Goal: Task Accomplishment & Management: Use online tool/utility

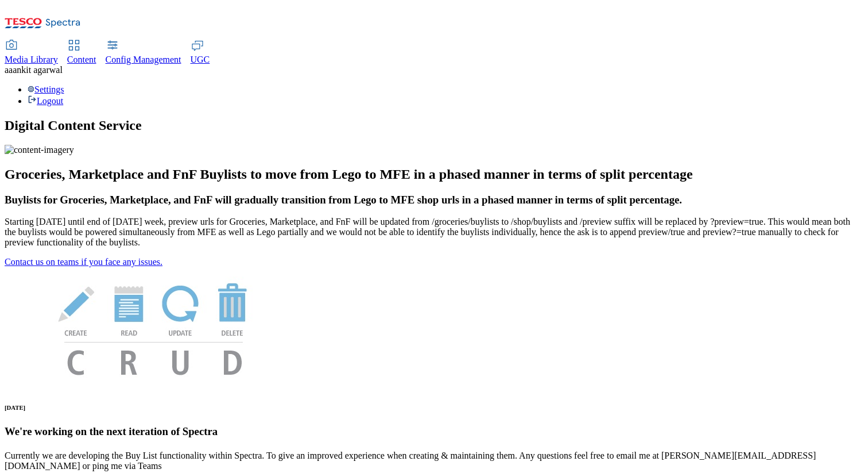
click at [210, 55] on span "UGC" at bounding box center [201, 60] width 20 height 10
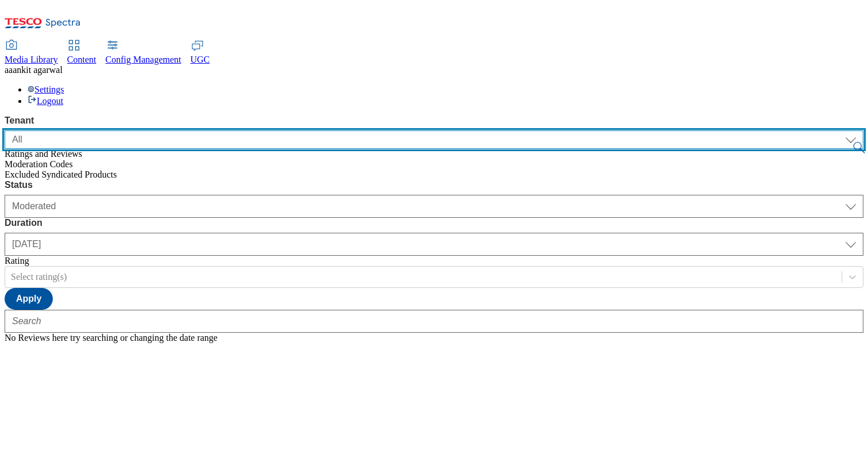
click at [133, 130] on select "ALL All CONFIG-CZ CONFIG-HU CONFIG-IE CONFIG-ROI CONFIG-SK CONFIG-TEST CONFIG-U…" at bounding box center [434, 139] width 859 height 18
select select "clubcard-boost-uk"
click at [5, 130] on select "ALL All CONFIG-CZ CONFIG-HU CONFIG-IE CONFIG-ROI CONFIG-SK CONFIG-TEST CONFIG-U…" at bounding box center [434, 139] width 859 height 18
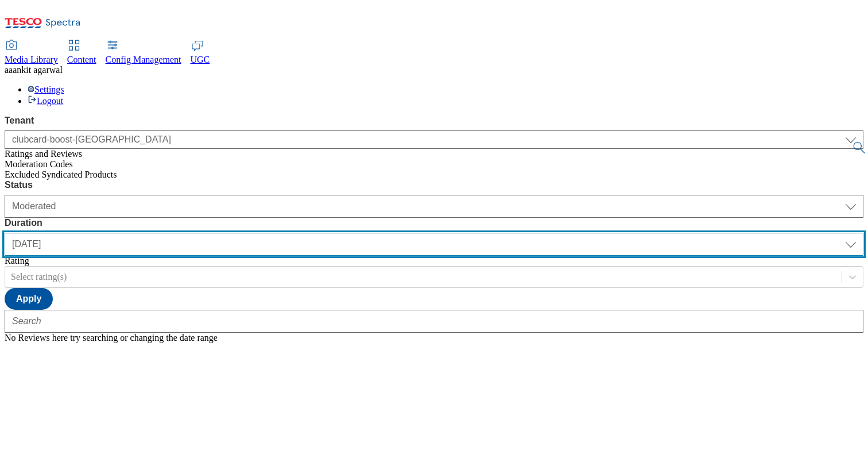
click at [343, 233] on select "yesterday last7days last30days All custom" at bounding box center [434, 244] width 859 height 23
select select "All"
click at [271, 233] on select "yesterday last7days last30days All custom" at bounding box center [434, 244] width 859 height 23
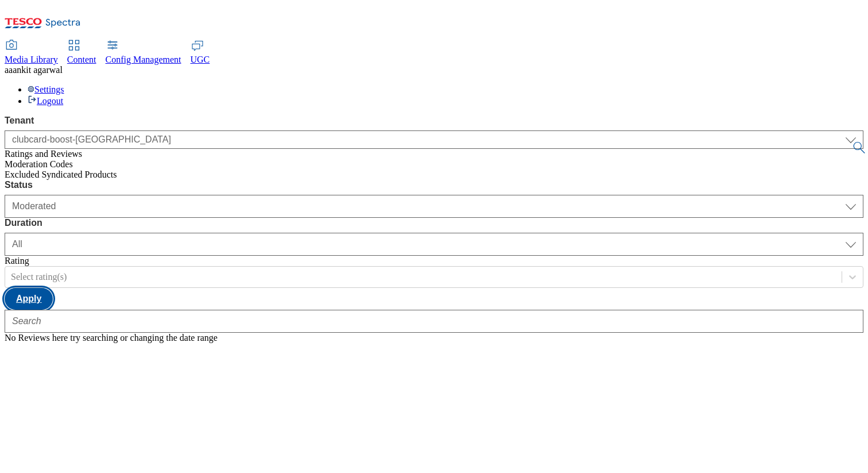
click at [53, 288] on button "Apply" at bounding box center [29, 299] width 48 height 22
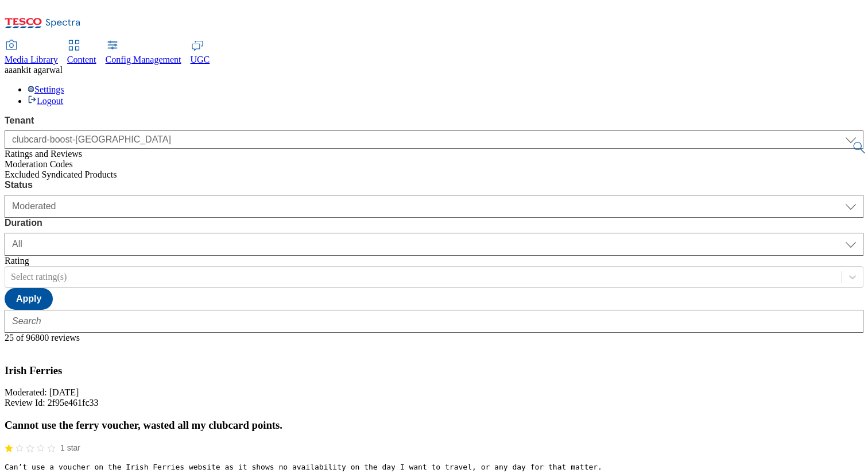
scroll to position [28, 0]
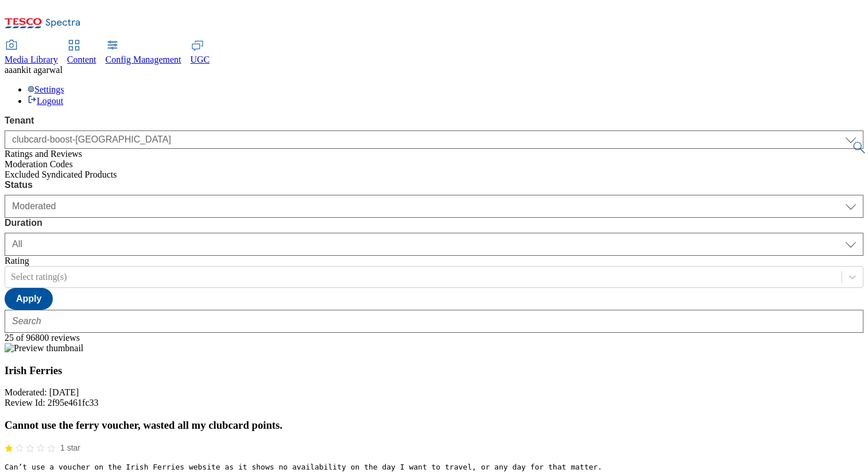
scroll to position [1136, 0]
click at [73, 159] on span "Moderation Codes" at bounding box center [39, 164] width 68 height 10
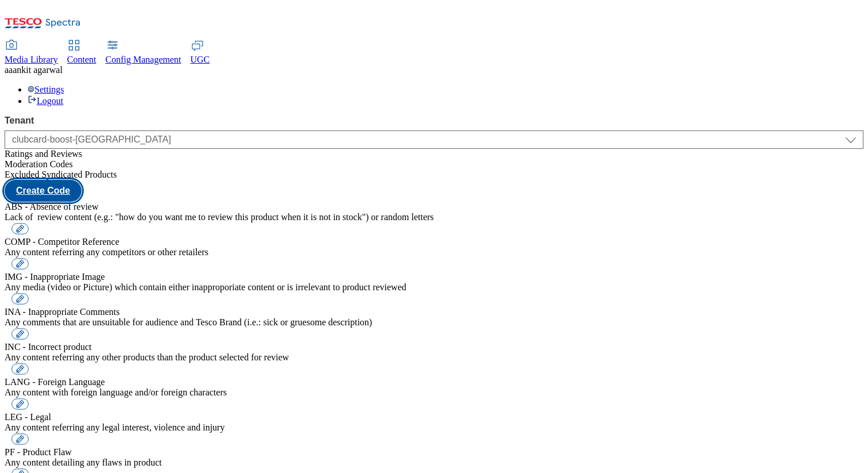
click at [82, 180] on button "Create Code" at bounding box center [43, 191] width 77 height 22
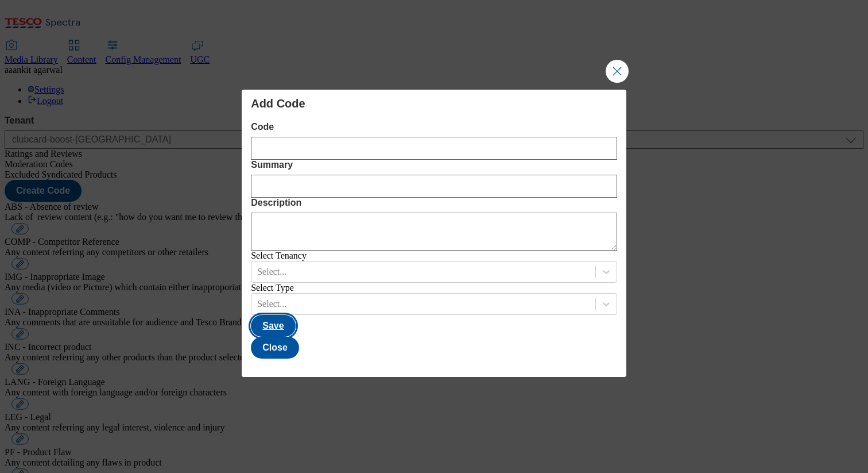
click at [295, 337] on button "Save" at bounding box center [273, 326] width 44 height 22
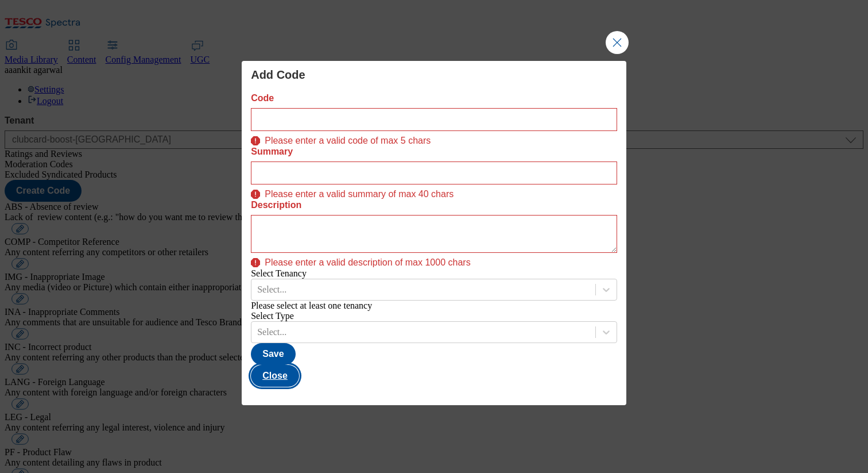
click at [299, 373] on button "Close" at bounding box center [275, 376] width 48 height 22
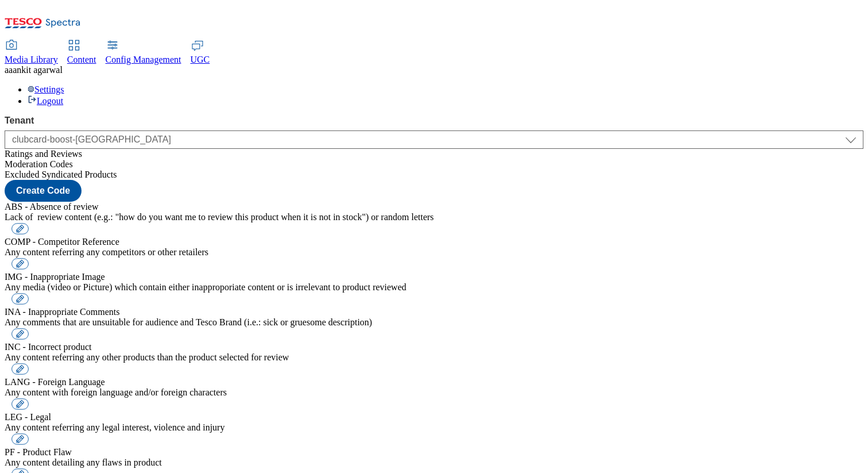
click at [87, 169] on span "Excluded Syndicated Products" at bounding box center [61, 174] width 113 height 10
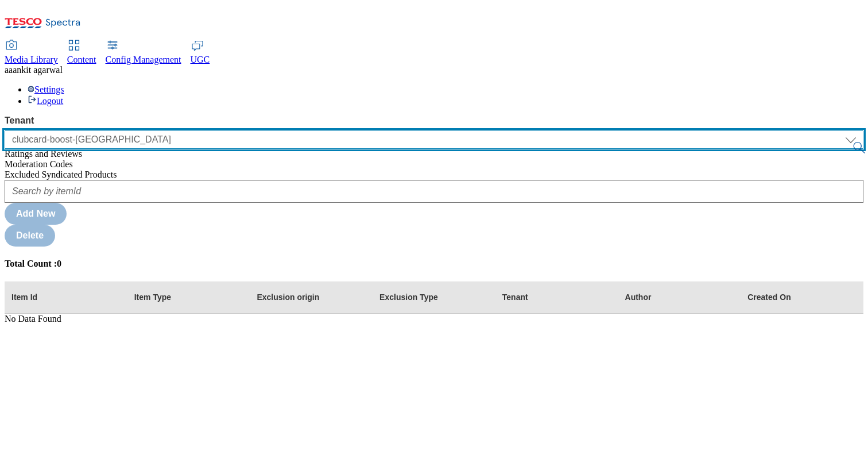
click at [111, 130] on select "ALL All CONFIG-CZ CONFIG-HU CONFIG-IE CONFIG-ROI CONFIG-SK CONFIG-TEST CONFIG-U…" at bounding box center [434, 139] width 859 height 18
select select "ghs-[GEOGRAPHIC_DATA]"
click at [5, 130] on select "ALL All CONFIG-CZ CONFIG-HU CONFIG-IE CONFIG-ROI CONFIG-SK CONFIG-TEST CONFIG-U…" at bounding box center [434, 139] width 859 height 18
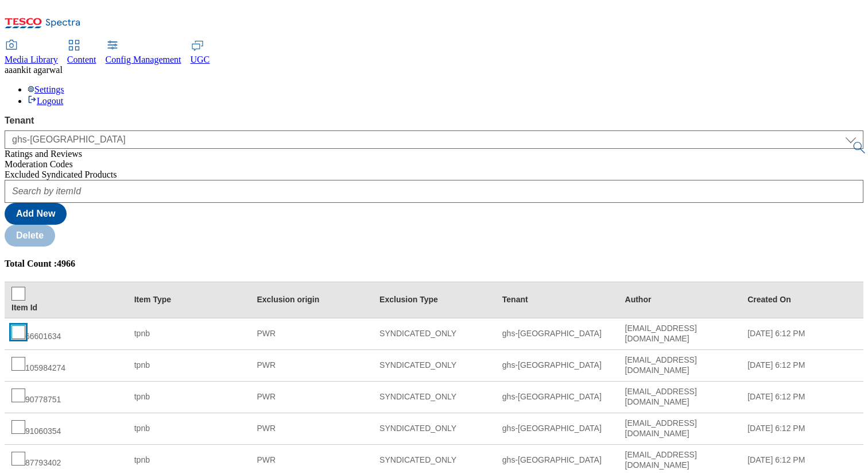
click at [25, 325] on input "checkbox" at bounding box center [18, 332] width 14 height 14
checkbox input "true"
click at [25, 287] on span at bounding box center [18, 295] width 14 height 17
click at [128, 281] on th "Item Id" at bounding box center [66, 299] width 123 height 36
click at [25, 287] on input "checkbox" at bounding box center [18, 294] width 14 height 14
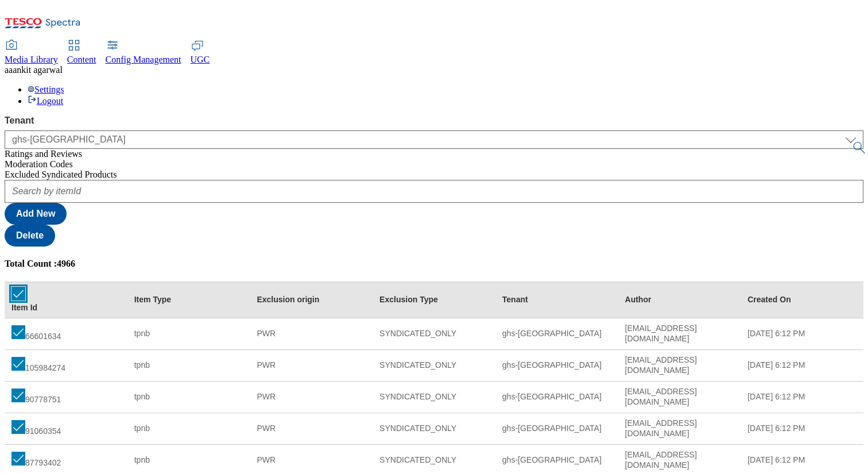
checkbox input "true"
click at [25, 451] on input "checkbox" at bounding box center [18, 458] width 14 height 14
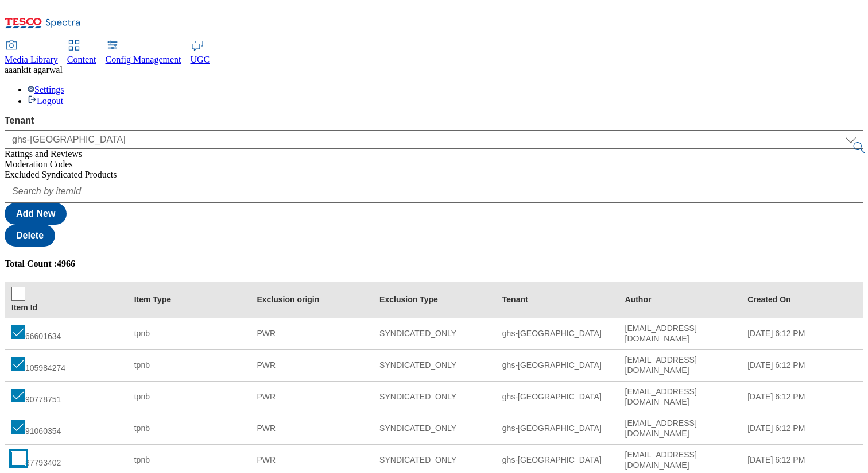
checkbox input "false"
click at [25, 420] on input "checkbox" at bounding box center [18, 427] width 14 height 14
checkbox input "false"
click at [25, 388] on input "checkbox" at bounding box center [18, 395] width 14 height 14
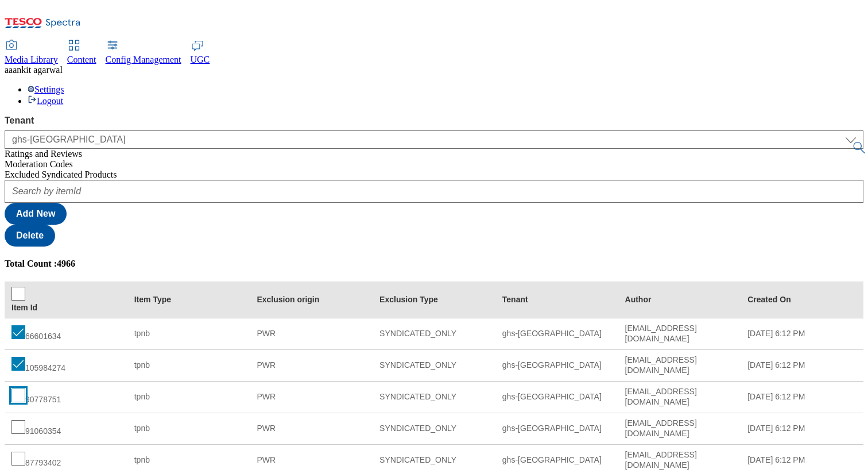
checkbox input "false"
click at [128, 349] on td "105984274" at bounding box center [66, 365] width 123 height 32
click at [25, 357] on input "checkbox" at bounding box center [18, 364] width 14 height 14
checkbox input "false"
click at [25, 325] on input "checkbox" at bounding box center [18, 332] width 14 height 14
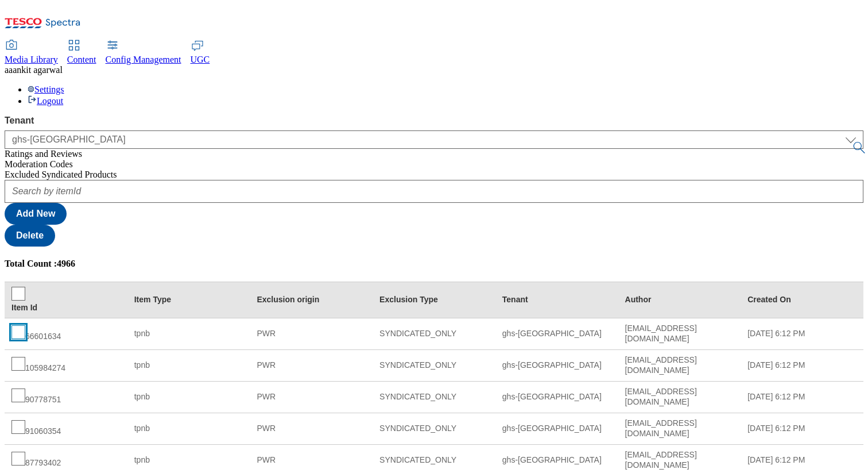
checkbox input "false"
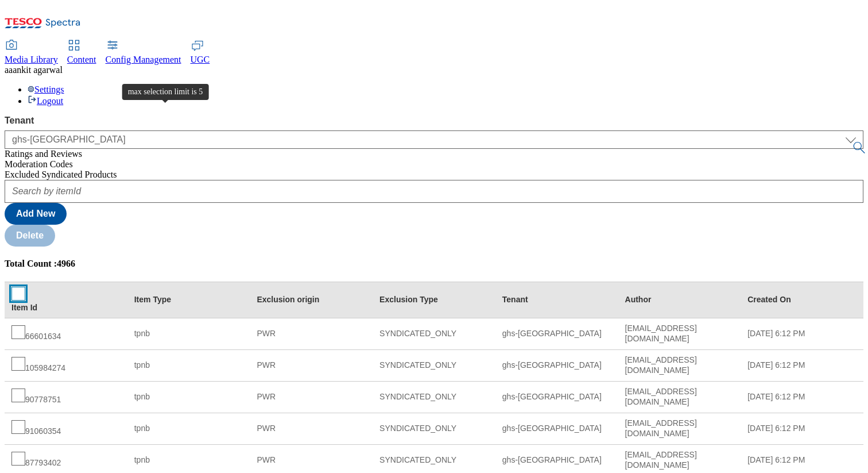
click at [25, 287] on input "checkbox" at bounding box center [18, 294] width 14 height 14
checkbox input "true"
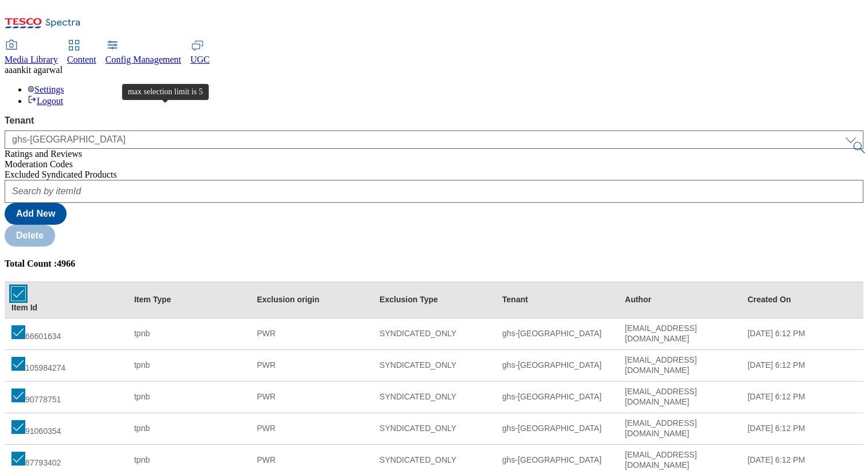
checkbox input "true"
click at [25, 287] on span at bounding box center [18, 295] width 14 height 17
click at [25, 287] on input "checkbox" at bounding box center [18, 294] width 14 height 14
checkbox input "false"
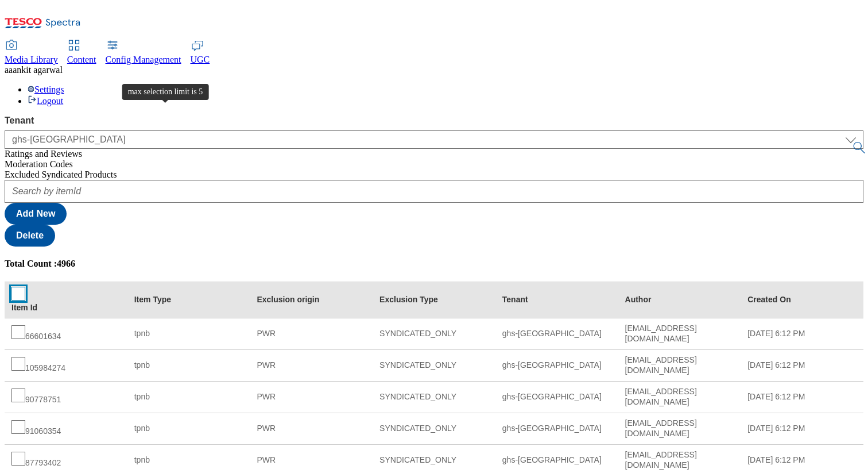
checkbox input "false"
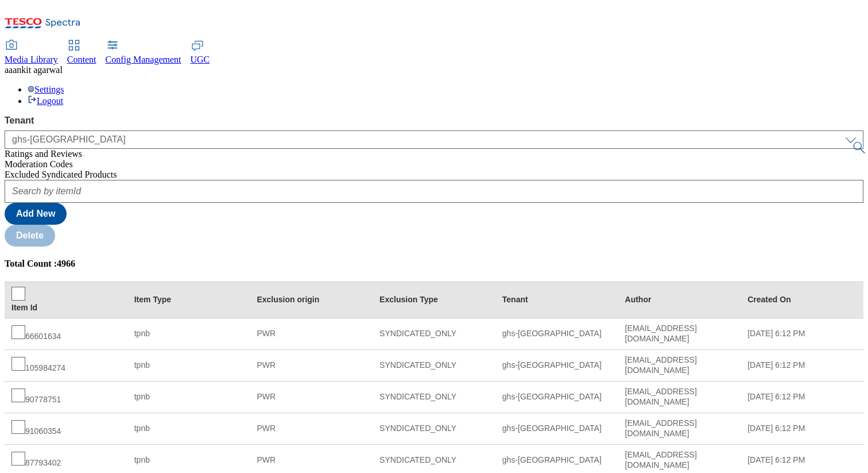
checkbox input "true"
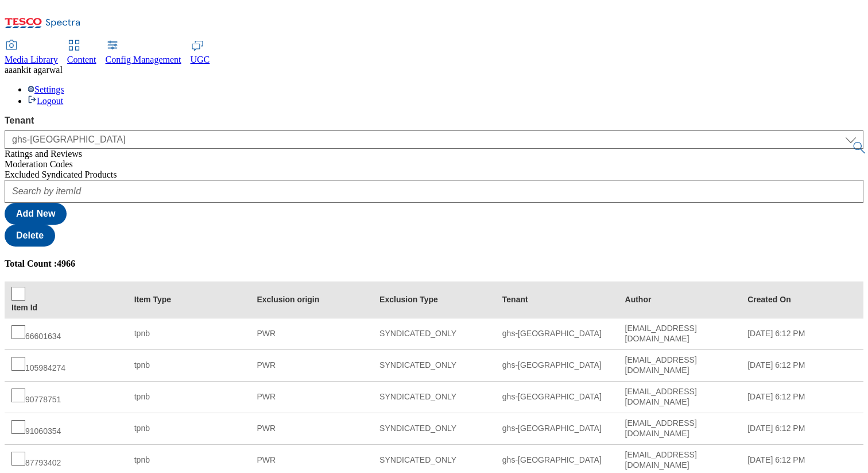
click at [128, 444] on td "87793402" at bounding box center [66, 460] width 123 height 32
click at [25, 451] on input "checkbox" at bounding box center [18, 458] width 14 height 14
checkbox input "true"
click at [25, 420] on input "checkbox" at bounding box center [18, 427] width 14 height 14
checkbox input "true"
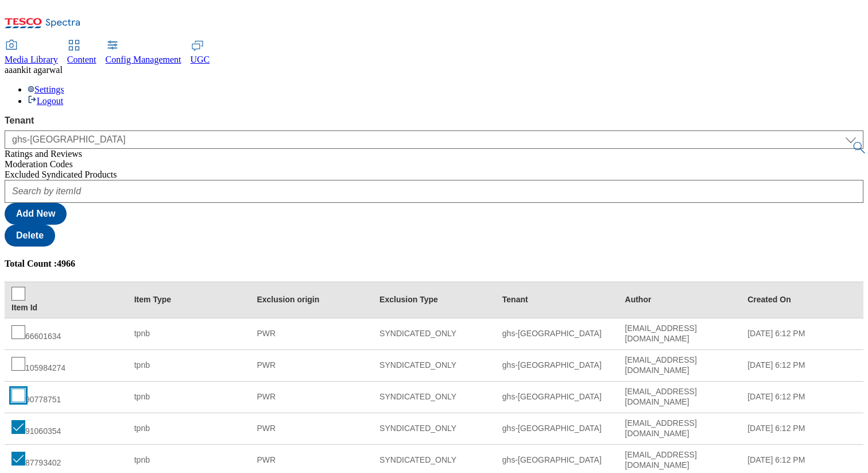
click at [25, 388] on input "checkbox" at bounding box center [18, 395] width 14 height 14
checkbox input "true"
click at [25, 287] on input "checkbox" at bounding box center [18, 294] width 14 height 14
checkbox input "false"
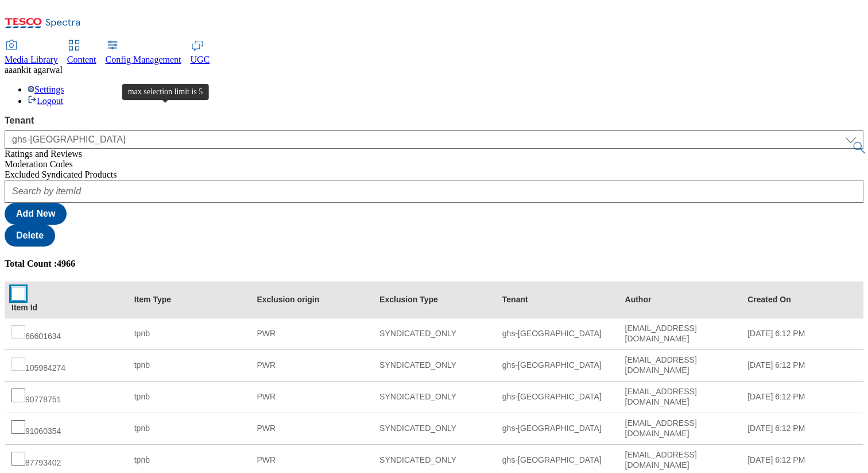
checkbox input "false"
click at [60, 159] on span "Moderation Codes" at bounding box center [39, 164] width 68 height 10
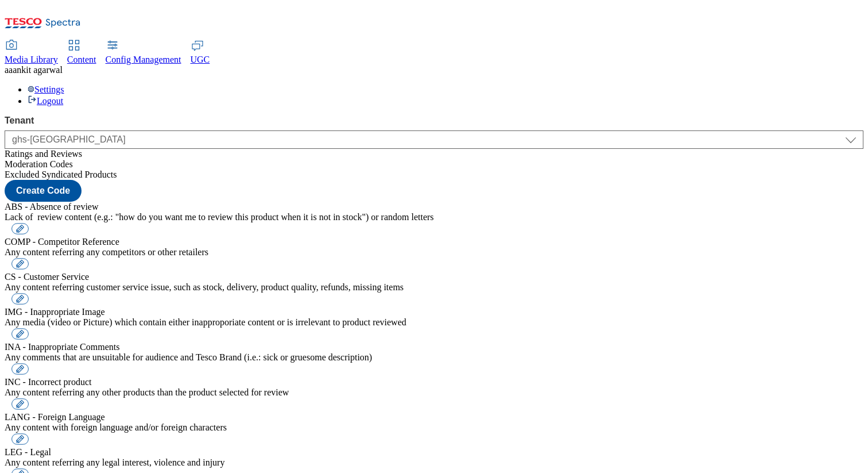
click at [64, 149] on span "Ratings and Reviews" at bounding box center [44, 154] width 78 height 10
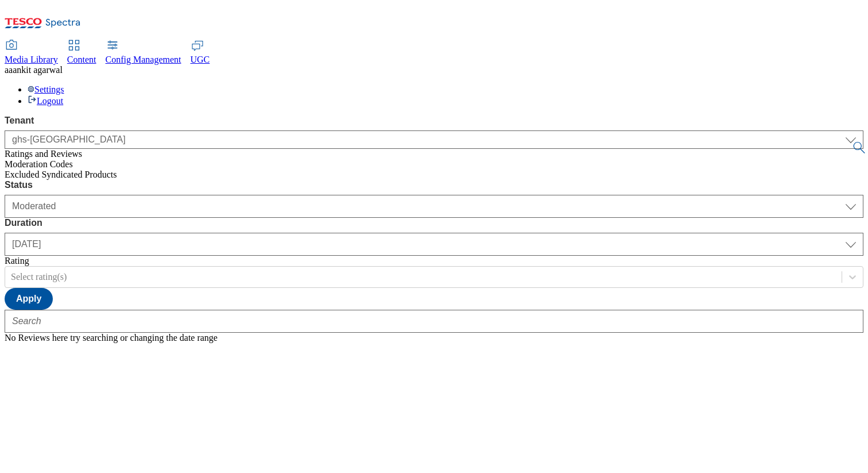
click at [73, 159] on span "Moderation Codes" at bounding box center [39, 164] width 68 height 10
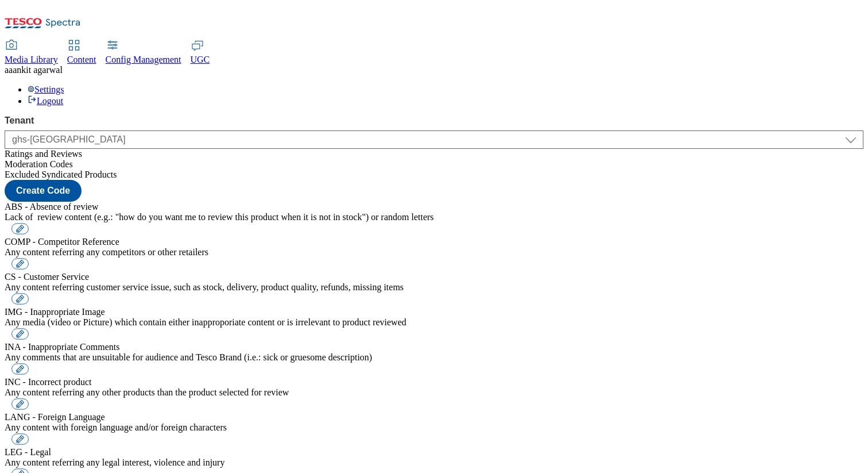
click at [76, 173] on div "Excluded Syndicated Products" at bounding box center [434, 174] width 859 height 10
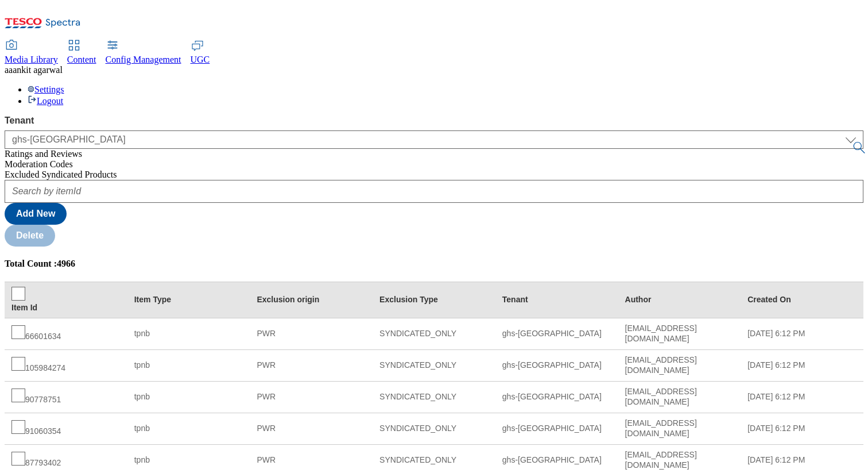
scroll to position [182, 0]
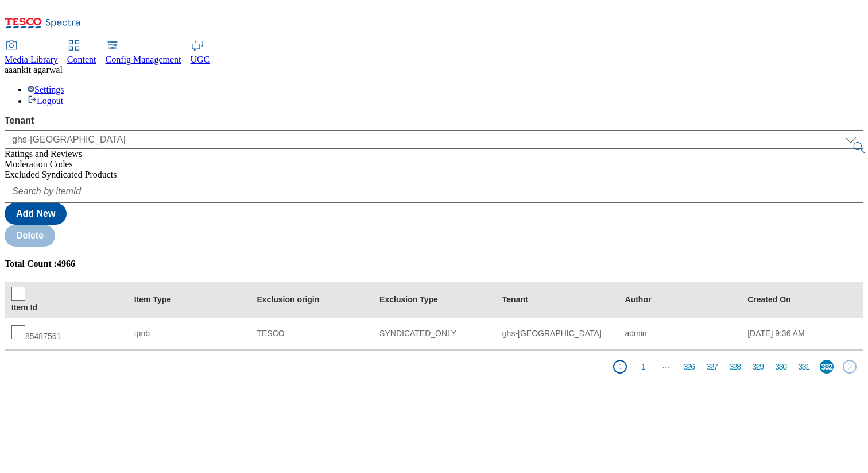
click at [121, 325] on div "85487561" at bounding box center [65, 333] width 109 height 17
copy div "85487561"
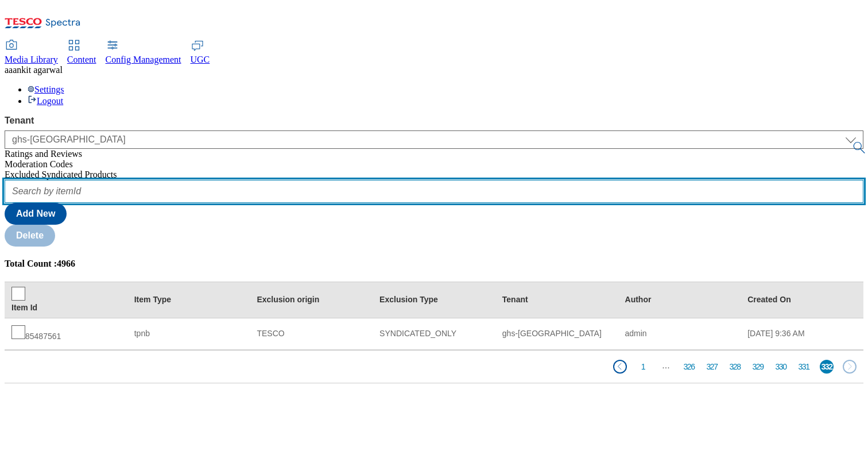
click at [179, 180] on input "text" at bounding box center [434, 191] width 859 height 23
paste input "85487561"
type input "85487561"
click at [852, 142] on button "submit" at bounding box center [860, 147] width 16 height 11
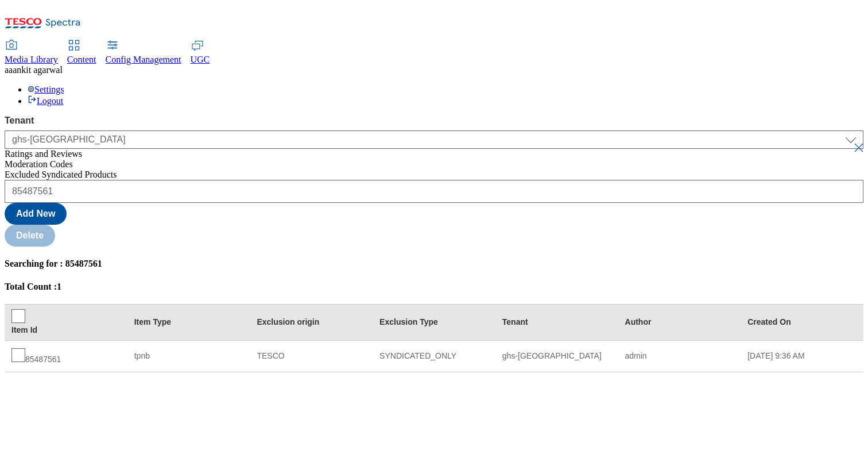
click at [852, 142] on button "submit" at bounding box center [860, 147] width 16 height 11
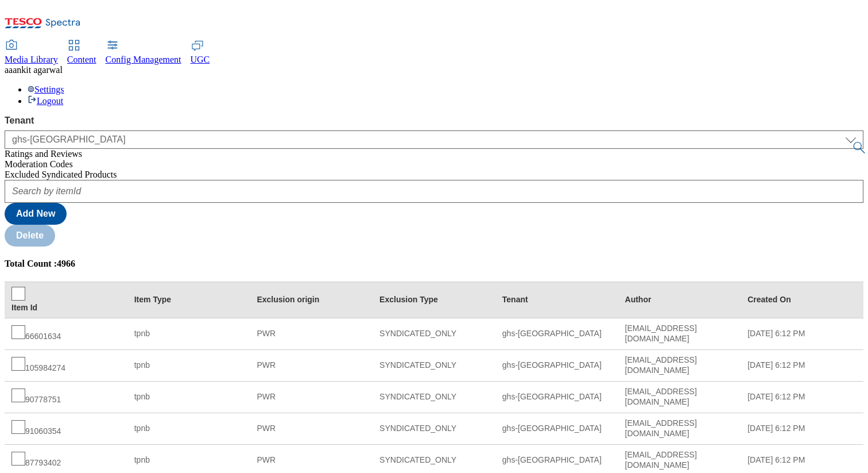
click at [829, 84] on div "Settings Logout" at bounding box center [434, 95] width 859 height 22
click at [64, 84] on link "Settings" at bounding box center [46, 89] width 37 height 10
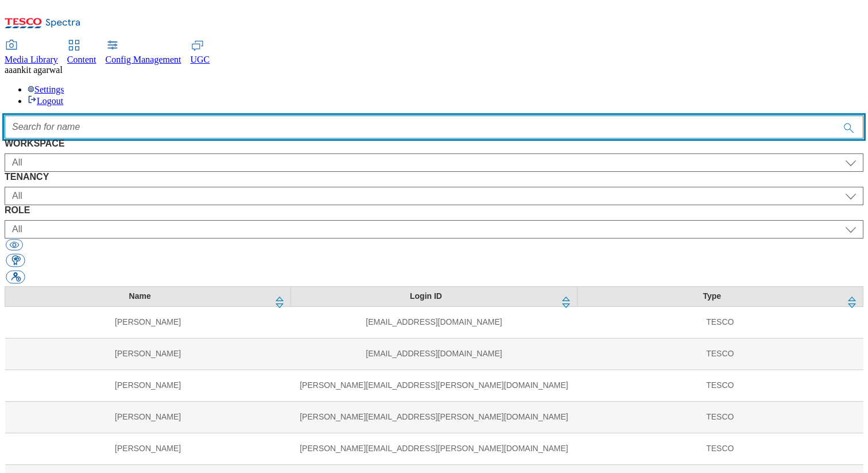
click at [269, 115] on input "Accessible label text" at bounding box center [434, 126] width 859 height 23
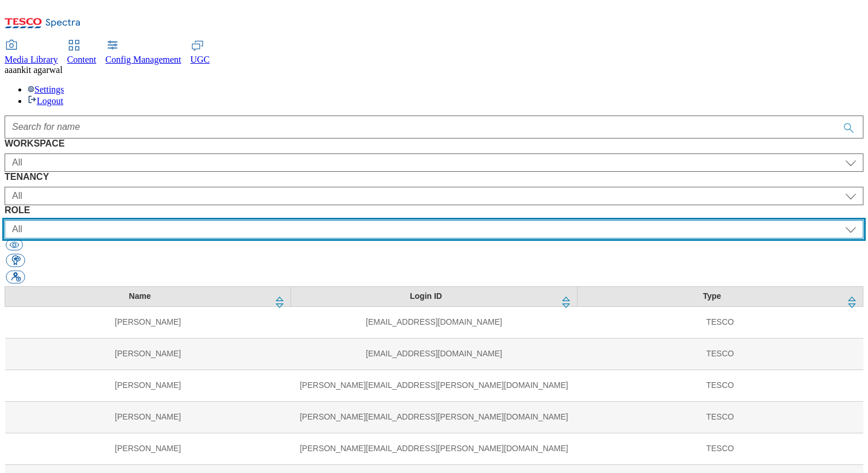
click at [619, 220] on select "All content_designer content_editor content_read developer guest media_admin mo…" at bounding box center [434, 229] width 859 height 18
select select "content_designer"
click at [501, 220] on select "All content_designer content_editor content_read developer guest media_admin mo…" at bounding box center [434, 229] width 859 height 18
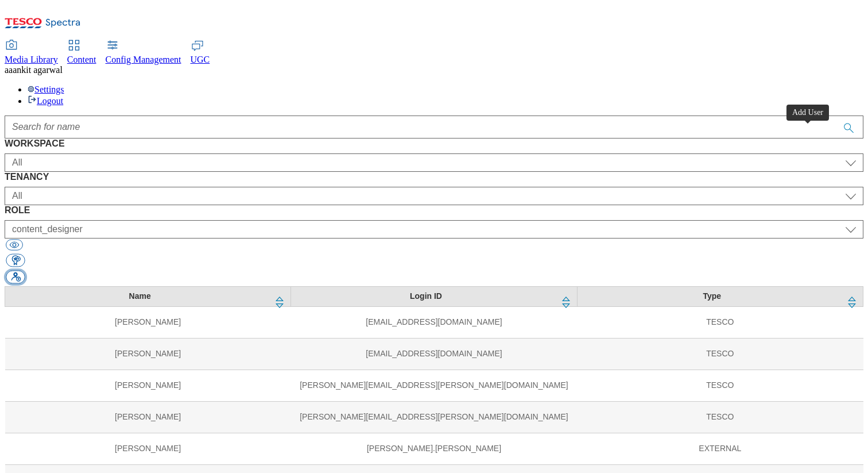
click at [25, 271] on button "button" at bounding box center [15, 277] width 19 height 13
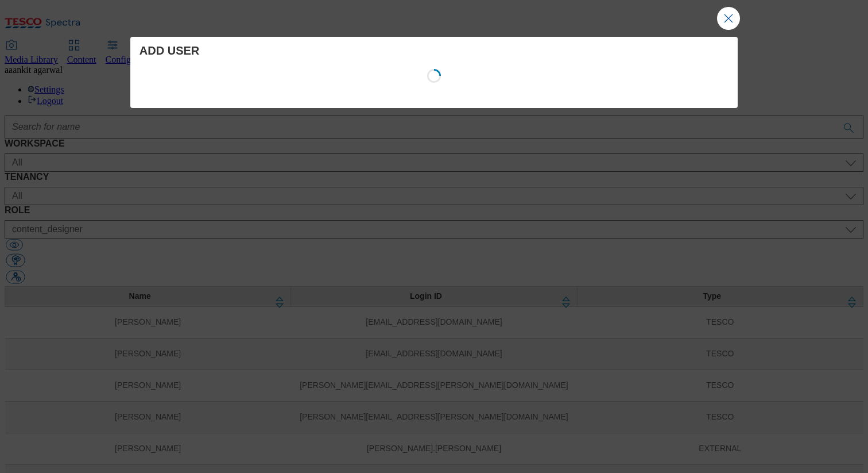
select select "Content"
select select "customer-engagement"
select select "content_designer"
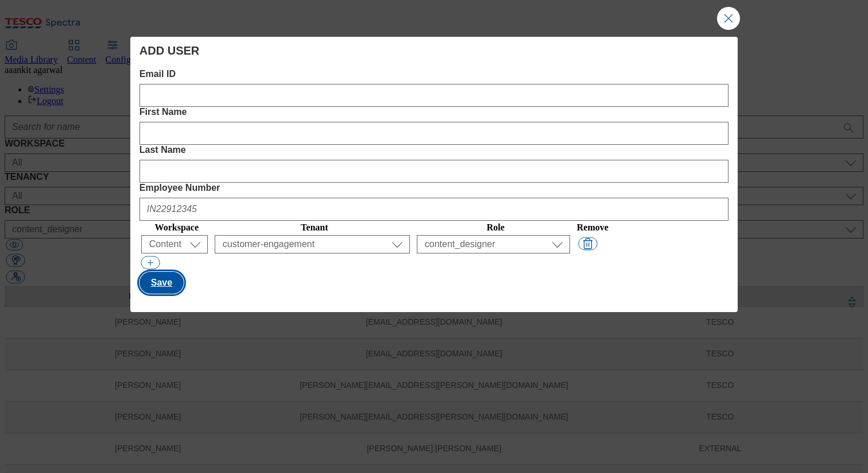
click at [171, 272] on button "Save" at bounding box center [162, 283] width 44 height 22
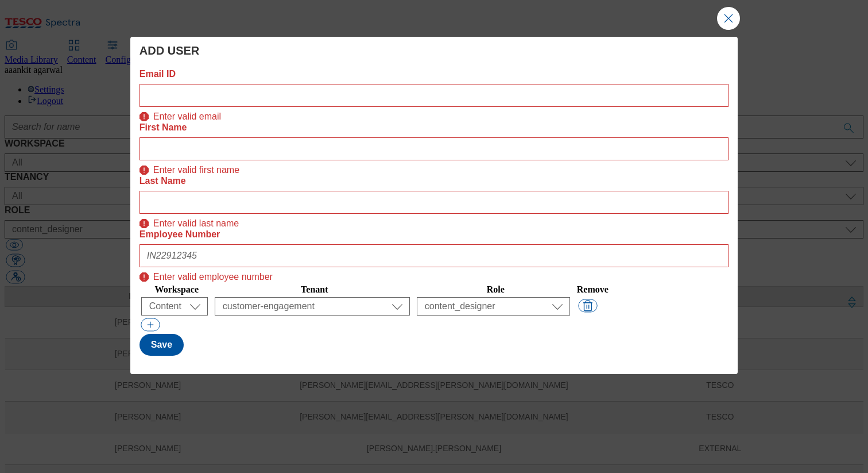
click at [726, 18] on button "Close Modal" at bounding box center [728, 18] width 23 height 23
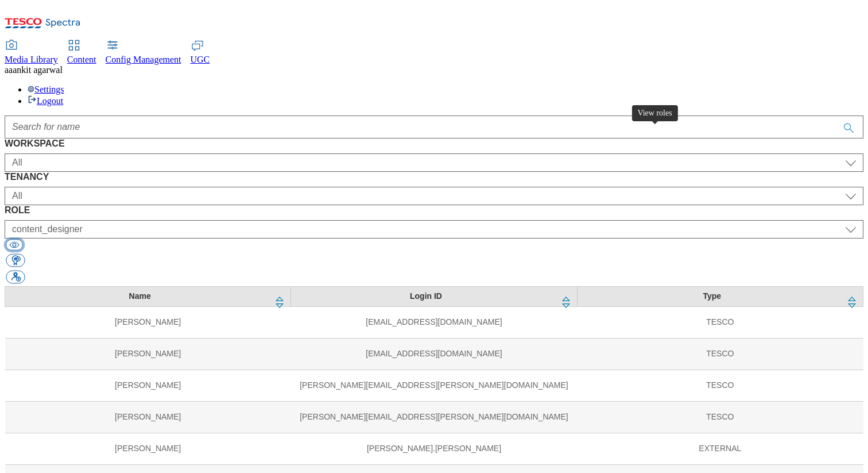
click at [23, 239] on button "button" at bounding box center [14, 244] width 17 height 11
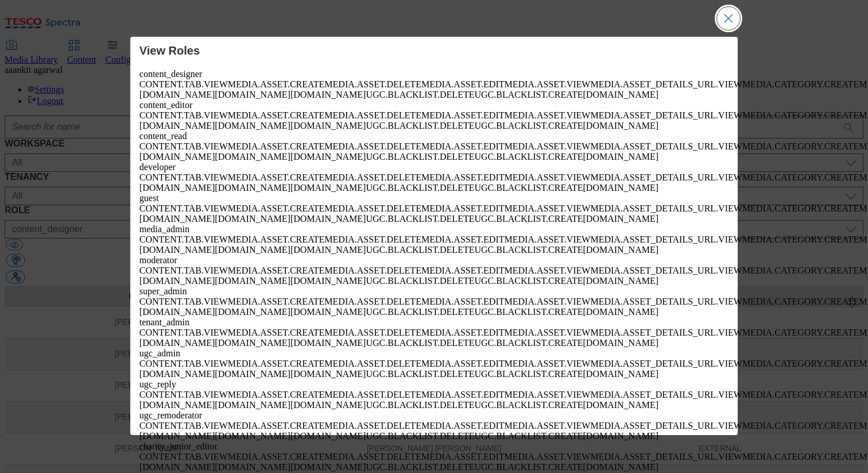
click at [734, 19] on button "Close Modal" at bounding box center [728, 18] width 23 height 23
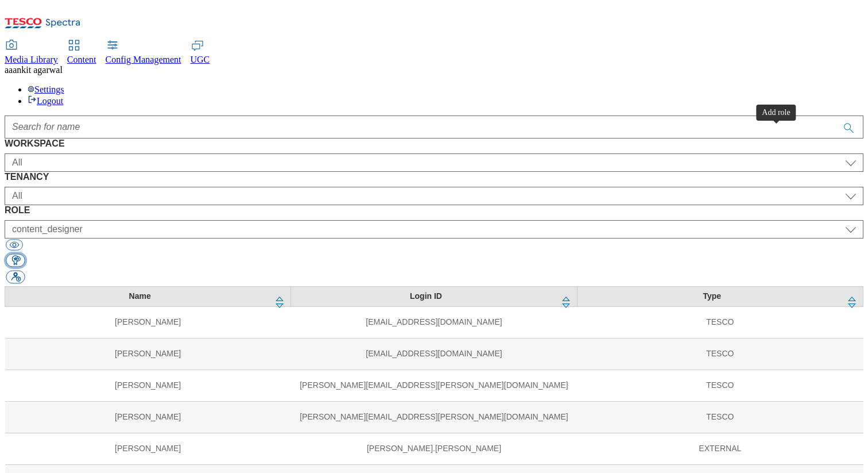
click at [25, 254] on button "button" at bounding box center [15, 260] width 19 height 13
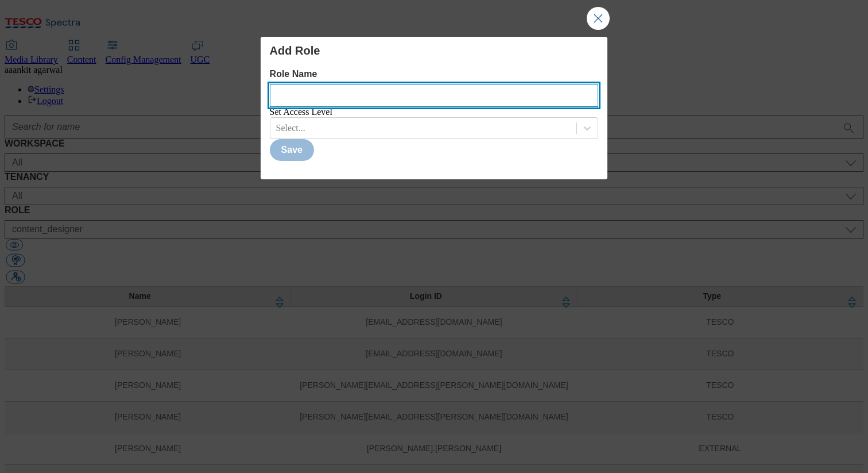
click at [297, 101] on Name "Role Name" at bounding box center [434, 95] width 329 height 23
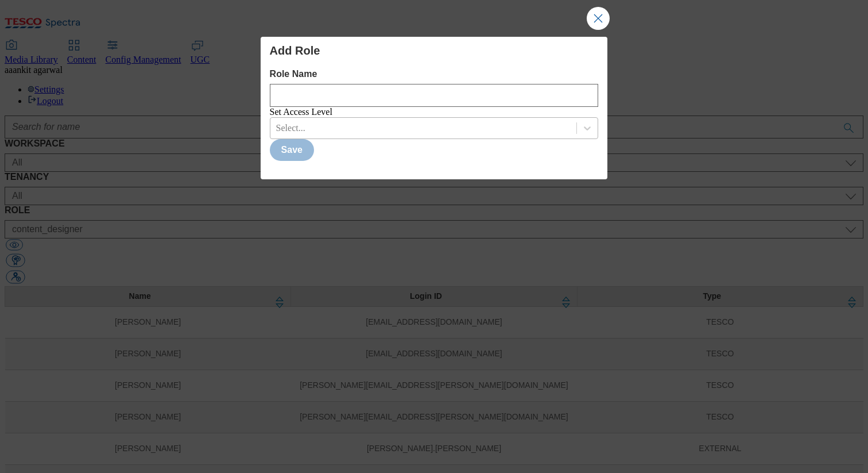
click at [296, 133] on div "Select..." at bounding box center [290, 128] width 29 height 10
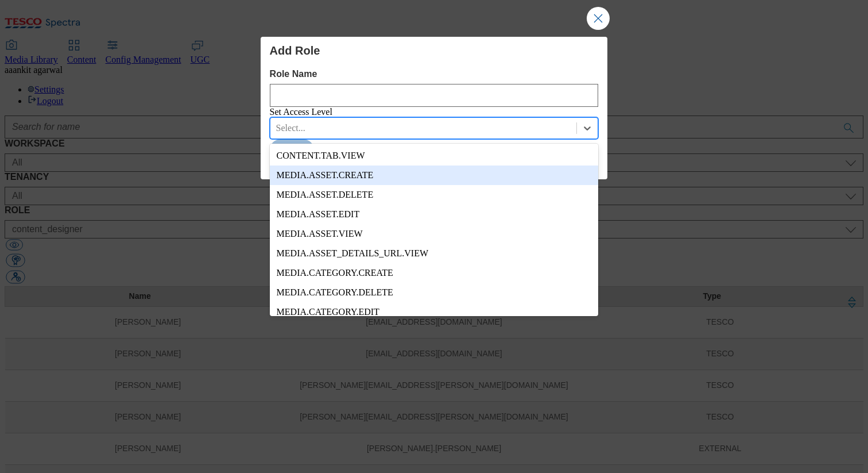
click at [299, 180] on div "MEDIA.ASSET.CREATE" at bounding box center [434, 175] width 329 height 20
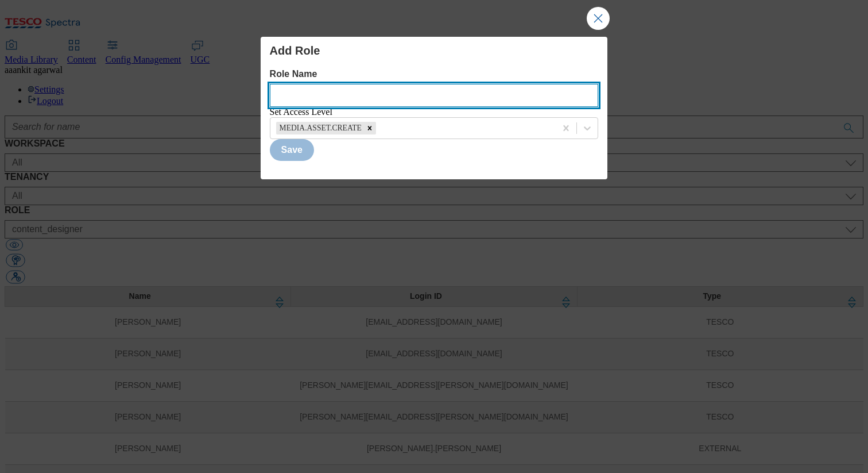
click at [316, 93] on Name "Role Name" at bounding box center [434, 95] width 329 height 23
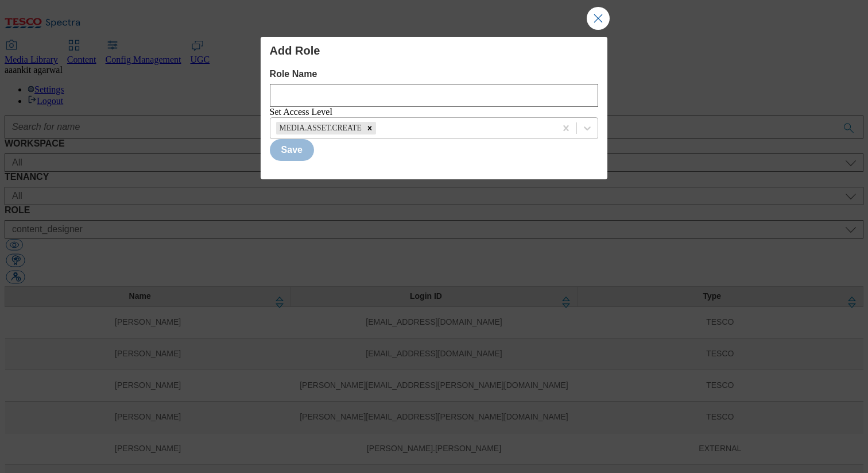
click at [377, 132] on div "MEDIA.ASSET.CREATE" at bounding box center [414, 127] width 286 height 17
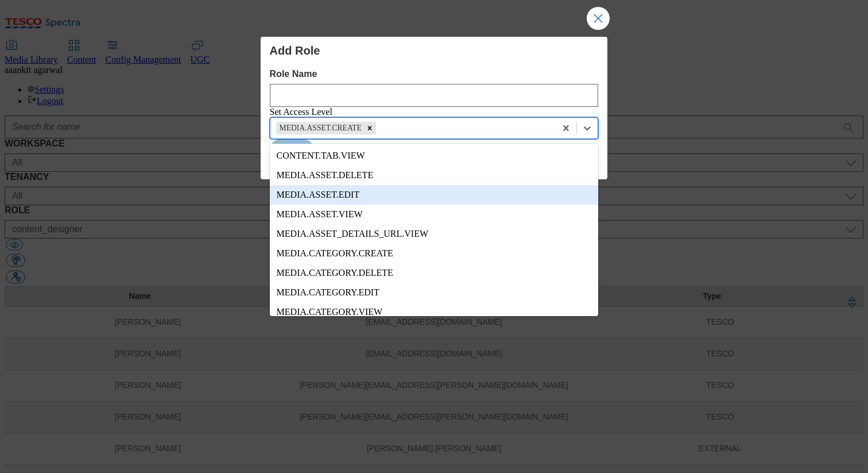
click at [358, 200] on div "MEDIA.ASSET.EDIT" at bounding box center [434, 195] width 329 height 20
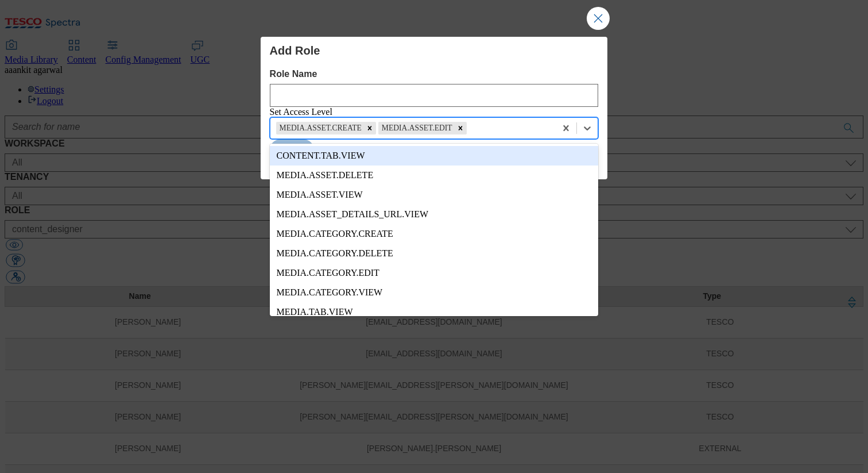
click at [471, 137] on div "MEDIA.ASSET.CREATE MEDIA.ASSET.EDIT" at bounding box center [414, 127] width 286 height 17
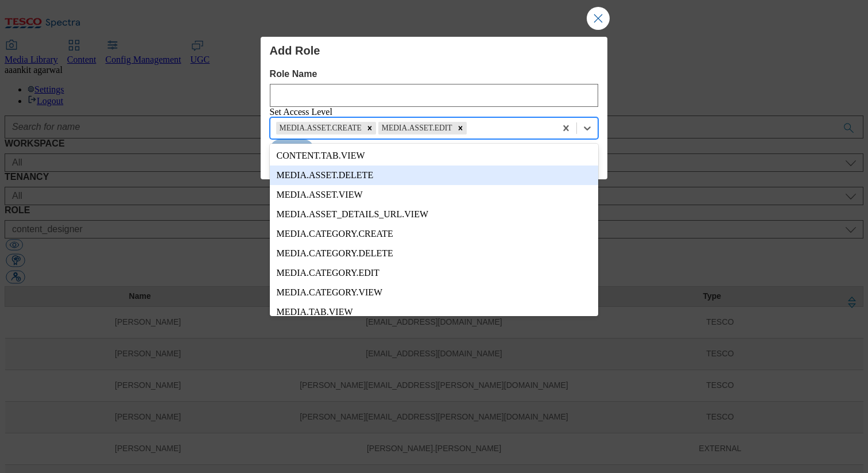
click at [362, 177] on div "MEDIA.ASSET.DELETE" at bounding box center [434, 175] width 329 height 20
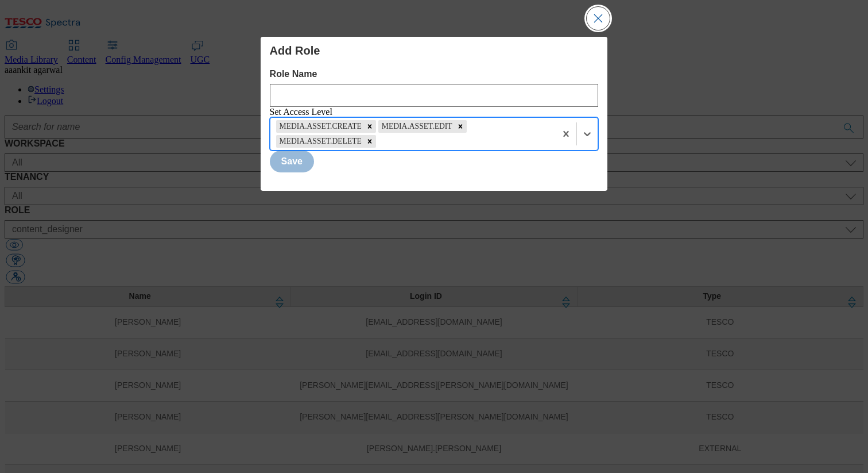
click at [588, 25] on button "Close Modal" at bounding box center [598, 18] width 23 height 23
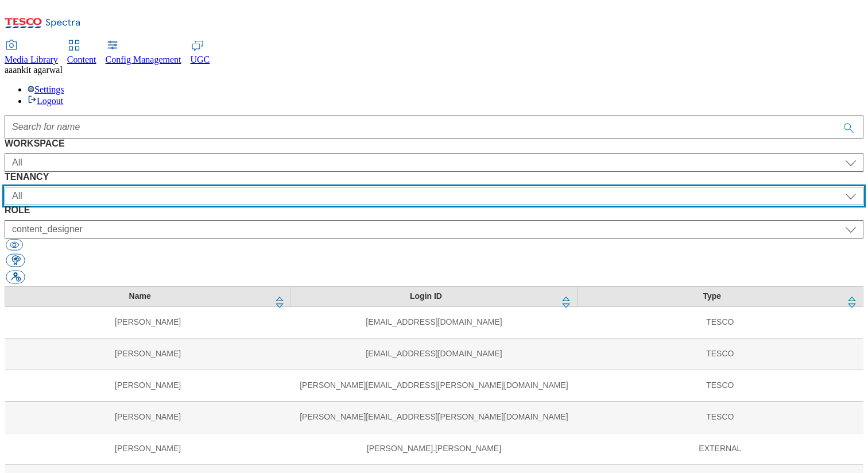
click at [302, 187] on select "All ALL All all Clubcard Boost UK Clubcard Marketing Clubcard ROI clubcard-boos…" at bounding box center [434, 196] width 859 height 18
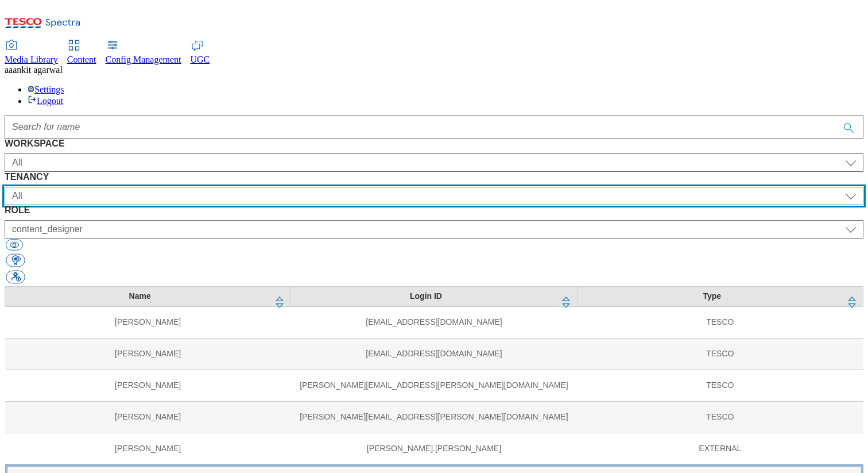
scroll to position [37, 0]
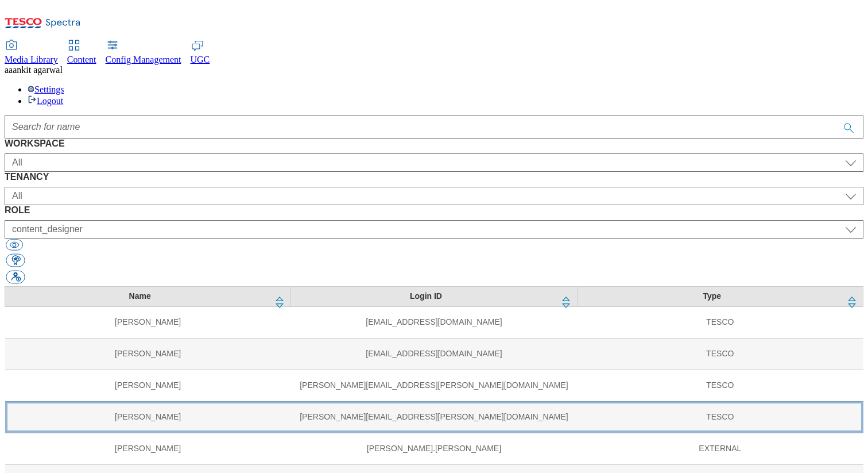
click at [366, 401] on td "Lisa.Millen@tesco.com" at bounding box center [434, 417] width 286 height 32
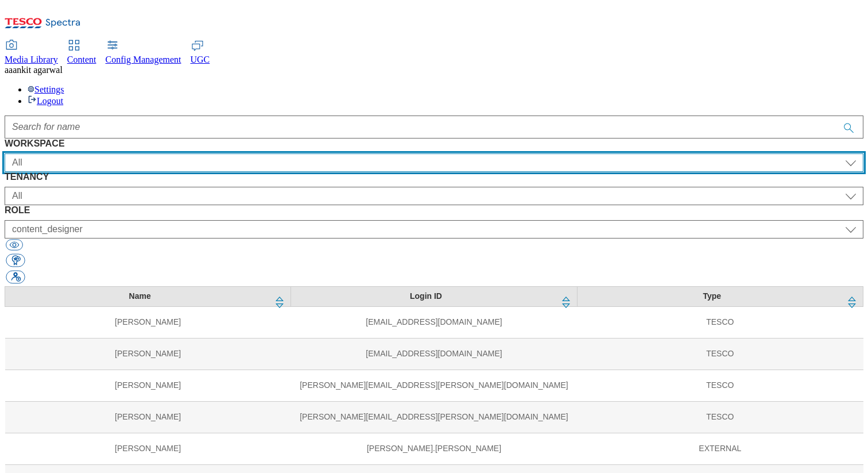
click at [130, 153] on select "All Content Media Spectra UGC Config" at bounding box center [434, 162] width 859 height 18
select select "Content"
click at [49, 153] on select "All Content Media Spectra UGC Config" at bounding box center [434, 162] width 859 height 18
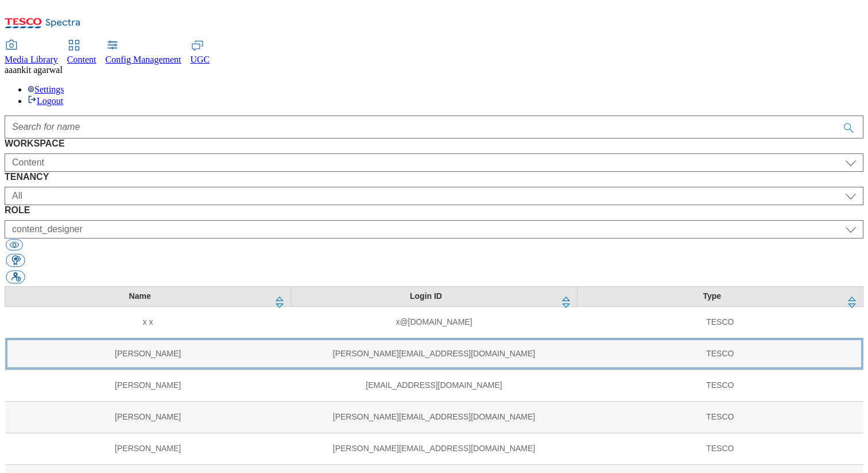
click at [291, 338] on td "vipul.singh123@tesco.com" at bounding box center [434, 354] width 286 height 32
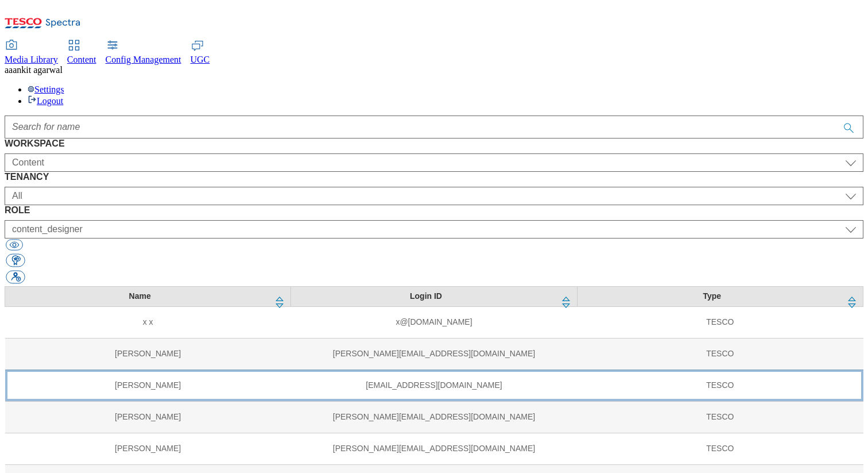
click at [291, 369] on td "vipul123.singh@tesco.com" at bounding box center [434, 385] width 286 height 32
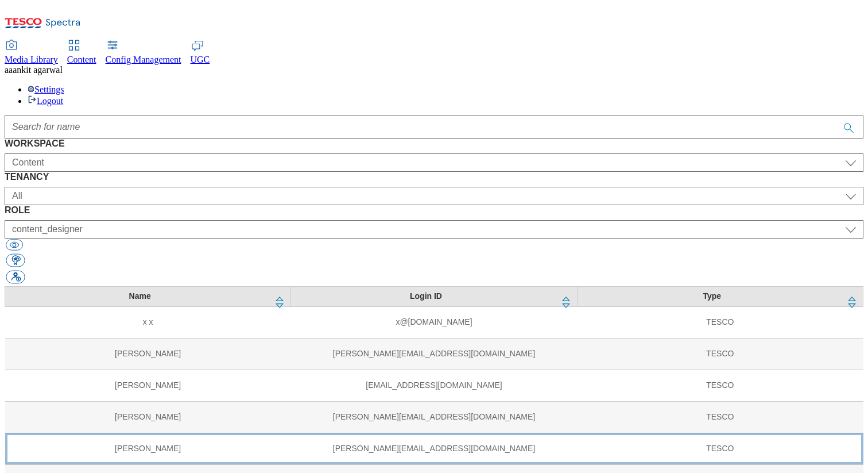
click at [291, 433] on td "vipul.singh09@tesco.com" at bounding box center [434, 449] width 286 height 32
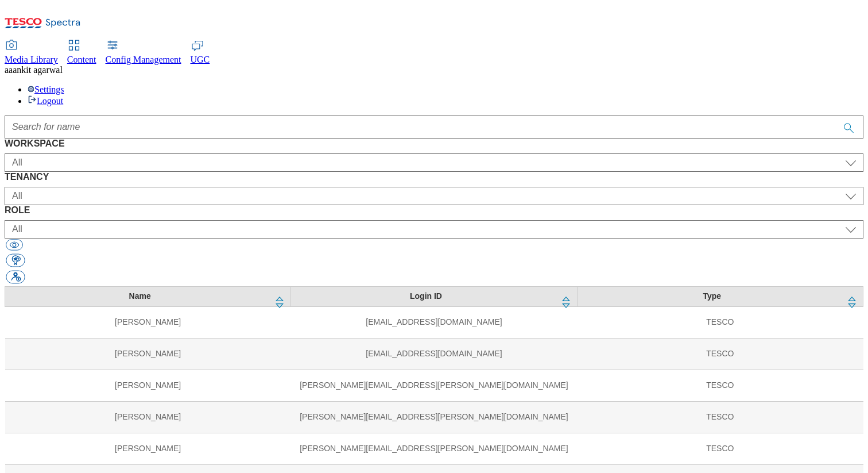
scroll to position [221, 0]
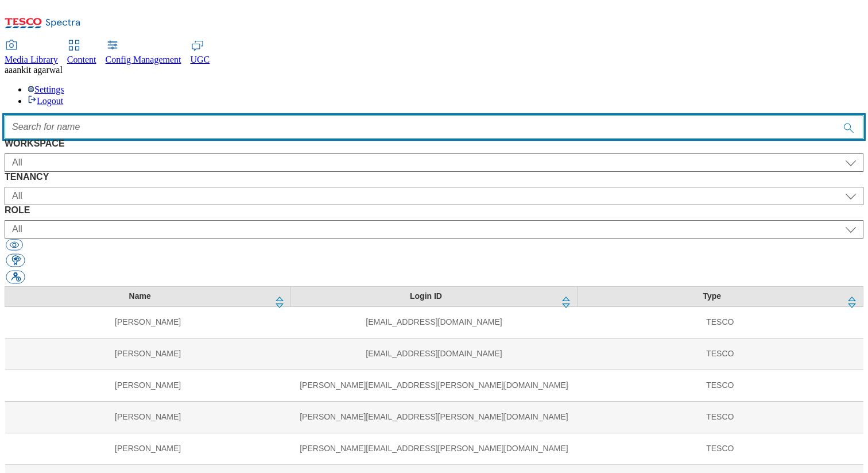
click at [265, 115] on input "Accessible label text" at bounding box center [434, 126] width 859 height 23
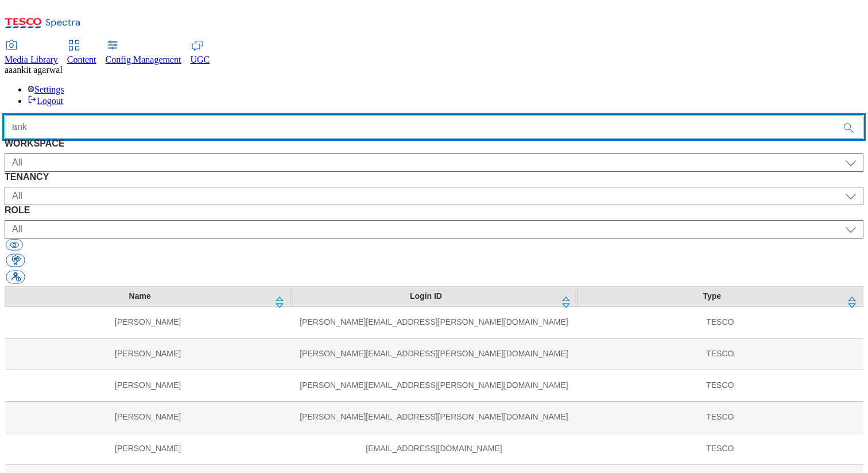
scroll to position [0, 0]
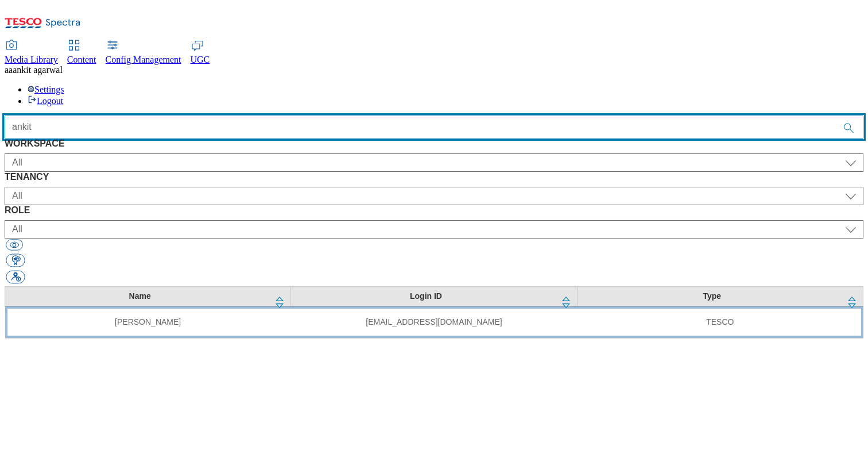
type input "ankit"
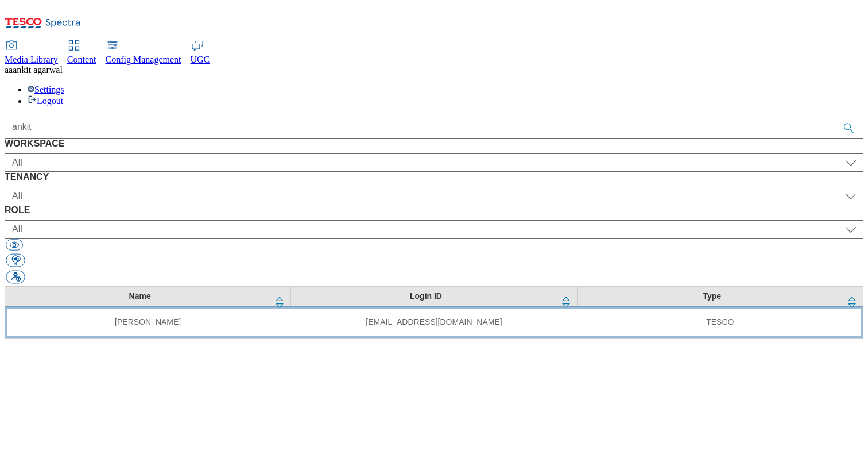
click at [291, 306] on td "ankit.agarwal1@tesco.com" at bounding box center [434, 322] width 286 height 32
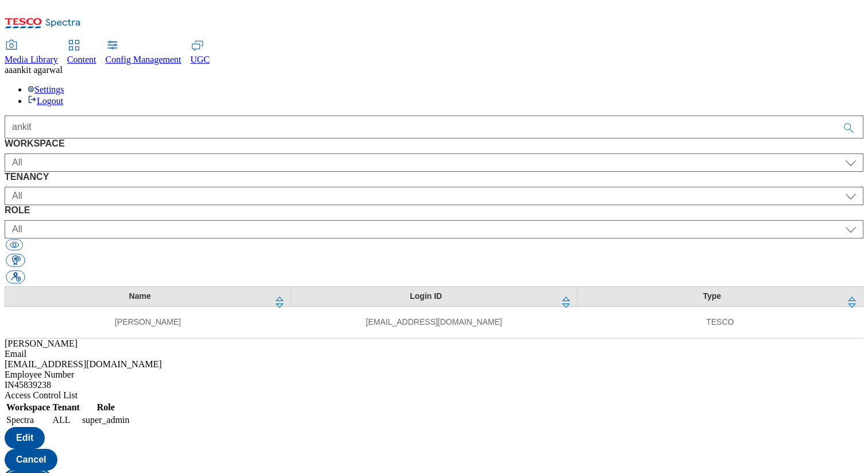
click at [51, 470] on button "Copy" at bounding box center [28, 481] width 46 height 22
select select "Spectra"
select select "ALL"
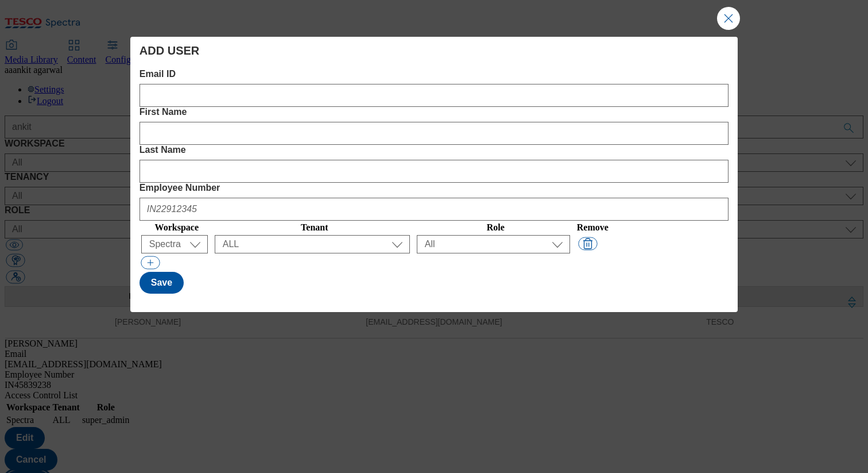
select select "Modal"
click at [721, 17] on button "Close Modal" at bounding box center [728, 18] width 23 height 23
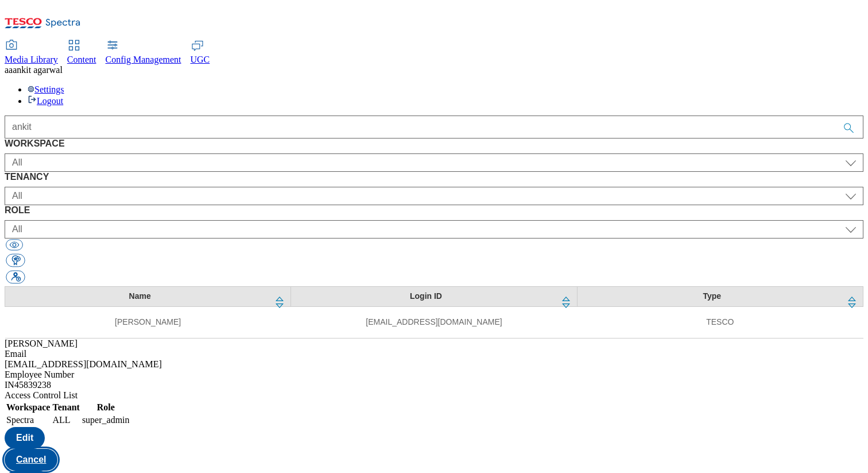
click at [57, 449] on button "Cancel" at bounding box center [31, 460] width 53 height 22
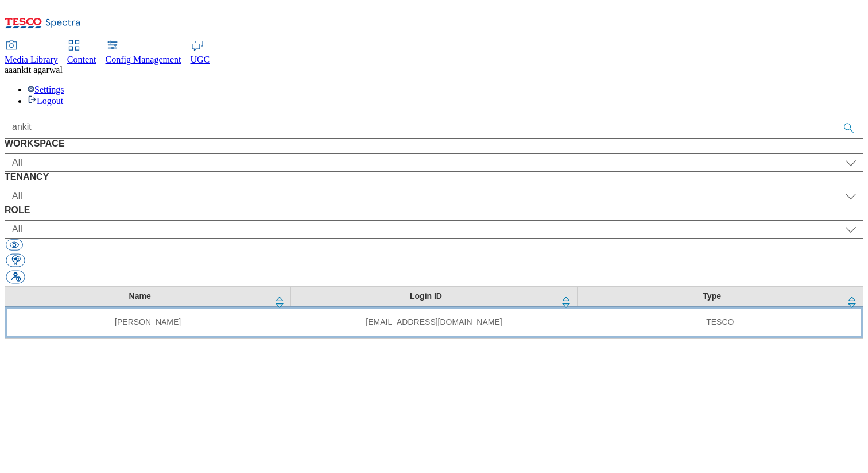
click at [559, 306] on td "ankit.agarwal1@tesco.com" at bounding box center [434, 322] width 286 height 32
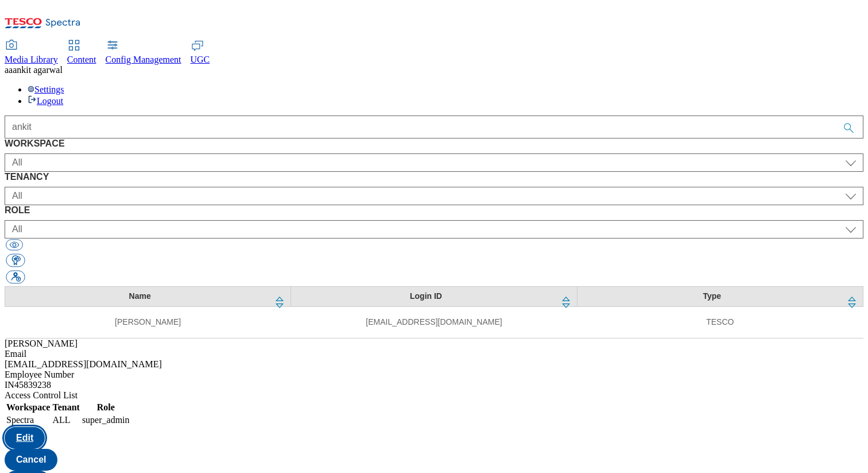
click at [45, 427] on button "Edit" at bounding box center [25, 438] width 40 height 22
select select "Spectra"
select select
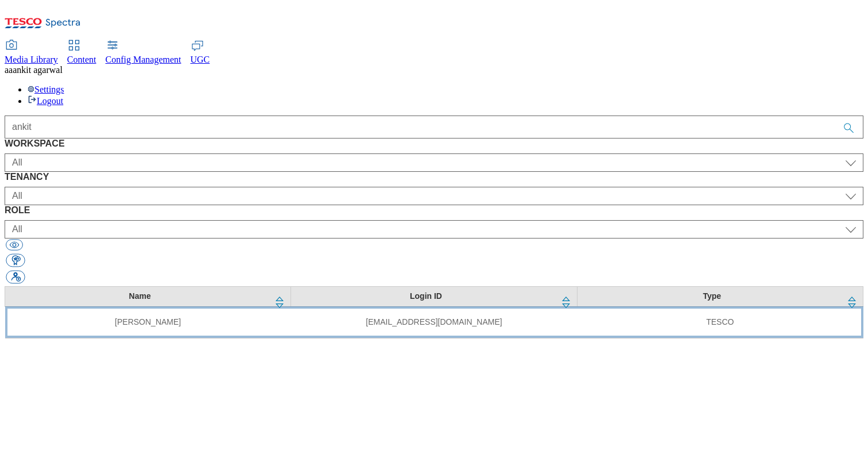
click at [446, 306] on td "ankit.agarwal1@tesco.com" at bounding box center [434, 322] width 286 height 32
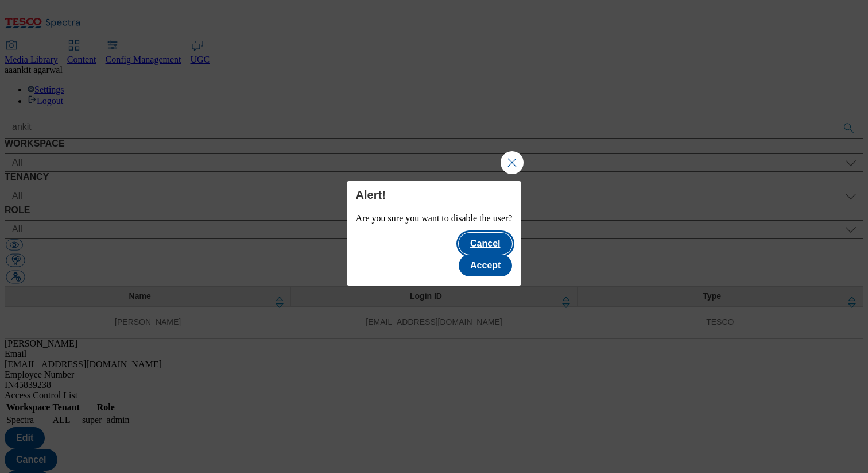
click at [459, 254] on button "Cancel" at bounding box center [485, 244] width 53 height 22
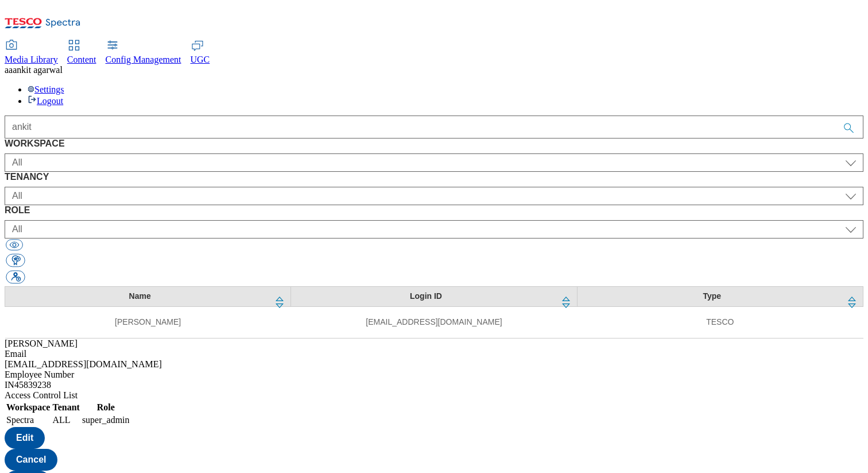
click at [182, 55] on span "Config Management" at bounding box center [144, 60] width 76 height 10
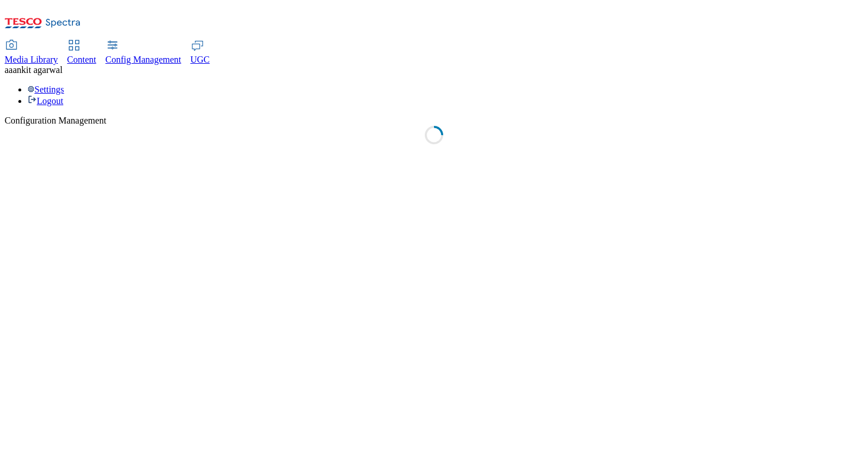
select select "uk"
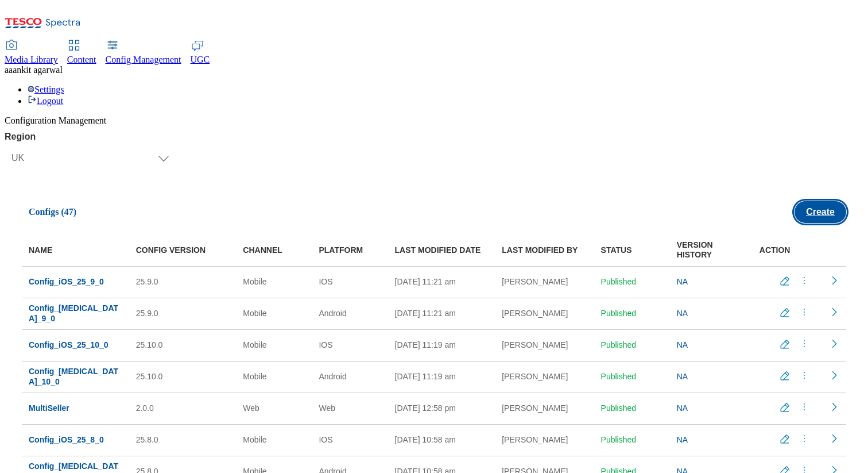
click at [802, 201] on button "Create" at bounding box center [821, 212] width 52 height 22
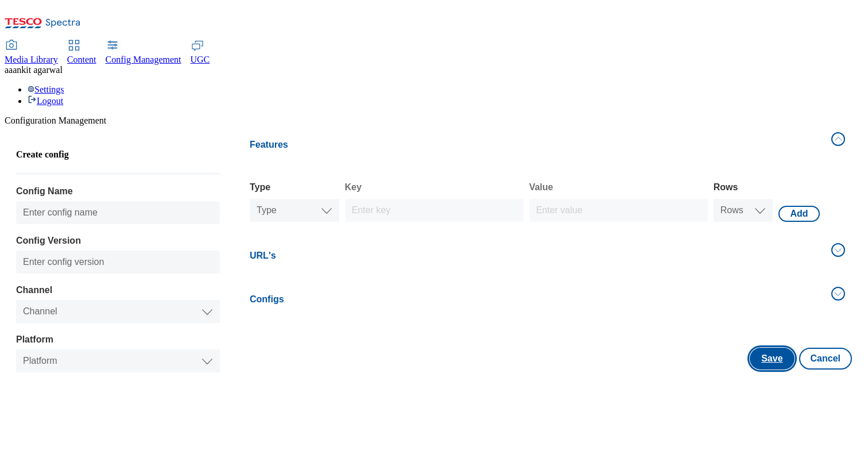
click at [771, 348] on button "Save" at bounding box center [772, 359] width 44 height 22
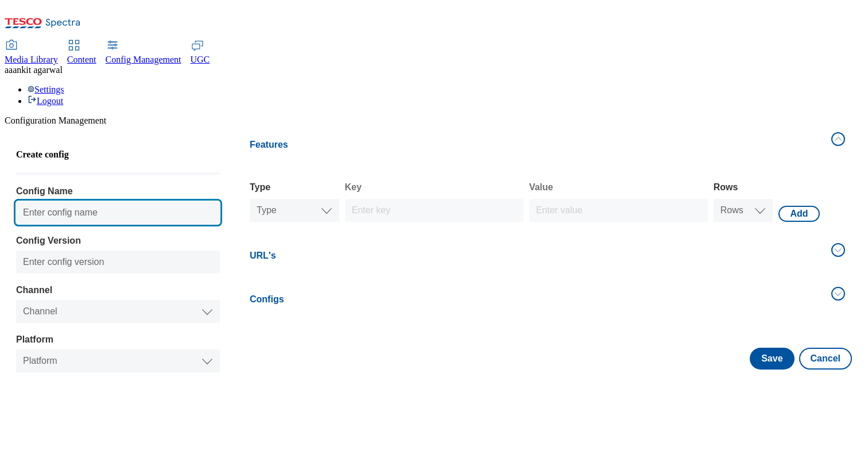
click at [139, 201] on input "Config Name" at bounding box center [118, 212] width 204 height 23
click at [118, 201] on input "Config Name" at bounding box center [118, 212] width 204 height 23
type input "dhdgehfd"
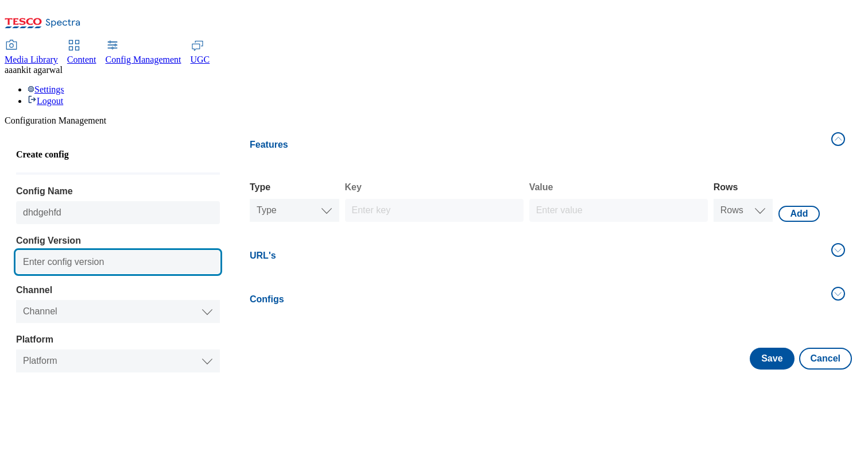
click at [127, 250] on input "Config Version" at bounding box center [118, 261] width 204 height 23
type input "0.56"
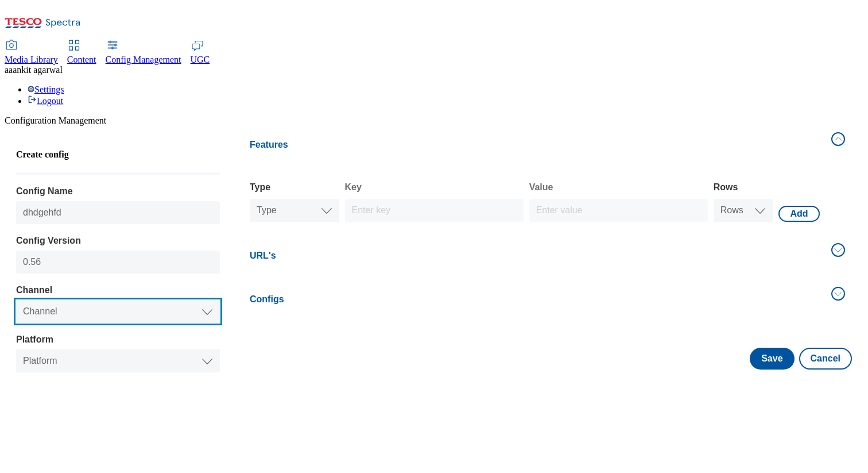
click at [146, 300] on select "Channel Web Mobile" at bounding box center [118, 311] width 204 height 23
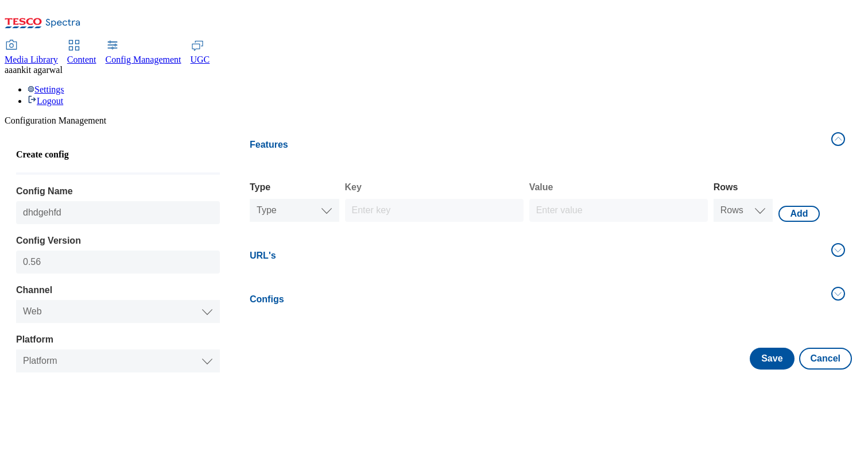
select select "website"
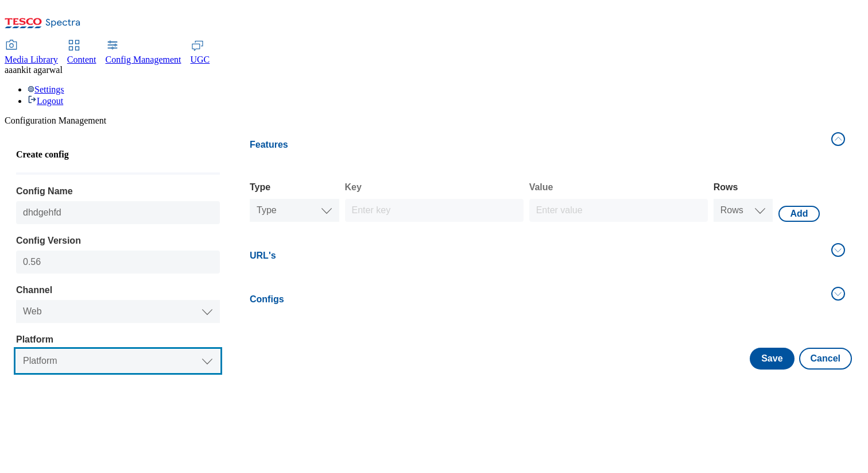
click at [129, 349] on select "Platform Web" at bounding box center [118, 360] width 204 height 23
select select "website"
click at [22, 349] on select "Platform Web" at bounding box center [118, 360] width 204 height 23
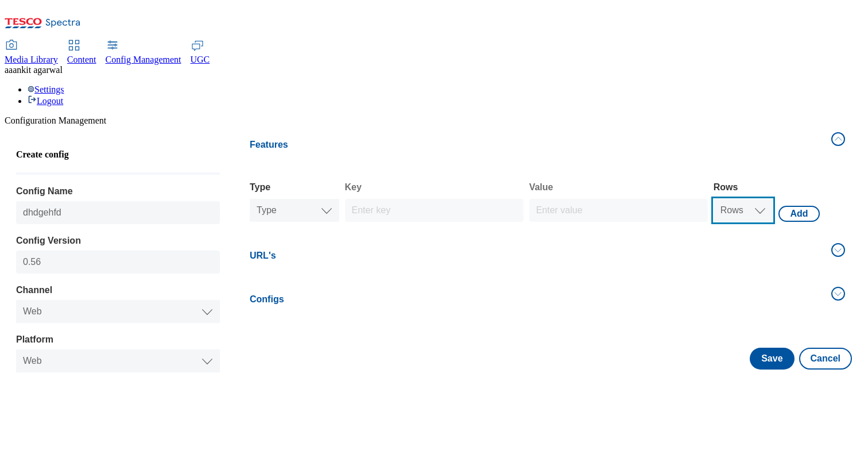
click at [759, 199] on select "Rows 1 2 3 4 5 6 7 8 9 10" at bounding box center [744, 210] width 60 height 23
select select "2"
click at [791, 206] on button "Add" at bounding box center [799, 214] width 41 height 16
select select "website"
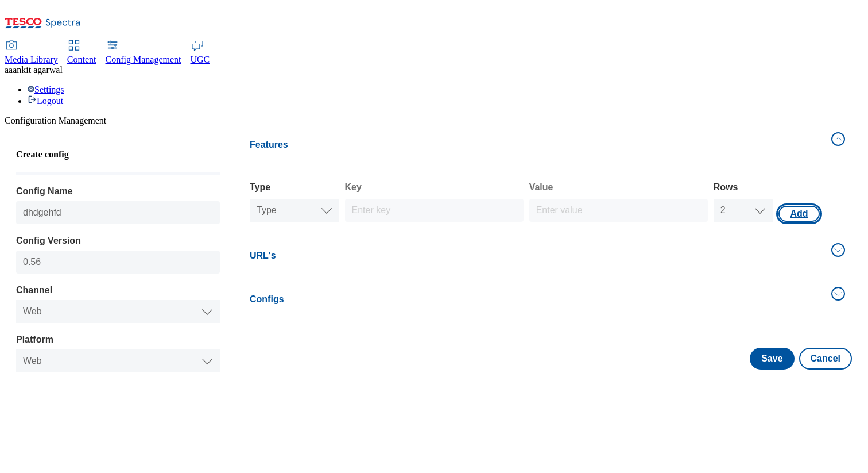
select select "2"
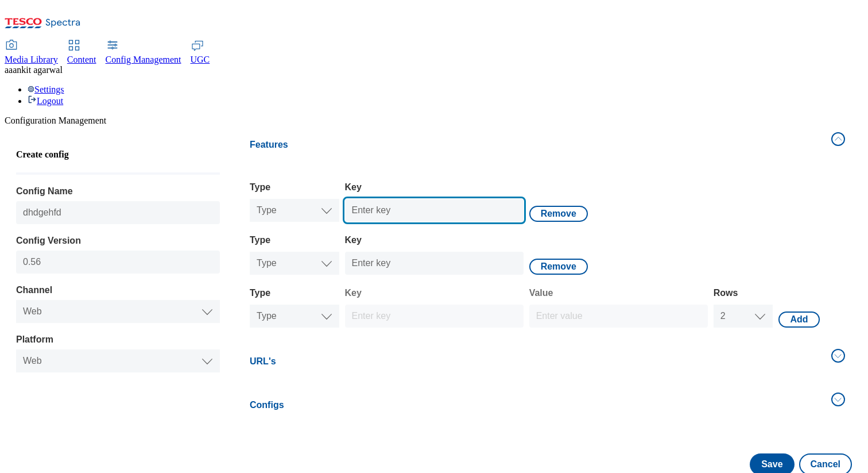
click at [445, 199] on input "Key" at bounding box center [434, 210] width 179 height 23
type input "fejfike"
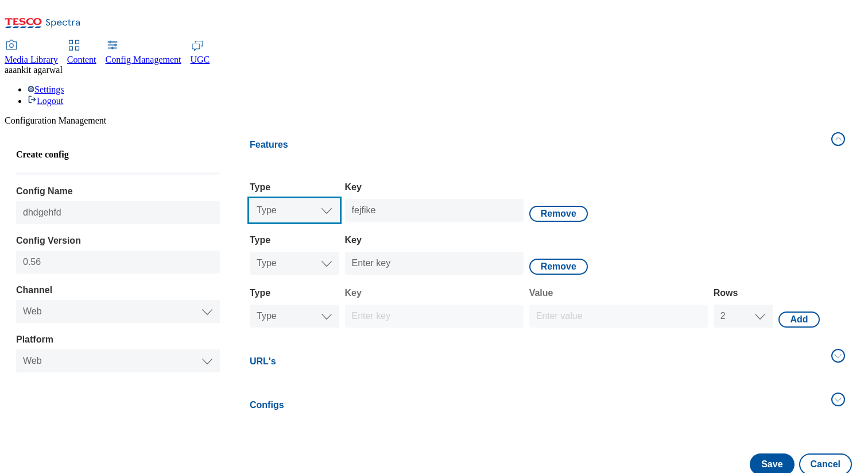
click at [277, 199] on select "Type Text Number Bool" at bounding box center [295, 210] width 90 height 23
select select "2"
select select "string"
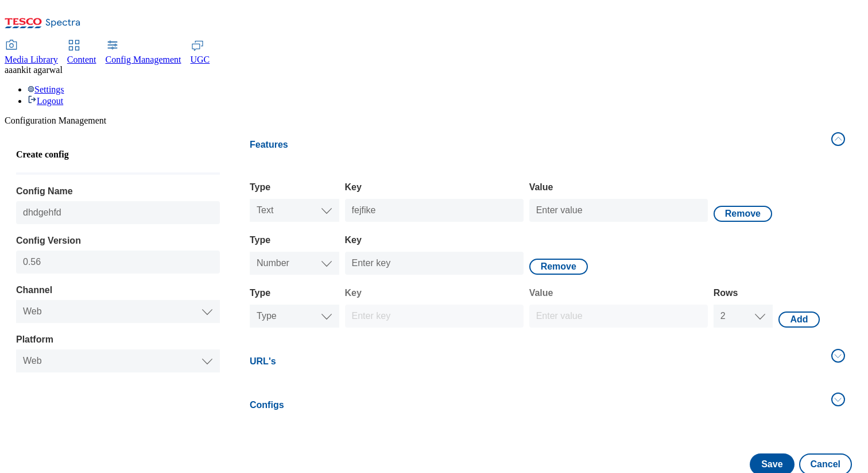
select select "2"
select select "string"
select select "double"
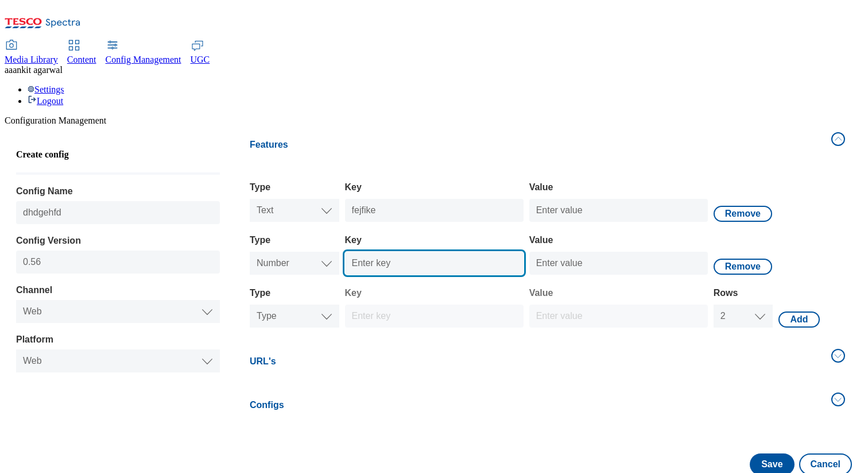
click at [391, 252] on input "Key" at bounding box center [434, 263] width 179 height 23
type input "fekfjkerfner"
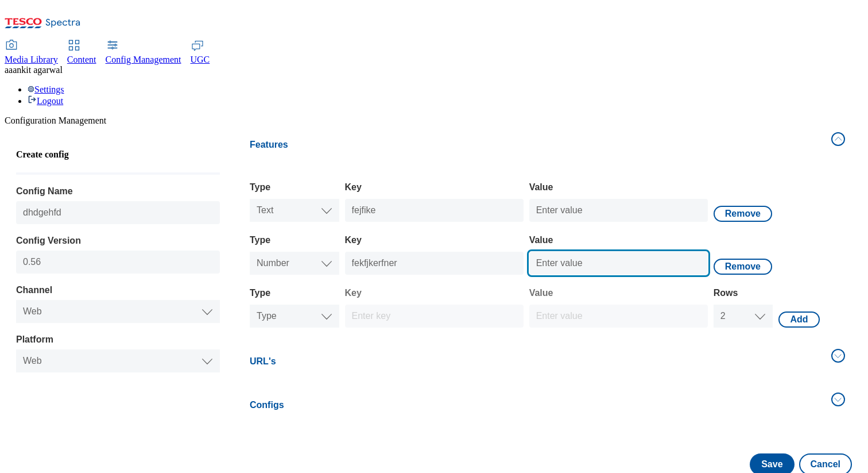
click at [600, 252] on input "Value" at bounding box center [619, 263] width 179 height 23
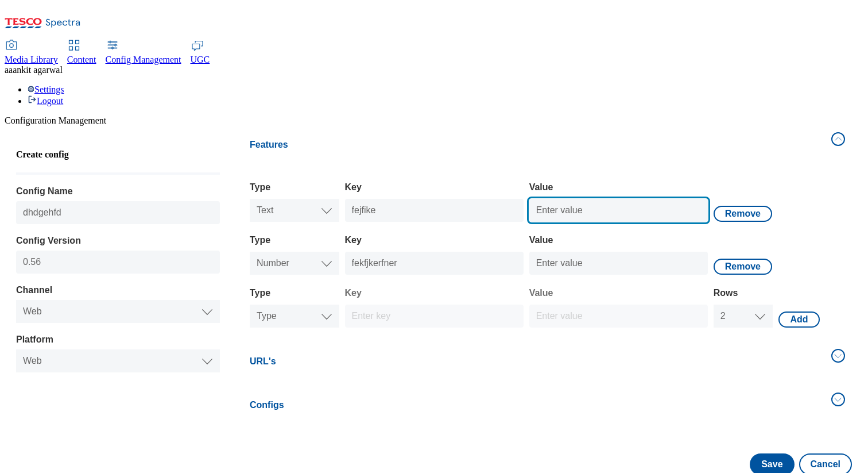
click at [560, 199] on input "Value" at bounding box center [619, 210] width 179 height 23
type input "3"
type input "fbgjfbg"
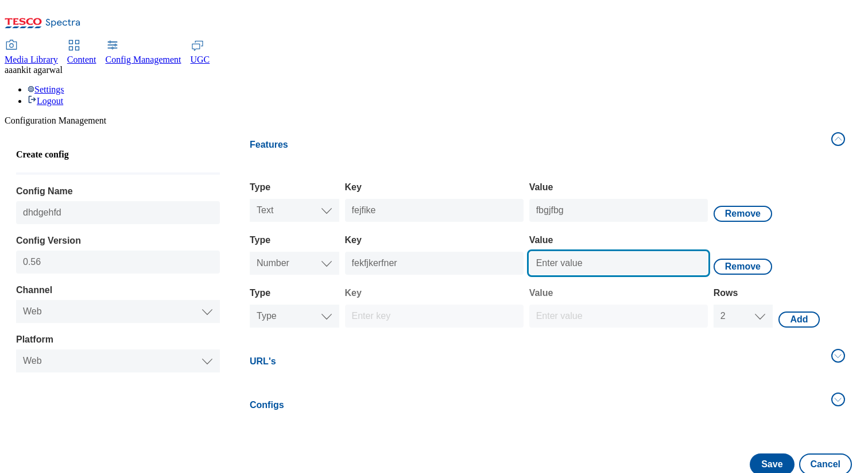
click at [555, 252] on input "Value" at bounding box center [619, 263] width 179 height 23
type input "989879"
click at [496, 342] on button "URL's" at bounding box center [547, 361] width 609 height 38
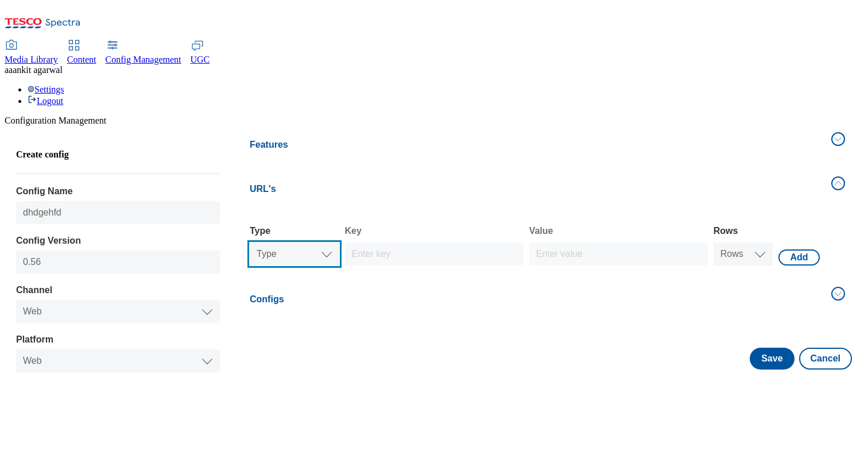
click at [339, 242] on select "Type Text Number Bool" at bounding box center [295, 253] width 90 height 23
select select "boolean"
click at [763, 348] on button "Save" at bounding box center [772, 359] width 44 height 22
select select "website"
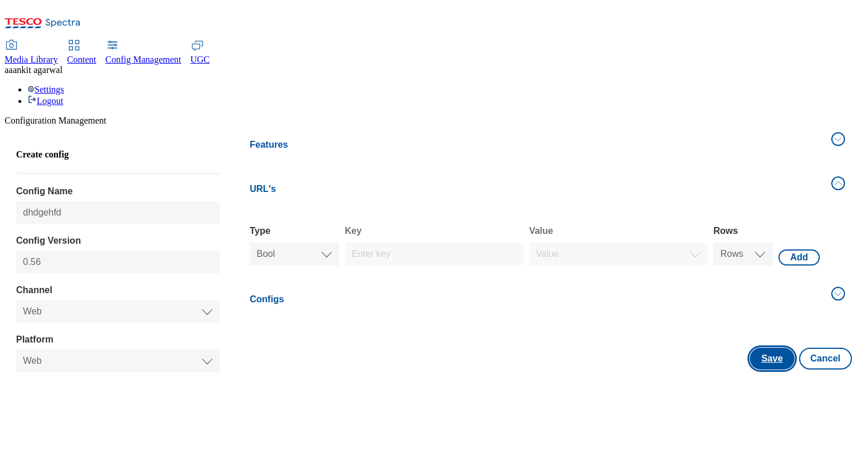
select select "boolean"
select select "uk"
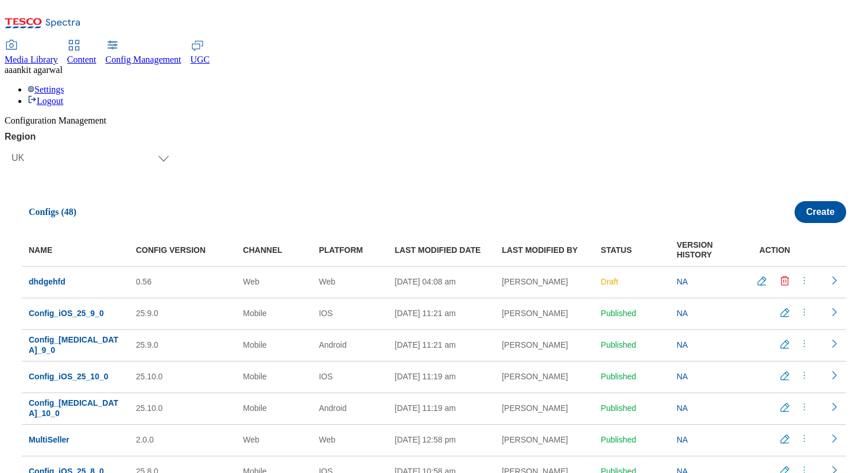
click at [804, 275] on icon "menus" at bounding box center [804, 280] width 11 height 11
click at [788, 304] on span "Publish" at bounding box center [800, 308] width 25 height 9
click at [832, 275] on icon "Readonly config" at bounding box center [834, 280] width 11 height 11
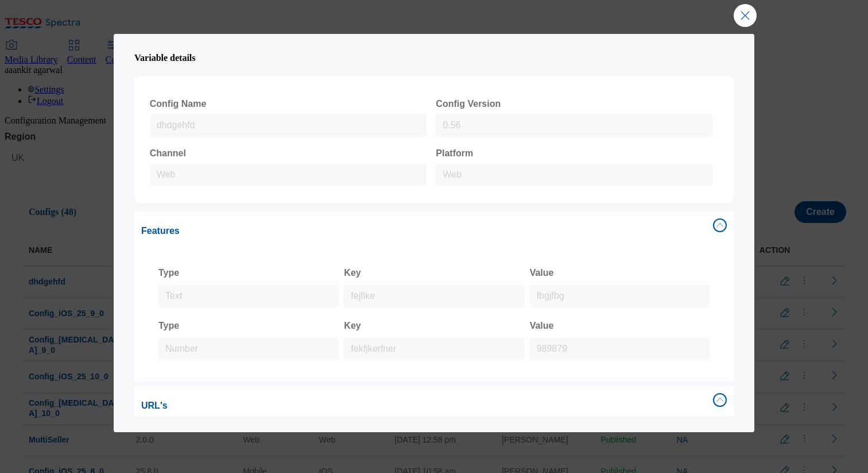
click at [744, 10] on button "Close Modal" at bounding box center [745, 15] width 23 height 23
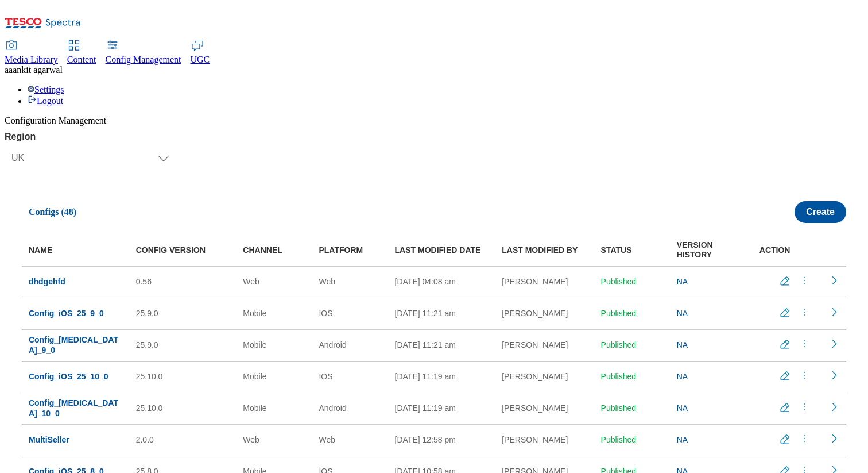
click at [53, 277] on span "dhdgehfd" at bounding box center [47, 281] width 37 height 9
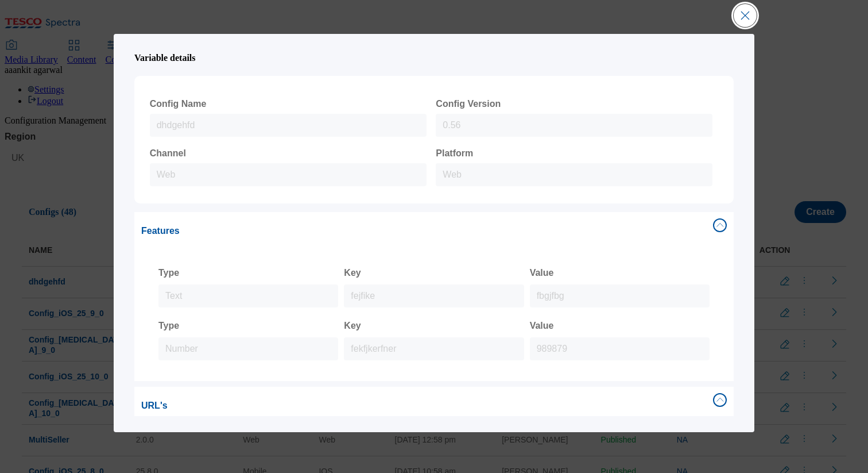
click at [752, 9] on button "Close Modal" at bounding box center [745, 15] width 23 height 23
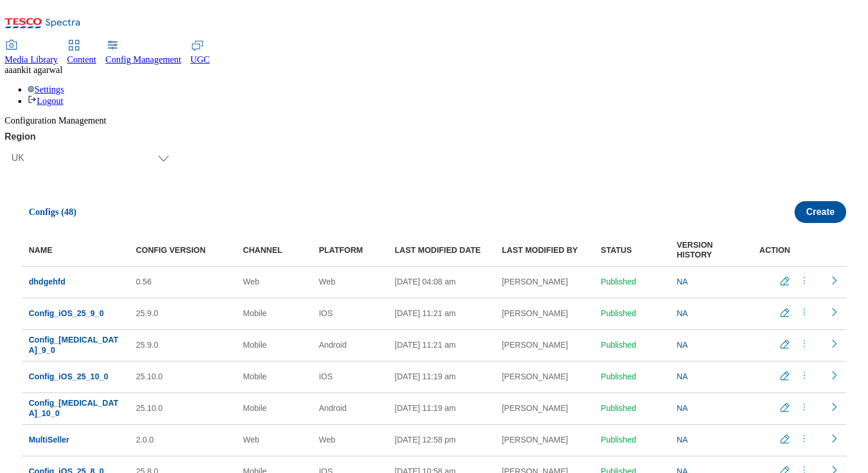
click at [800, 275] on icon "menus" at bounding box center [804, 280] width 11 height 11
click at [800, 325] on span "Un-publish" at bounding box center [806, 329] width 37 height 9
click at [779, 275] on icon "Delete config" at bounding box center [784, 280] width 11 height 11
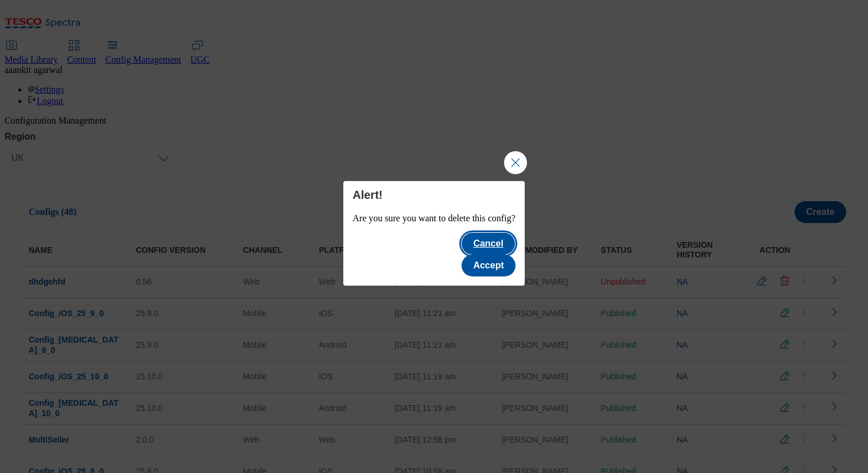
click at [462, 250] on button "Cancel" at bounding box center [488, 244] width 53 height 22
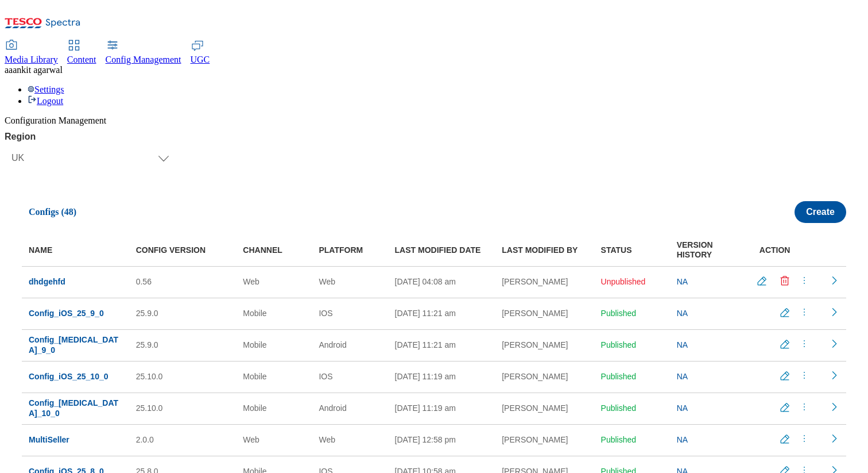
click at [779, 275] on icon "Delete config" at bounding box center [784, 280] width 11 height 11
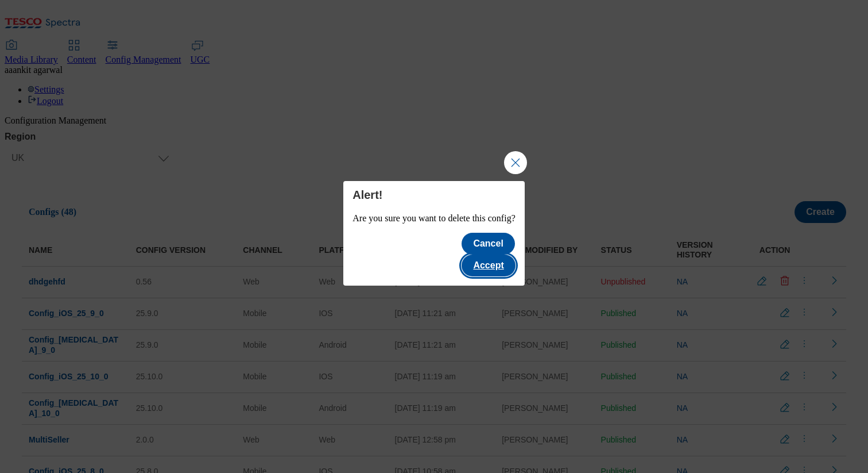
click at [508, 254] on button "Accept" at bounding box center [488, 265] width 53 height 22
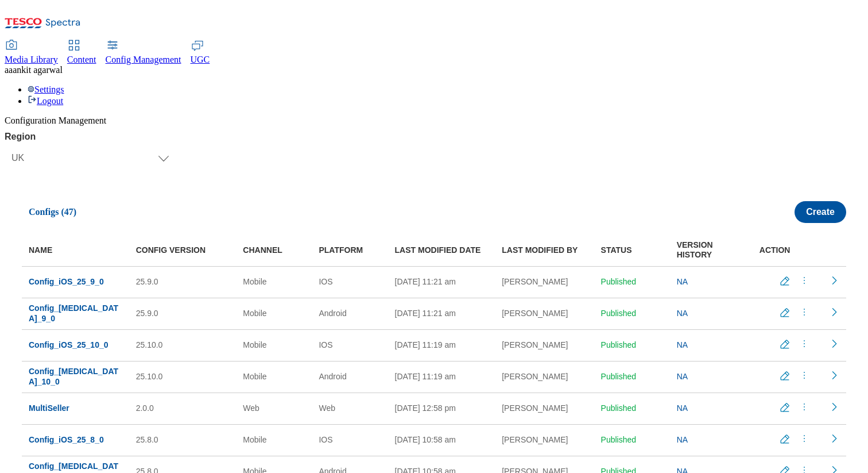
click at [96, 55] on span "Content" at bounding box center [81, 60] width 29 height 10
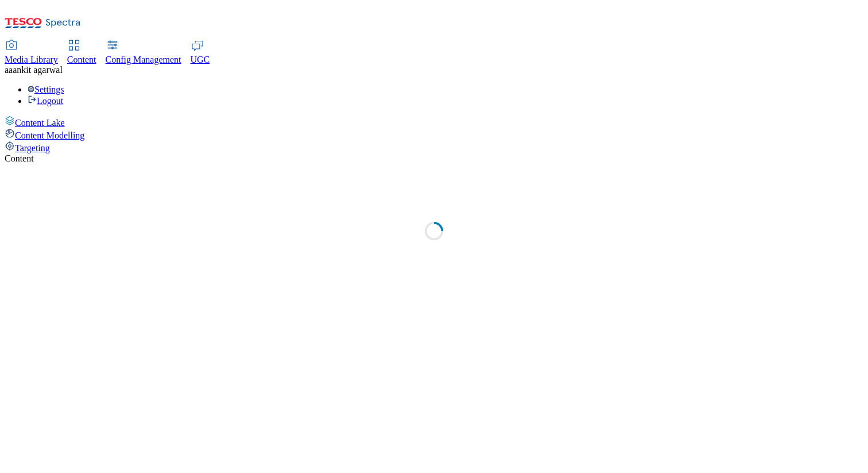
select select "group-comms"
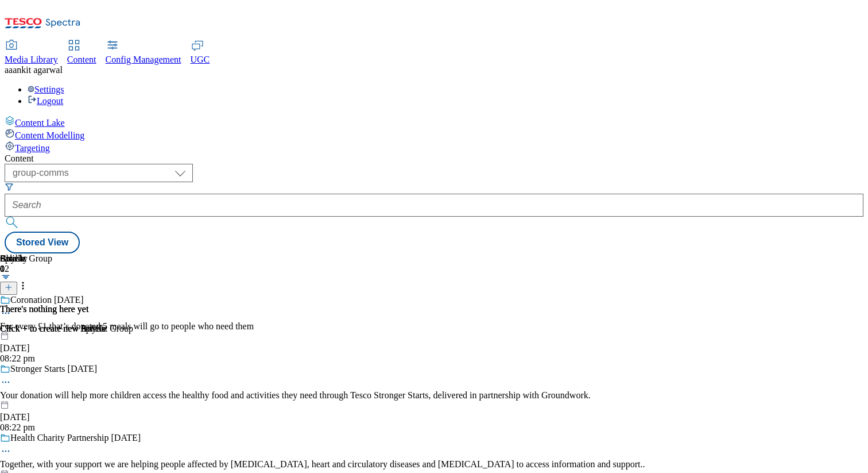
click at [43, 143] on span "Targeting" at bounding box center [32, 148] width 35 height 10
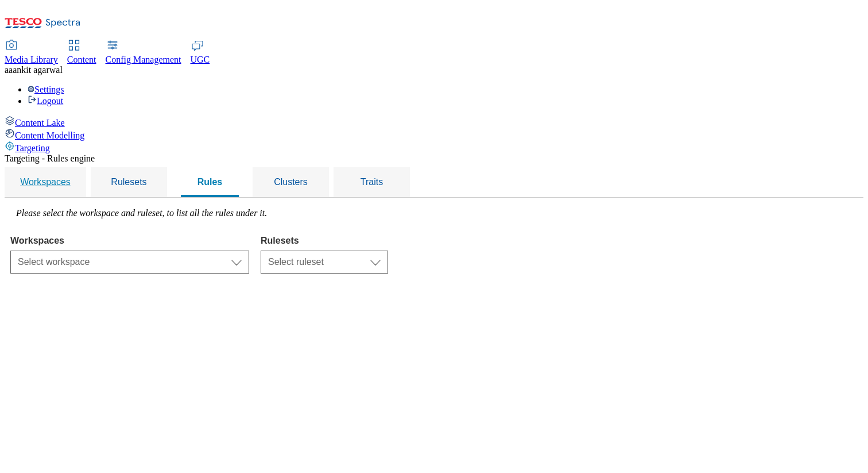
click at [71, 177] on span "Workspaces" at bounding box center [45, 182] width 51 height 10
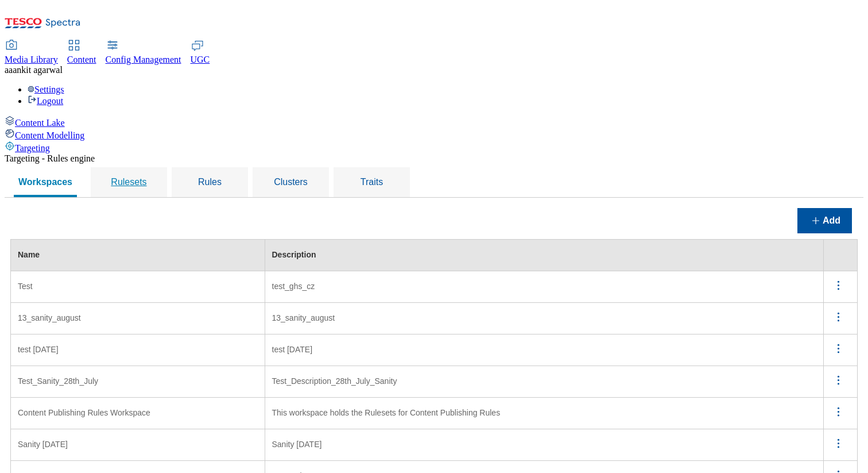
click at [153, 167] on div "Rulesets" at bounding box center [129, 182] width 49 height 30
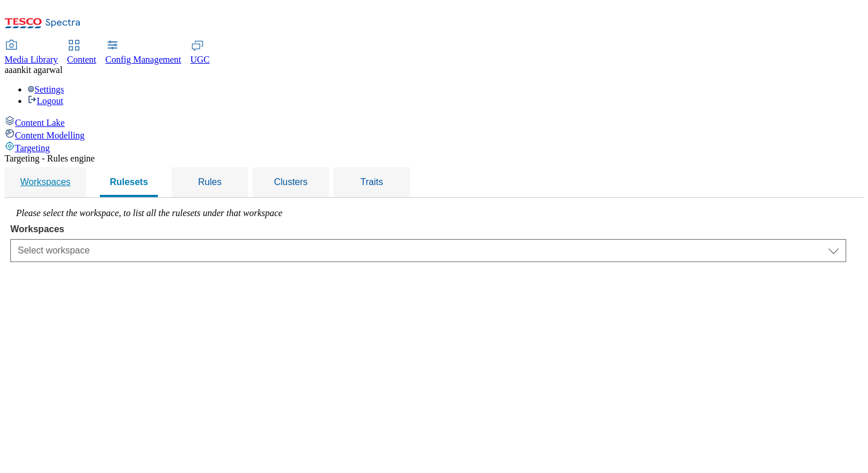
click at [82, 167] on link "Workspaces" at bounding box center [45, 182] width 72 height 30
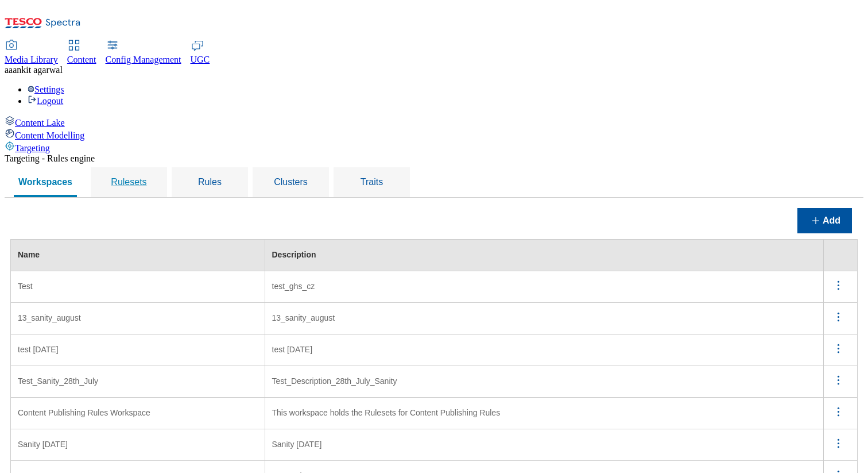
click at [146, 177] on span "Rulesets" at bounding box center [129, 182] width 36 height 10
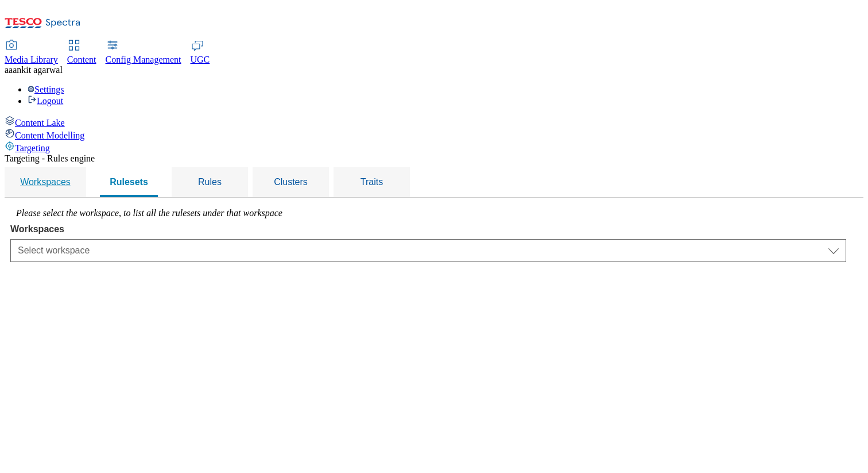
click at [71, 177] on span "Workspaces" at bounding box center [45, 182] width 51 height 10
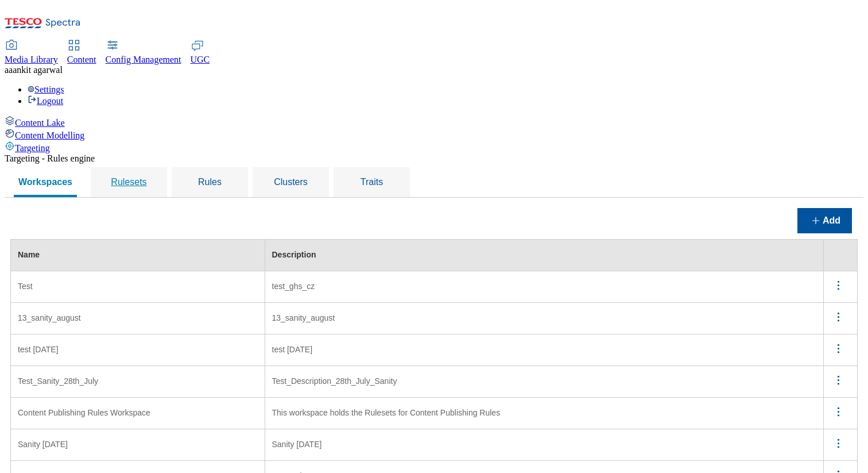
click at [146, 177] on span "Rulesets" at bounding box center [129, 182] width 36 height 10
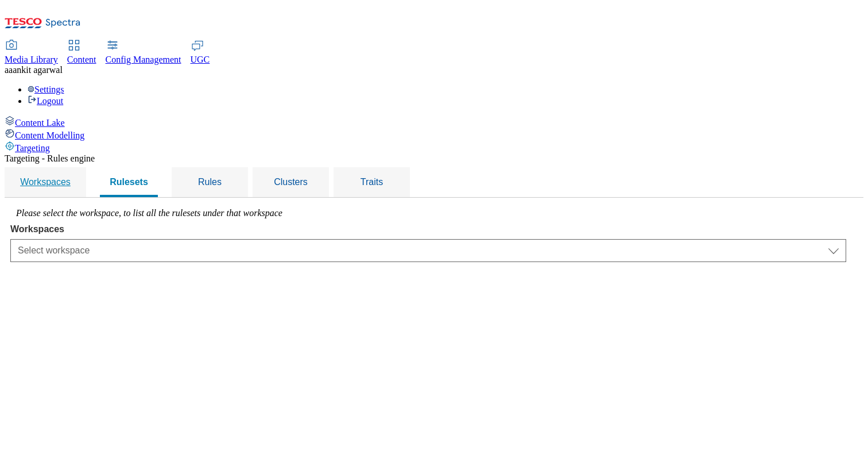
click at [71, 177] on span "Workspaces" at bounding box center [45, 182] width 51 height 10
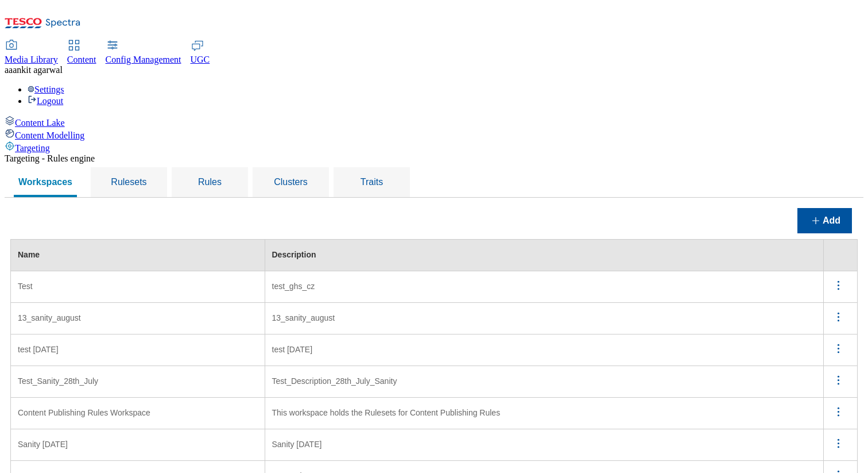
click at [841, 278] on icon "menus" at bounding box center [839, 285] width 14 height 14
click at [824, 296] on span "Edit" at bounding box center [823, 300] width 13 height 9
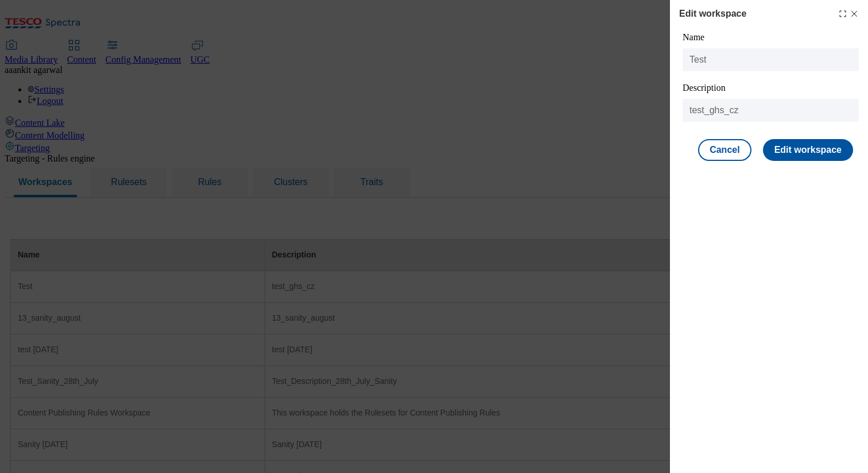
click at [729, 165] on div "Cancel Edit workspace" at bounding box center [770, 149] width 178 height 33
click at [723, 143] on button "Cancel" at bounding box center [724, 150] width 53 height 22
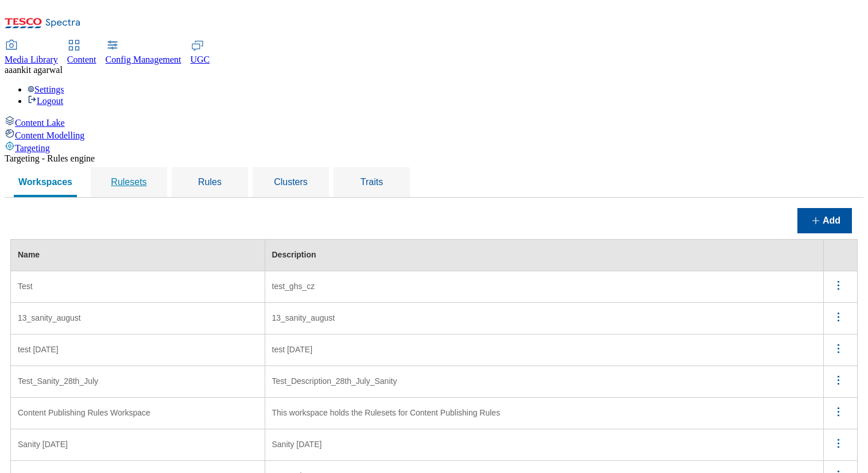
click at [146, 177] on span "Rulesets" at bounding box center [129, 182] width 36 height 10
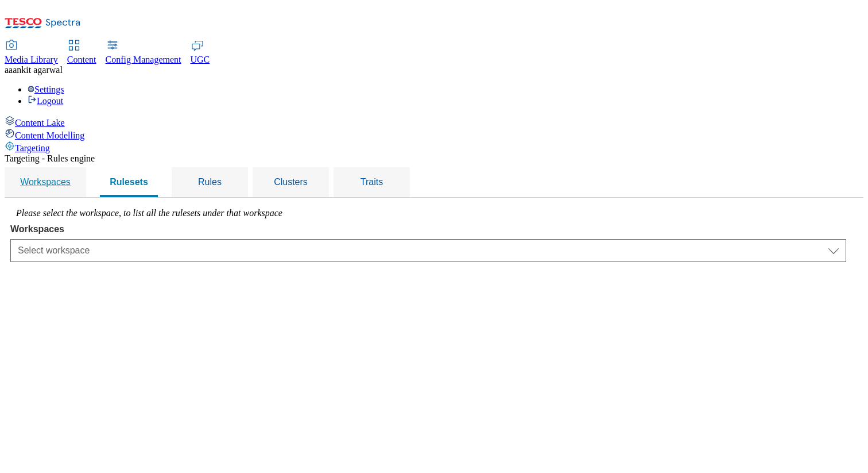
click at [71, 177] on span "Workspaces" at bounding box center [45, 182] width 51 height 10
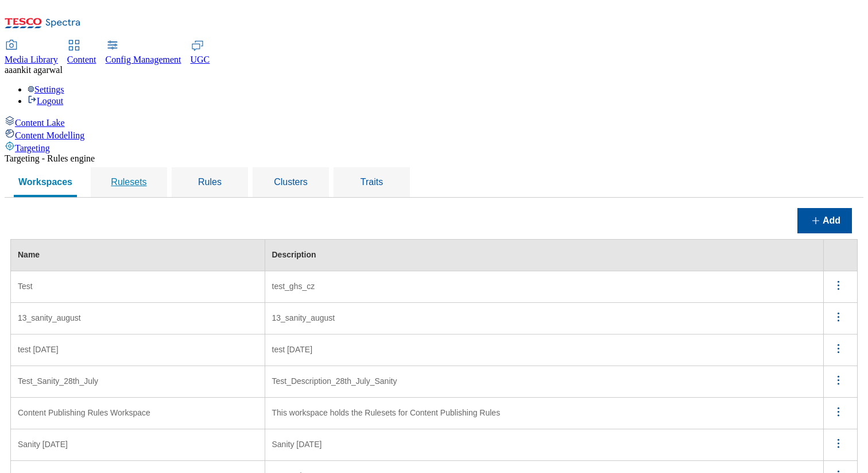
click at [146, 177] on span "Rulesets" at bounding box center [129, 182] width 36 height 10
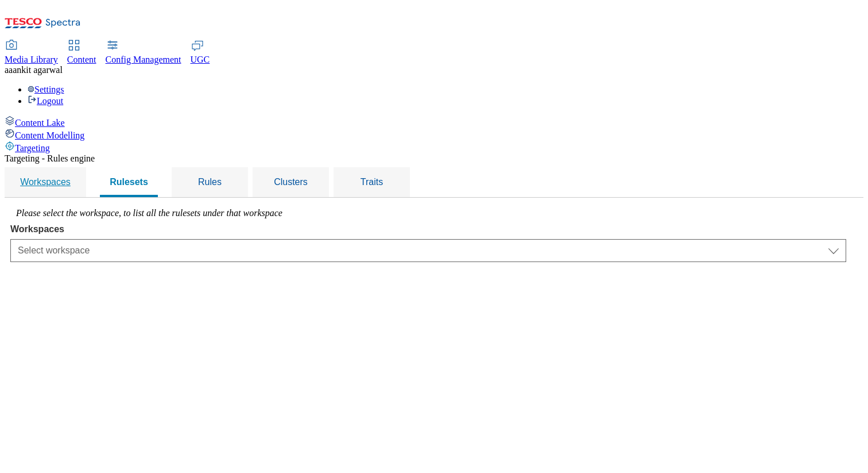
click at [71, 177] on span "Workspaces" at bounding box center [45, 182] width 51 height 10
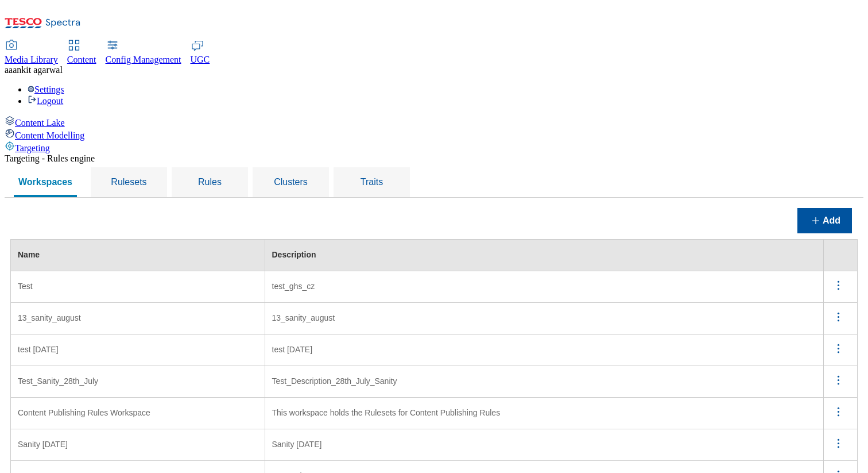
scroll to position [13, 0]
click at [840, 439] on circle "menus" at bounding box center [839, 440] width 2 height 2
click at [838, 310] on icon "menus" at bounding box center [839, 317] width 14 height 14
click at [816, 323] on button "Edit" at bounding box center [832, 332] width 52 height 18
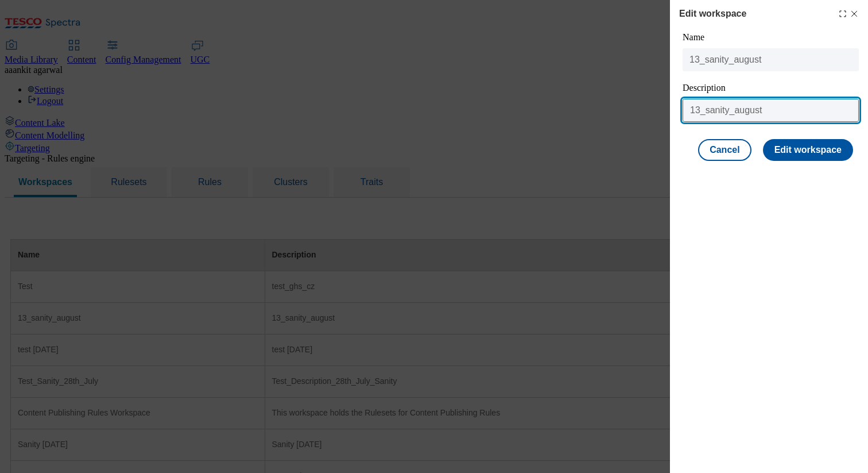
click at [698, 106] on input "13_sanity_august" at bounding box center [771, 110] width 176 height 23
type input "20_sanity_august"
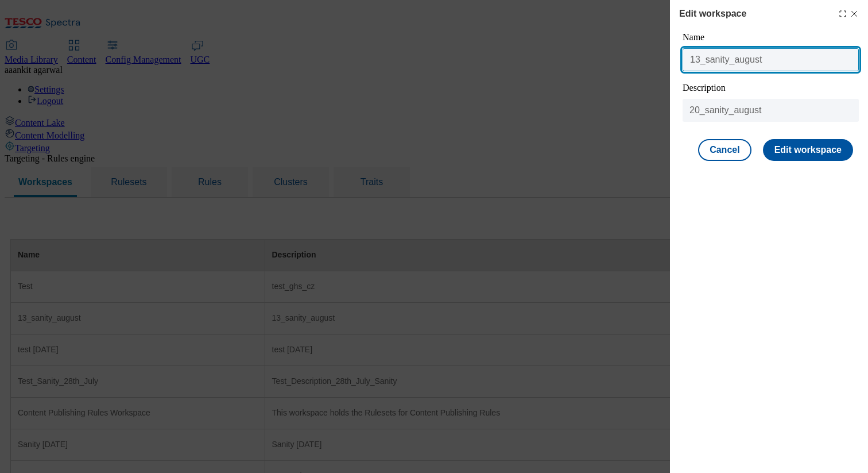
click at [702, 60] on input "13_sanity_august" at bounding box center [771, 59] width 176 height 23
type input "20_sanity_august"
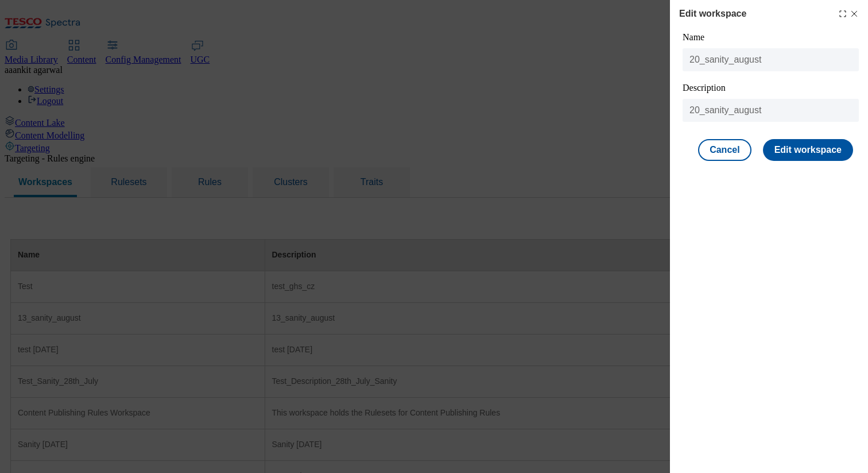
click at [815, 164] on div "Cancel Edit workspace" at bounding box center [770, 149] width 178 height 33
click at [813, 148] on button "Edit workspace" at bounding box center [808, 150] width 90 height 22
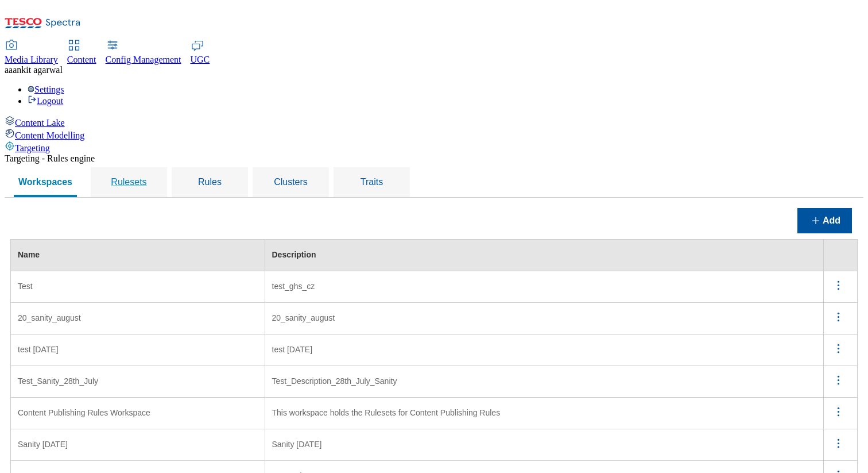
click at [146, 177] on span "Rulesets" at bounding box center [129, 182] width 36 height 10
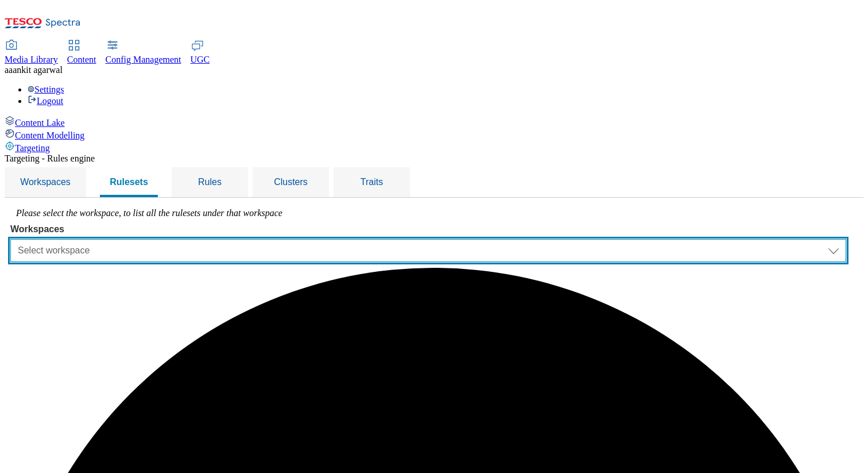
click at [260, 239] on select "Select workspace Test 20_sanity_august test 20th march Test_Sanity_28th_July Co…" at bounding box center [428, 250] width 836 height 23
select select "426de785-2df4-4ad9-b697-e4532924c380"
click at [155, 239] on select "Select workspace Test 20_sanity_august test 20th march Test_Sanity_28th_July Co…" at bounding box center [428, 250] width 836 height 23
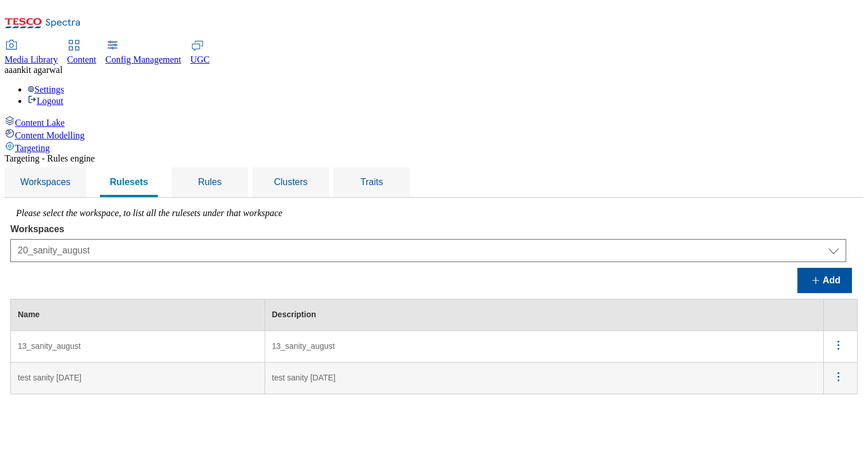
click at [843, 331] on td at bounding box center [841, 347] width 34 height 32
click at [845, 338] on icon "menus" at bounding box center [839, 345] width 14 height 14
click at [821, 356] on span "Edit" at bounding box center [823, 360] width 13 height 9
select select "426de785-2df4-4ad9-b697-e4532924c380"
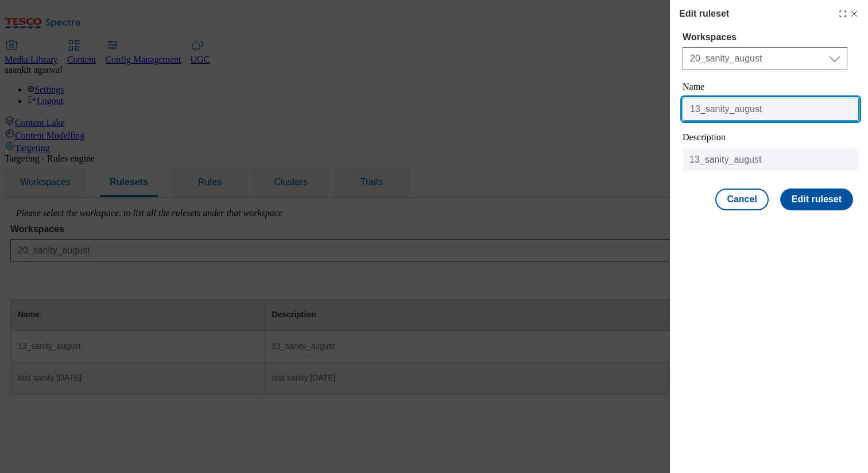
click at [696, 109] on input "13_sanity_august" at bounding box center [771, 109] width 176 height 23
type input "20_sanity_august"
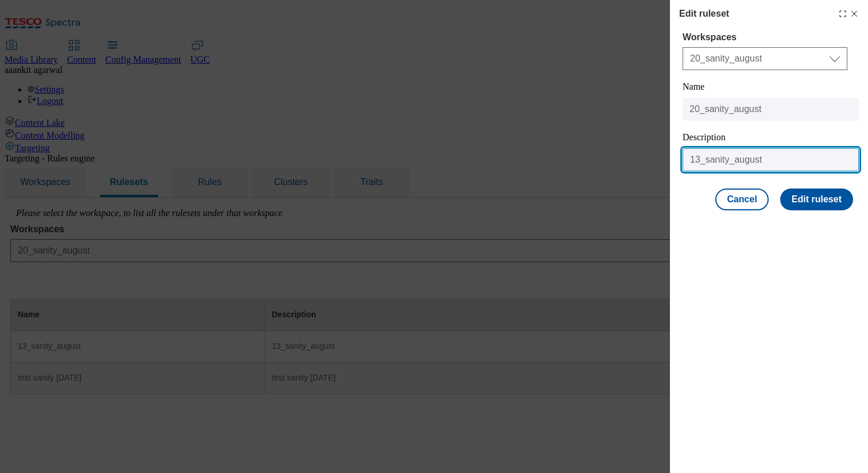
click at [698, 160] on input "13_sanity_august" at bounding box center [771, 159] width 176 height 23
type input "20_sanity_august"
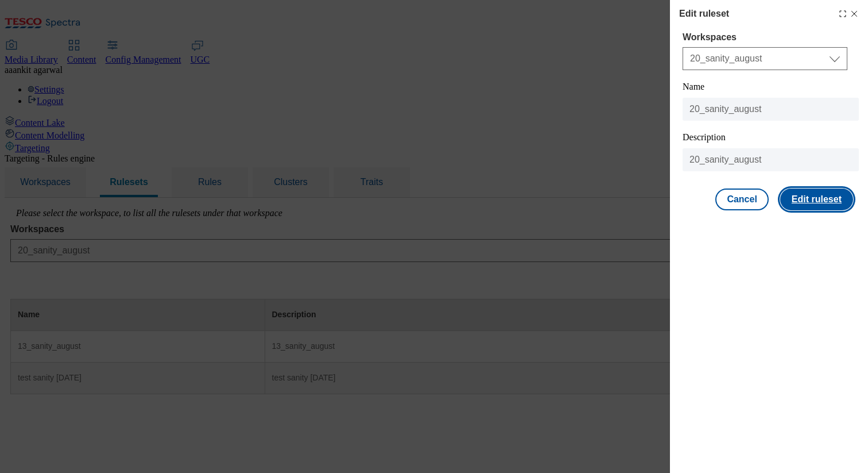
click at [818, 203] on button "Edit ruleset" at bounding box center [817, 199] width 73 height 22
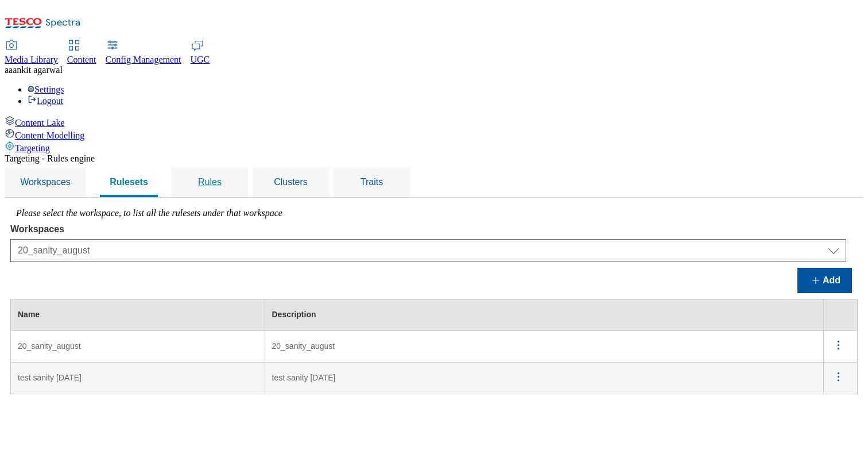
click at [222, 177] on span "Rules" at bounding box center [210, 182] width 24 height 10
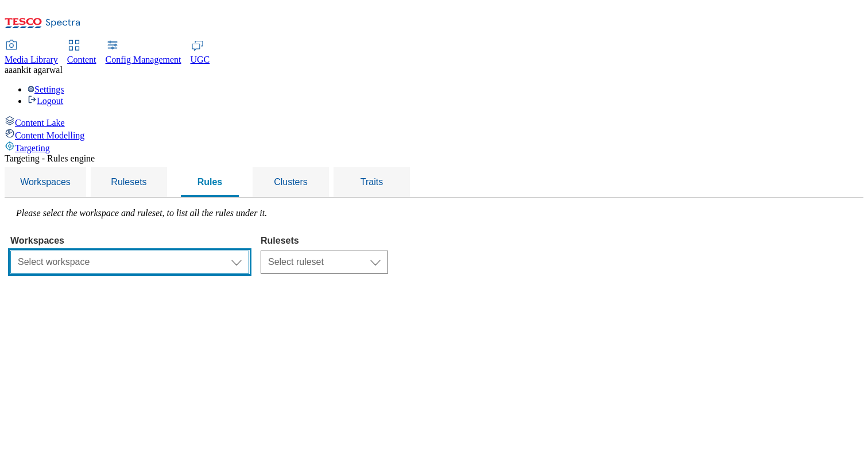
click at [249, 250] on select "Select workspace Test 20_sanity_august test 20th march Test_Sanity_28th_July Co…" at bounding box center [129, 261] width 239 height 23
select select "426de785-2df4-4ad9-b697-e4532924c380"
click at [155, 250] on select "Select workspace Test 20_sanity_august test 20th march Test_Sanity_28th_July Co…" at bounding box center [129, 261] width 239 height 23
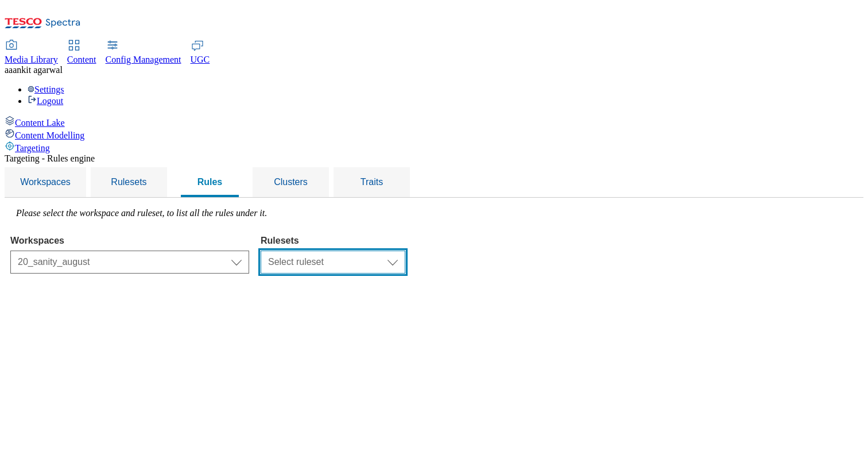
click at [406, 250] on select "Select ruleset 20_sanity_august test sanity 23rd june" at bounding box center [333, 261] width 145 height 23
select select "6e6b914b-3108-4288-b02f-51932298298e"
click at [405, 250] on select "Select ruleset 20_sanity_august test sanity 23rd june" at bounding box center [333, 261] width 145 height 23
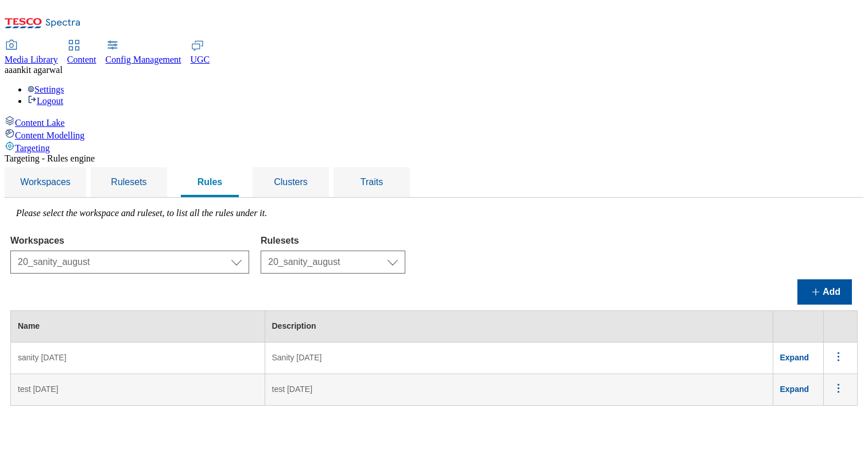
click at [815, 342] on td "Expand" at bounding box center [798, 358] width 51 height 32
click at [810, 353] on span "Expand" at bounding box center [795, 357] width 29 height 9
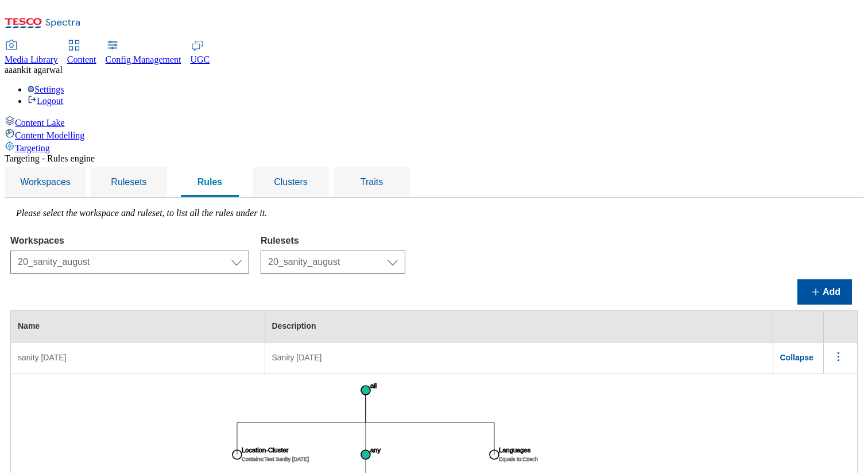
scroll to position [165, 0]
click at [812, 342] on td "Collapse" at bounding box center [798, 358] width 51 height 32
click at [812, 353] on span "Collapse" at bounding box center [797, 357] width 33 height 9
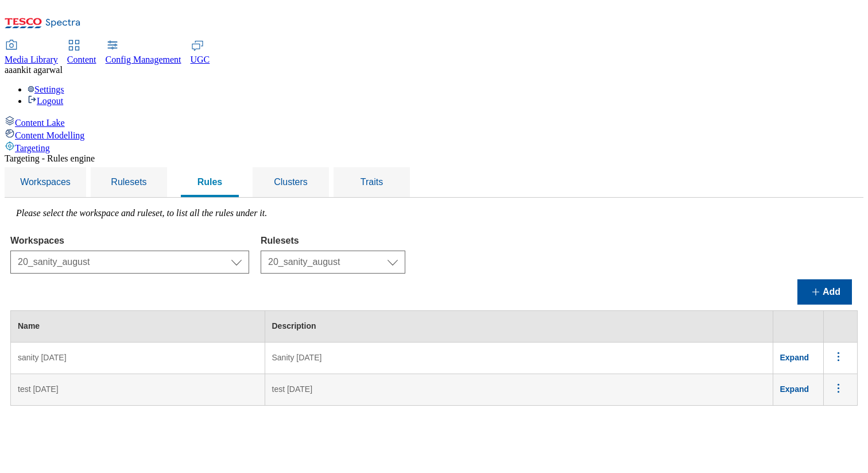
click at [808, 384] on span "Expand" at bounding box center [795, 388] width 29 height 9
click at [308, 177] on span "Clusters" at bounding box center [291, 182] width 34 height 10
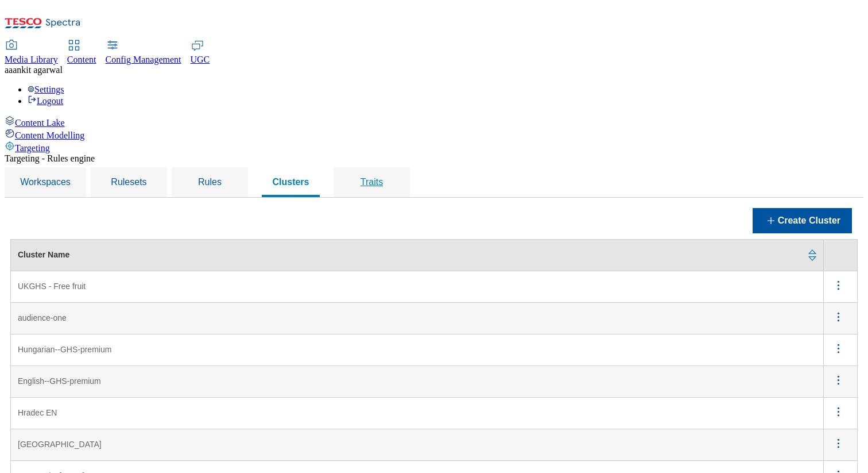
click at [383, 177] on span "Traits" at bounding box center [372, 182] width 22 height 10
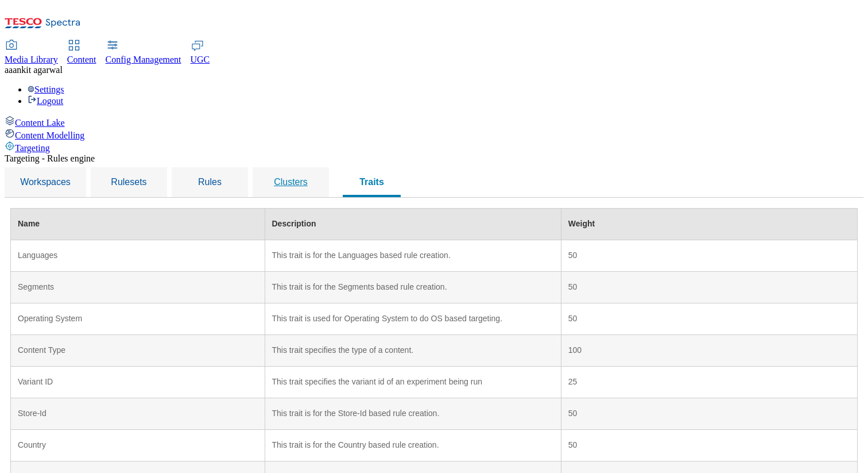
click at [308, 177] on span "Clusters" at bounding box center [291, 182] width 34 height 10
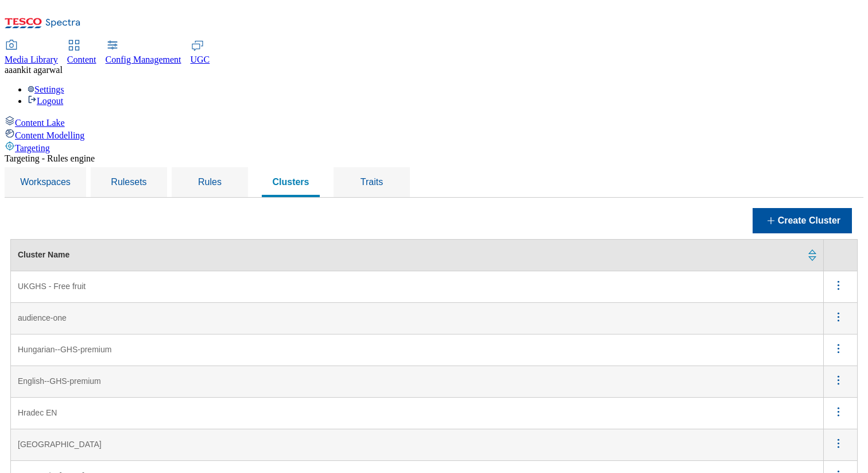
scroll to position [165, 0]
click at [835, 468] on icon "menus" at bounding box center [839, 475] width 14 height 14
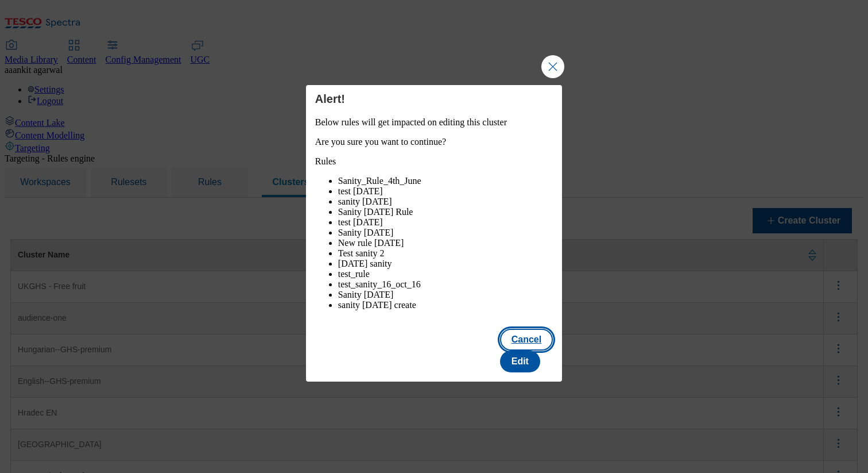
click at [500, 350] on button "Cancel" at bounding box center [526, 340] width 53 height 22
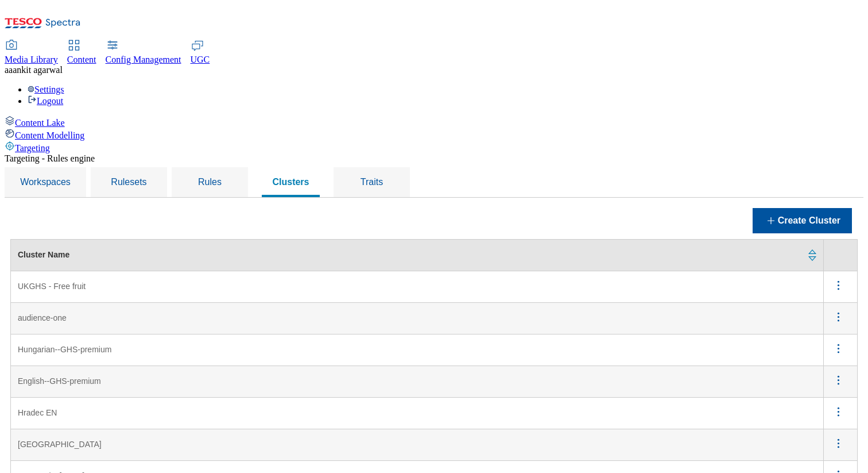
click at [842, 468] on icon "menus" at bounding box center [839, 475] width 14 height 14
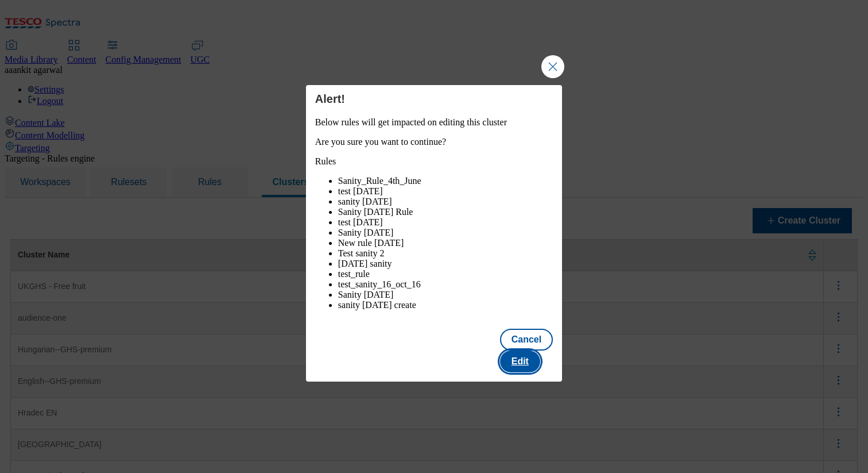
click at [540, 364] on button "Edit" at bounding box center [520, 361] width 40 height 22
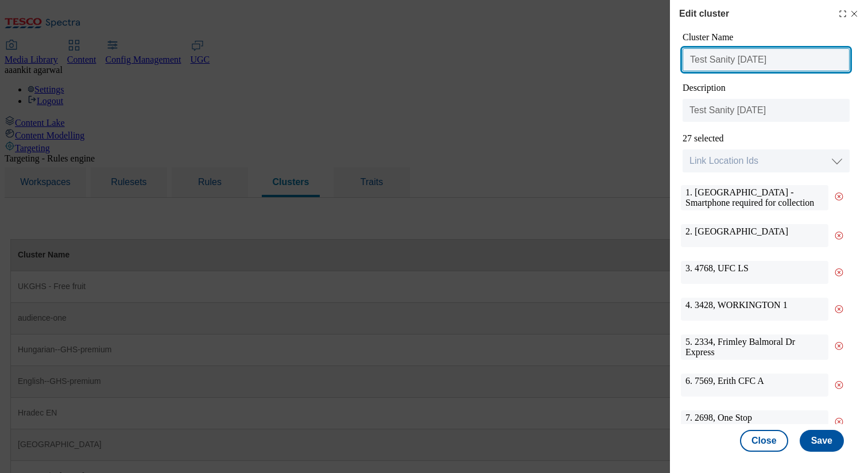
click at [746, 65] on input "Test Sanity 13th August" at bounding box center [766, 59] width 167 height 23
type input "Test Sanity 20th August"
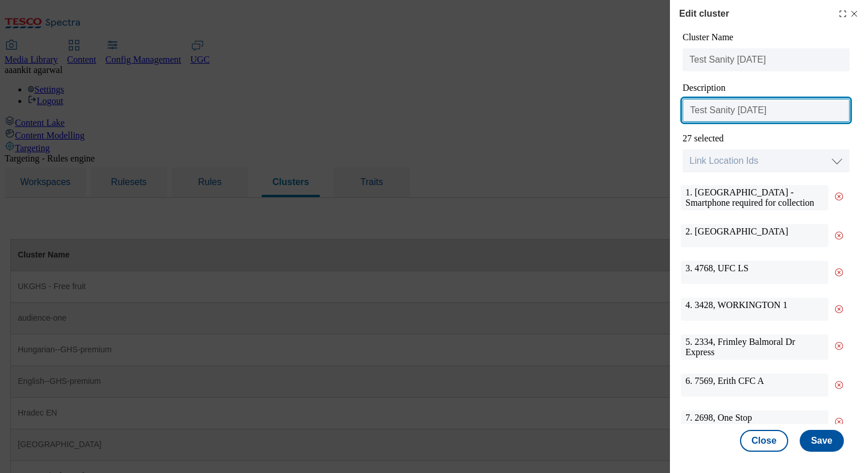
click at [746, 112] on input "Test Sanity 13th August" at bounding box center [766, 110] width 167 height 23
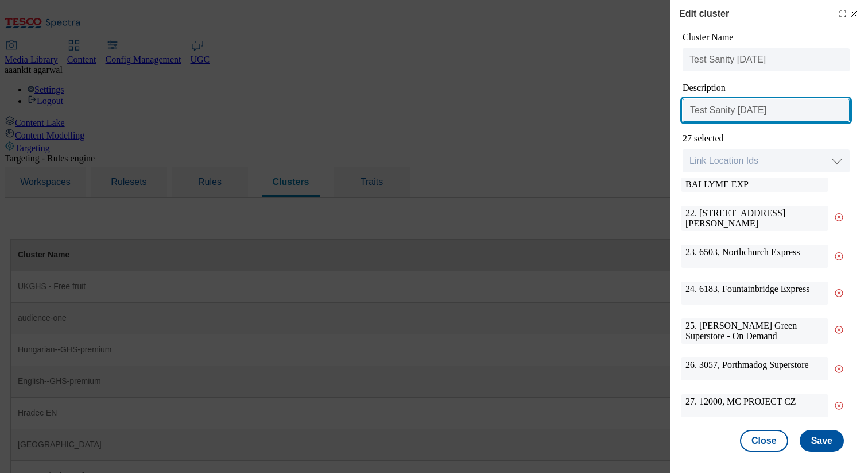
scroll to position [3, 0]
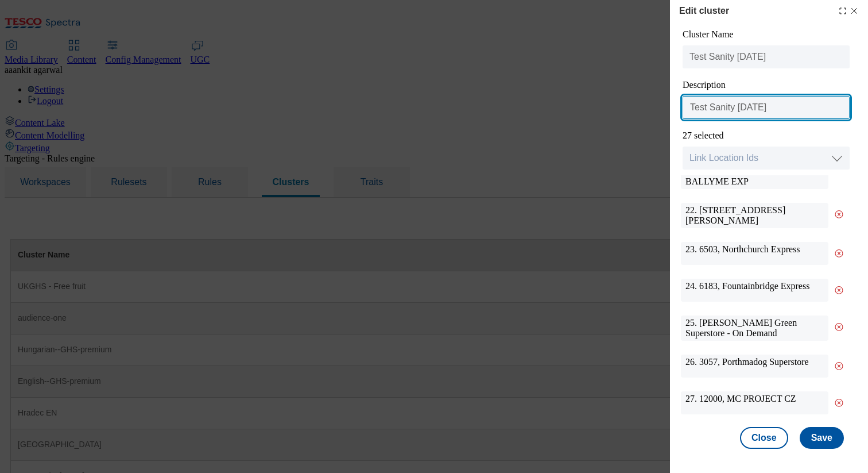
type input "Test Sanity 20th August"
click at [839, 365] on line "Modal" at bounding box center [839, 366] width 2 height 2
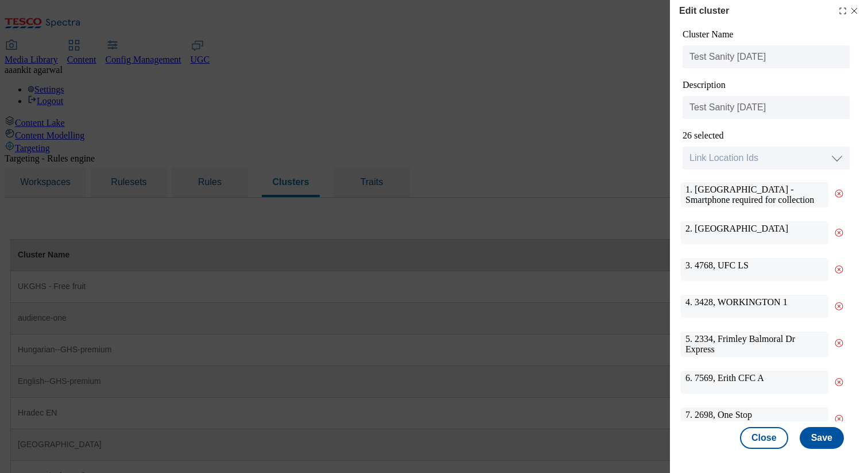
click at [839, 318] on icon "Modal" at bounding box center [839, 306] width 21 height 23
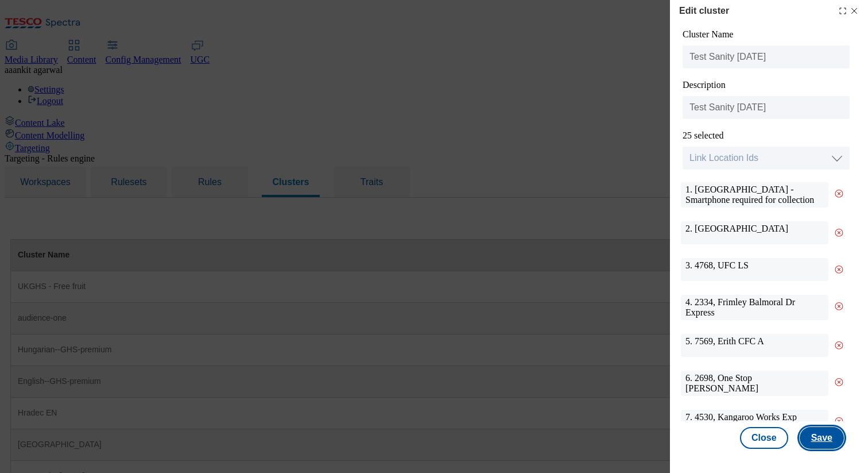
click at [824, 433] on button "Save" at bounding box center [822, 438] width 44 height 22
click at [843, 11] on icon "Modal" at bounding box center [843, 10] width 9 height 9
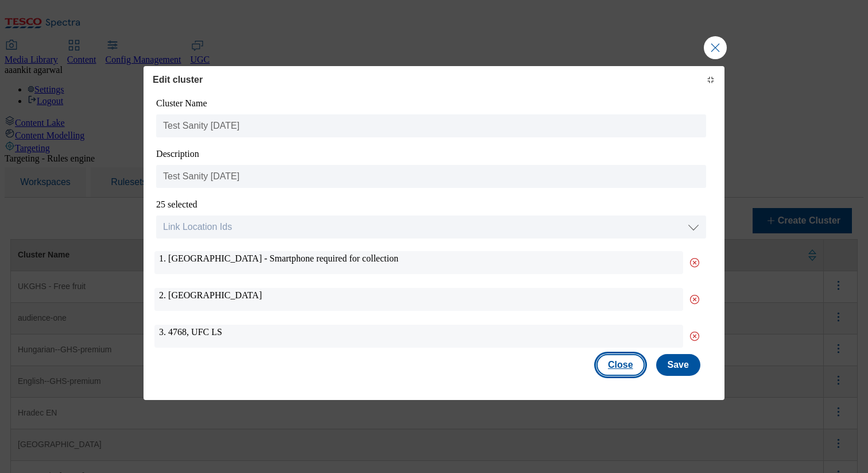
click at [625, 368] on button "Close" at bounding box center [621, 365] width 48 height 22
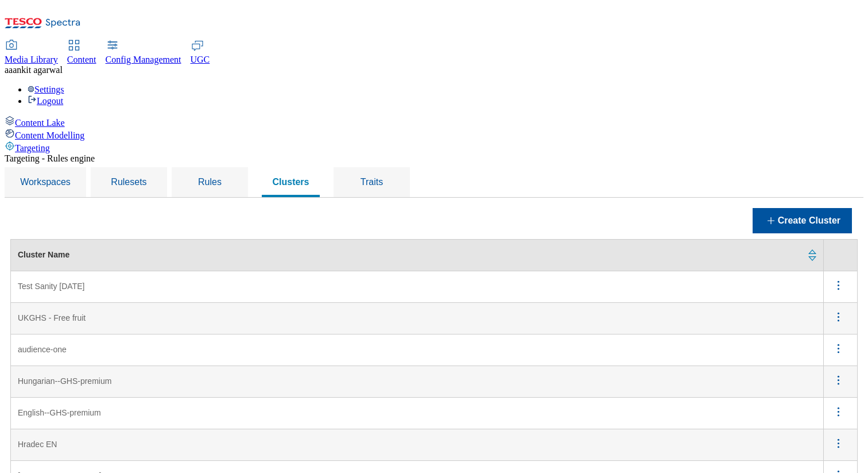
scroll to position [918, 0]
drag, startPoint x: 735, startPoint y: 434, endPoint x: 719, endPoint y: 316, distance: 118.8
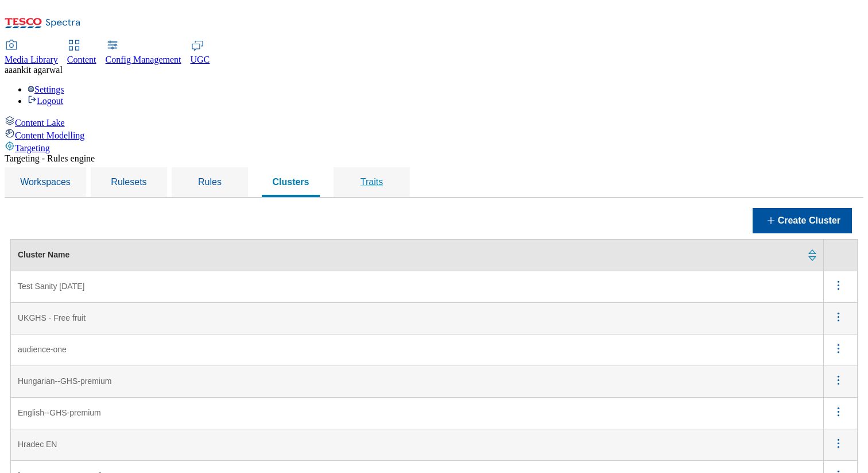
click at [383, 177] on span "Traits" at bounding box center [372, 182] width 22 height 10
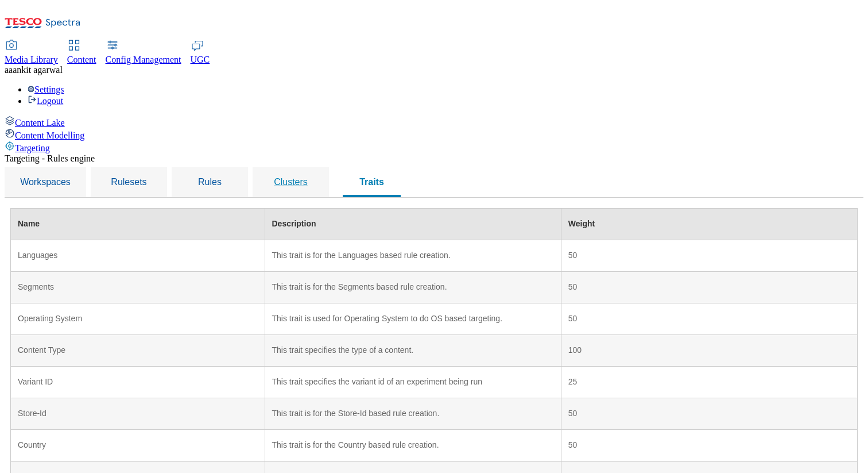
click at [308, 177] on span "Clusters" at bounding box center [291, 182] width 34 height 10
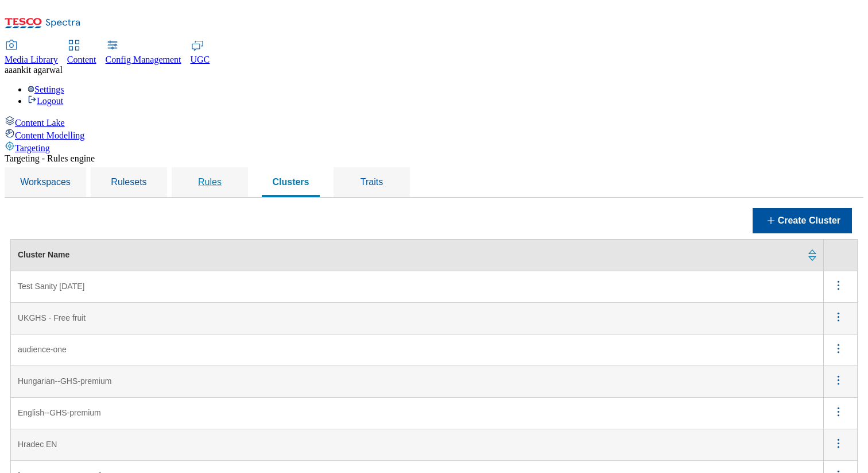
click at [234, 167] on div "Rules" at bounding box center [210, 182] width 49 height 30
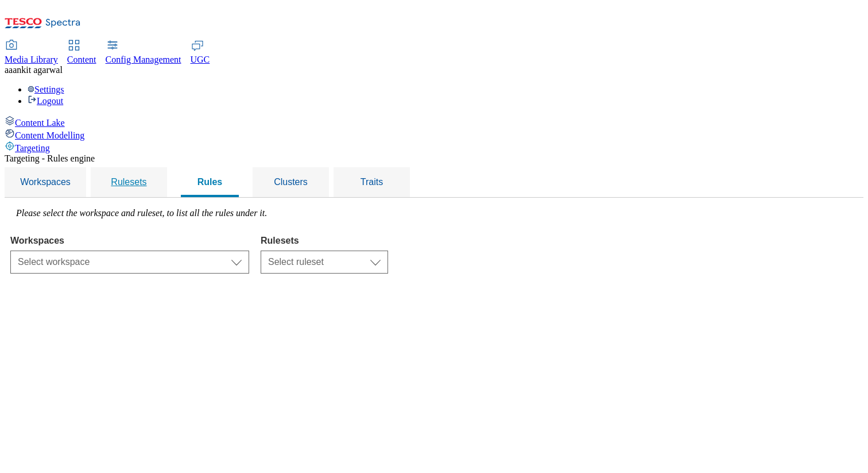
click at [153, 167] on div "Rulesets" at bounding box center [129, 182] width 49 height 30
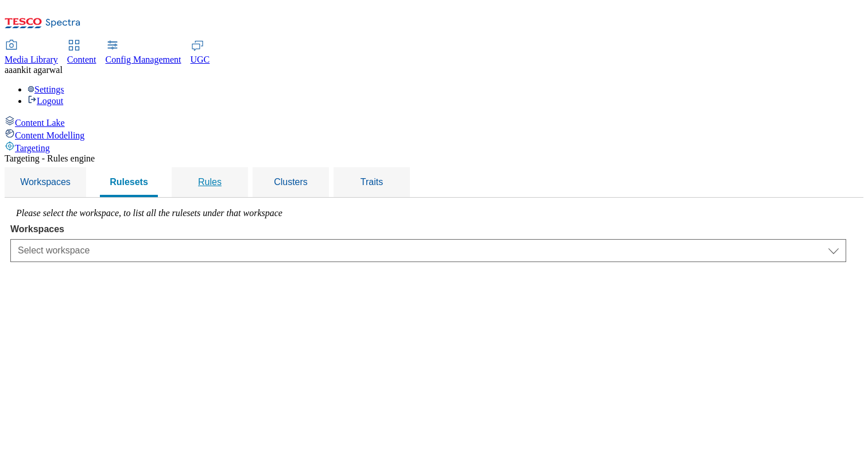
click at [222, 177] on span "Rules" at bounding box center [210, 182] width 24 height 10
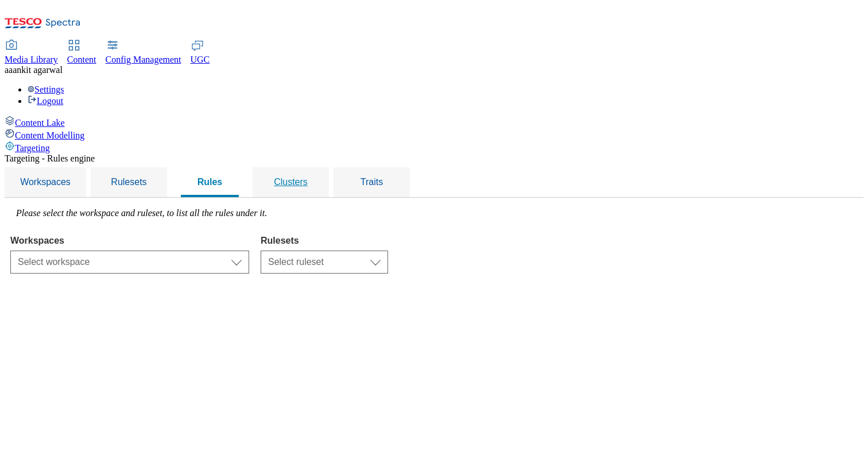
click at [308, 177] on span "Clusters" at bounding box center [291, 182] width 34 height 10
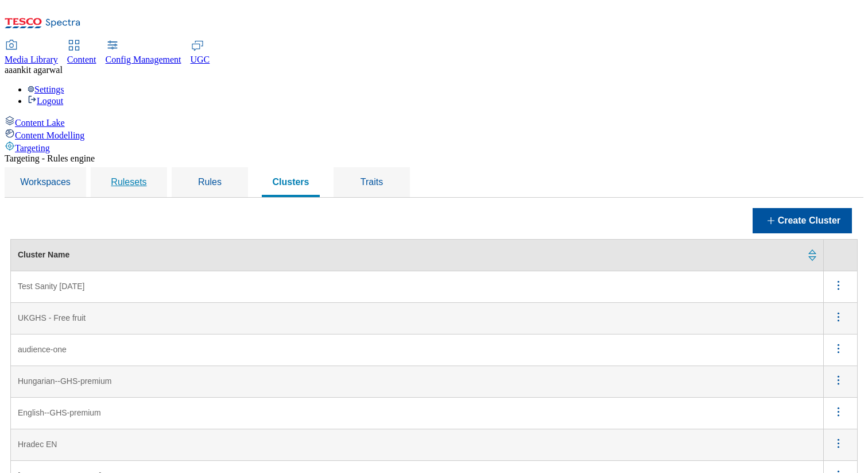
click at [146, 177] on span "Rulesets" at bounding box center [129, 182] width 36 height 10
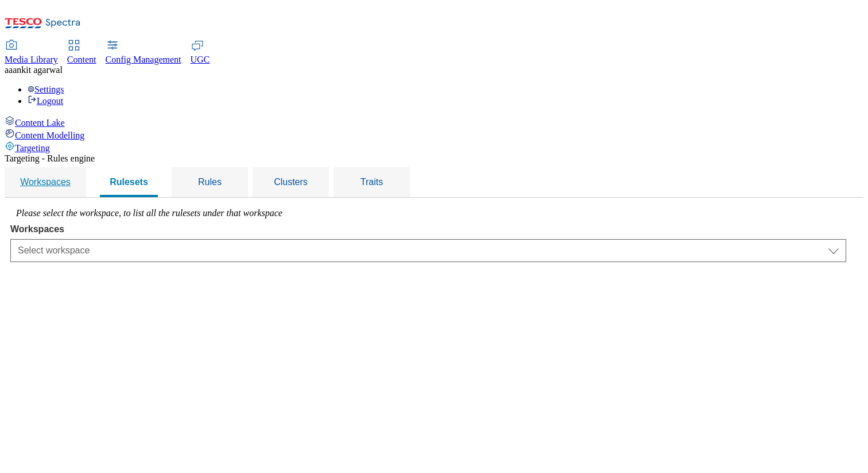
click at [71, 177] on span "Workspaces" at bounding box center [45, 182] width 51 height 10
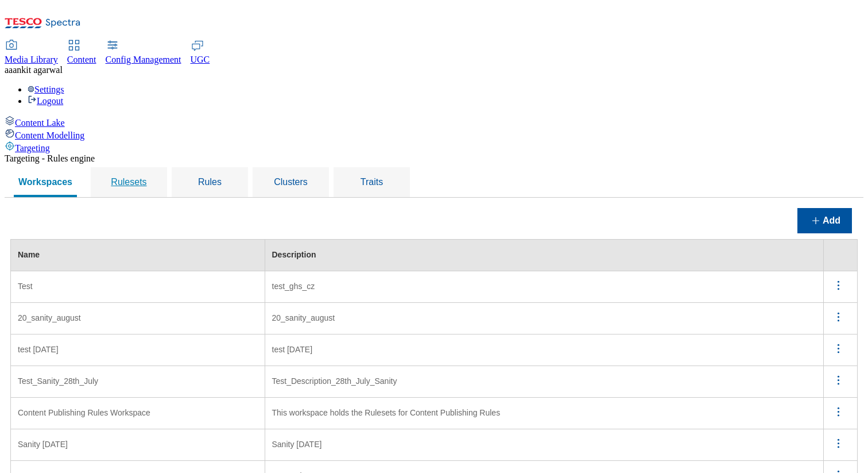
click at [153, 167] on div "Rulesets" at bounding box center [129, 182] width 49 height 30
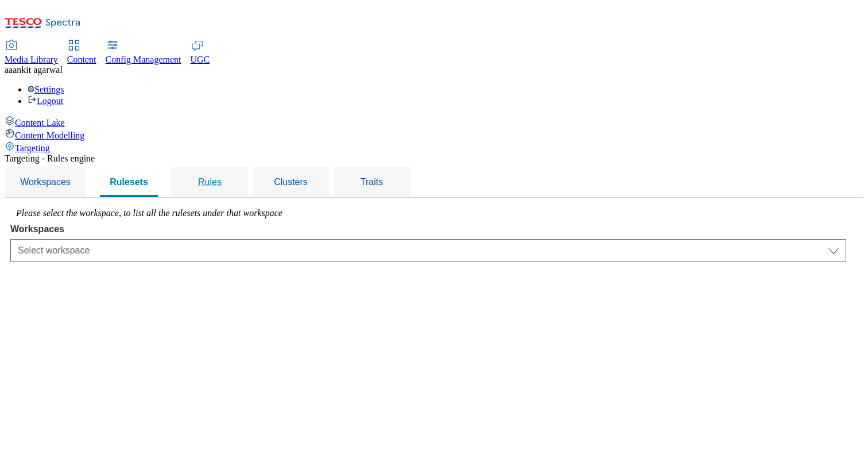
click at [222, 177] on span "Rules" at bounding box center [210, 182] width 24 height 10
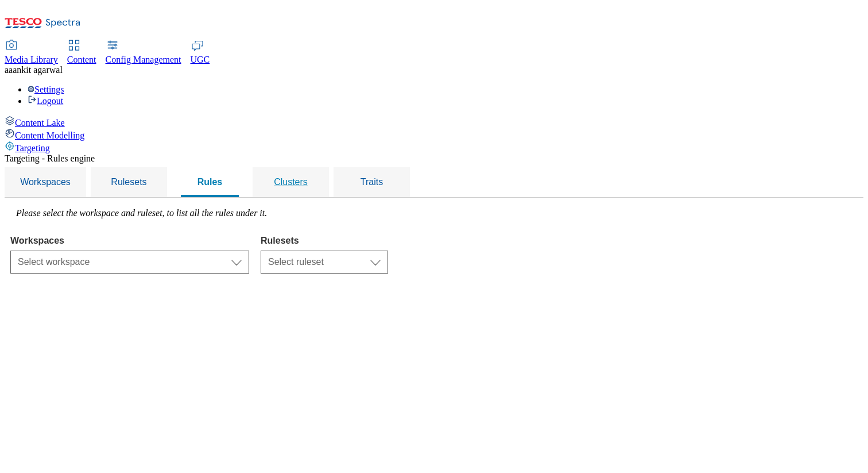
click at [308, 177] on span "Clusters" at bounding box center [291, 182] width 34 height 10
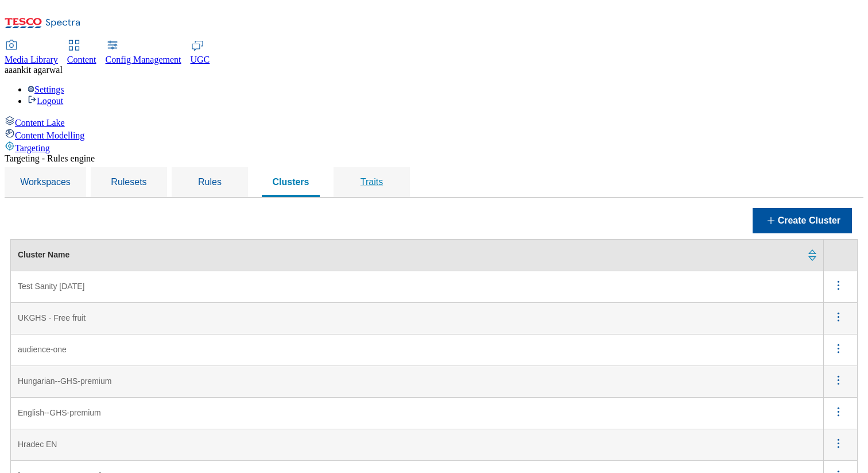
click at [396, 167] on div "Traits" at bounding box center [372, 182] width 49 height 30
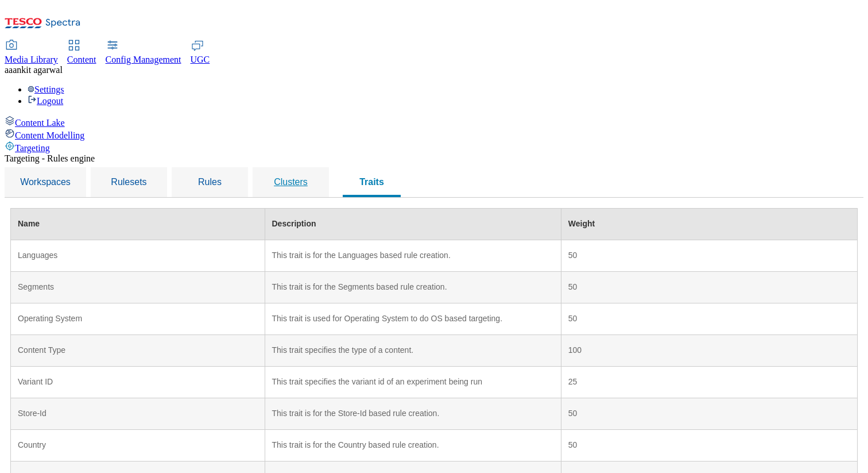
click at [315, 167] on div "Clusters" at bounding box center [291, 182] width 49 height 30
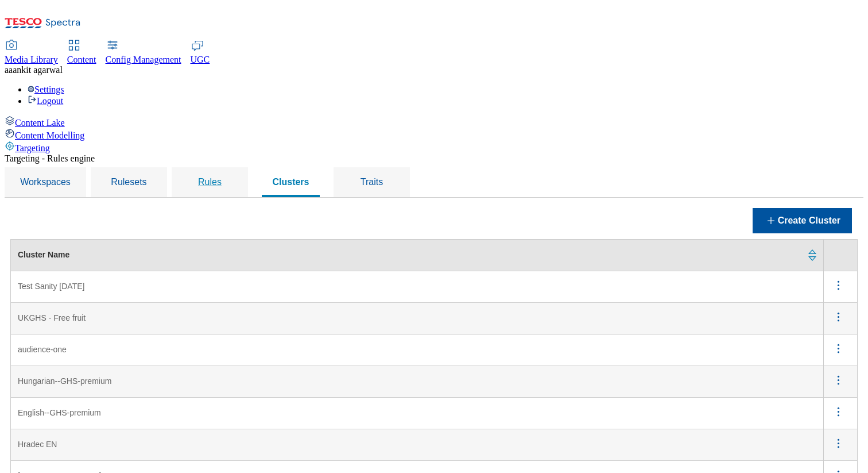
click at [222, 177] on span "Rules" at bounding box center [210, 182] width 24 height 10
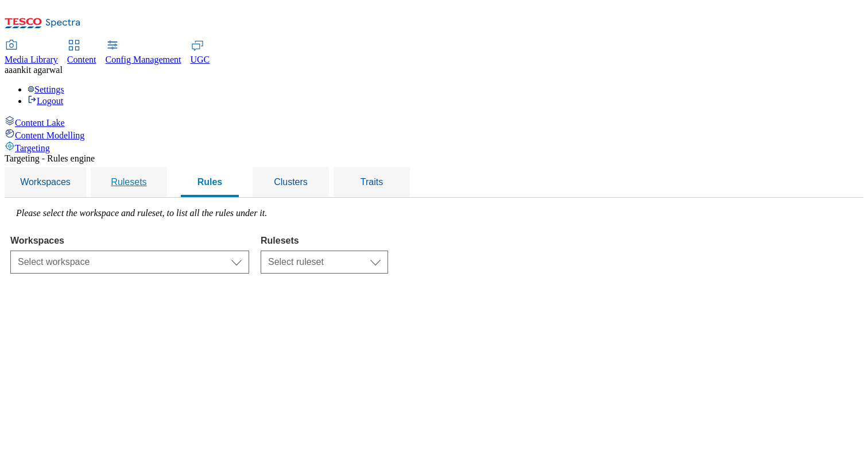
click at [153, 167] on div "Rulesets" at bounding box center [129, 182] width 49 height 30
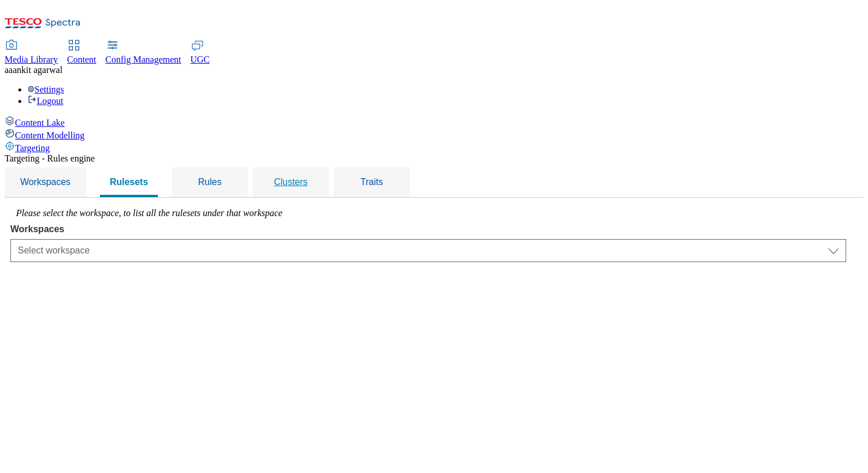
click at [315, 167] on div "Clusters" at bounding box center [291, 182] width 49 height 30
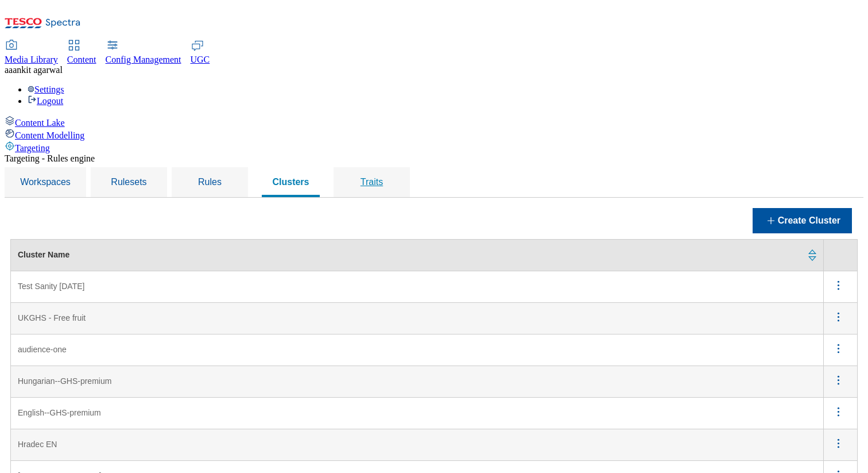
click at [383, 177] on span "Traits" at bounding box center [372, 182] width 22 height 10
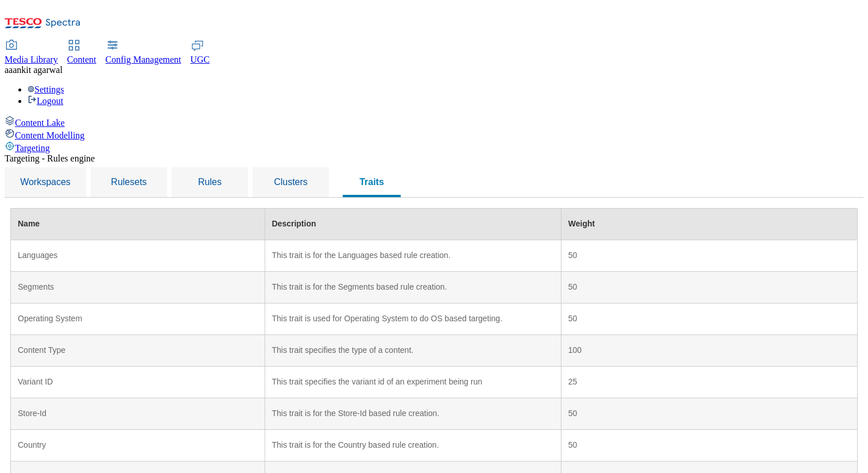
click at [77, 128] on div "Content Modelling" at bounding box center [434, 134] width 859 height 13
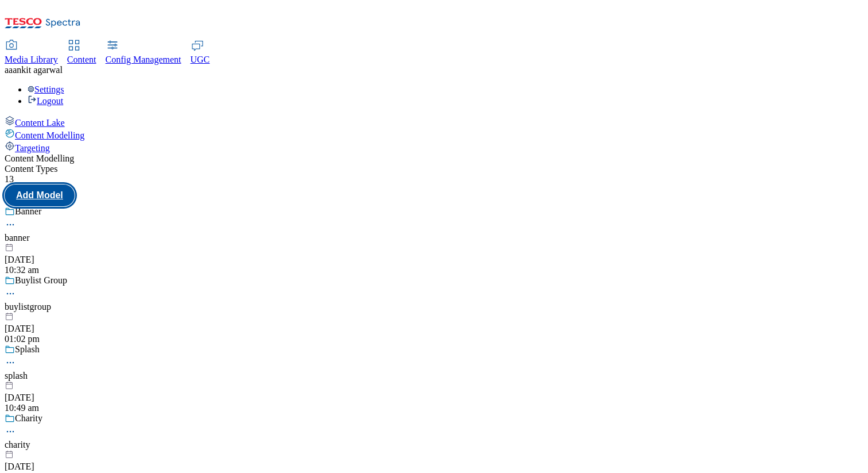
click at [75, 184] on button "Add Model" at bounding box center [40, 195] width 70 height 22
select select "web"
select select "bottom"
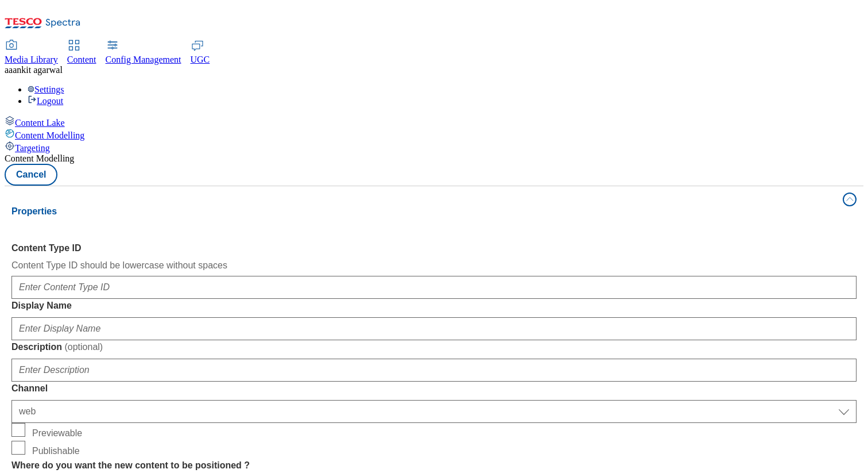
scroll to position [261, 0]
select select "web"
select select "bottom"
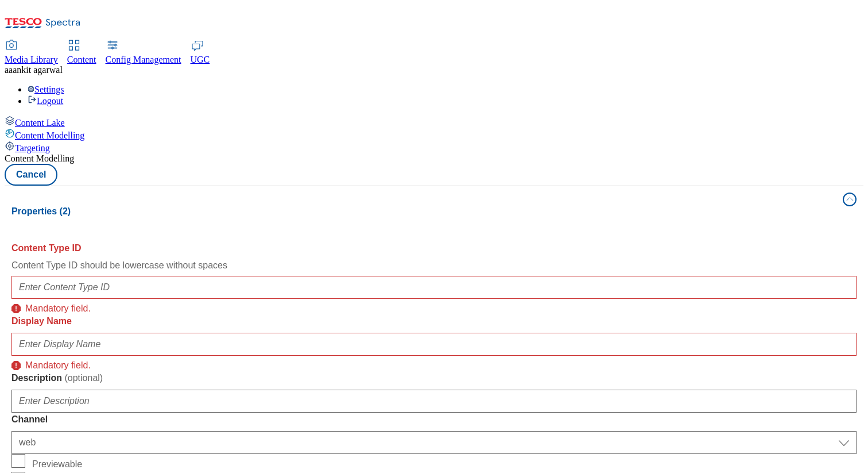
scroll to position [289, 0]
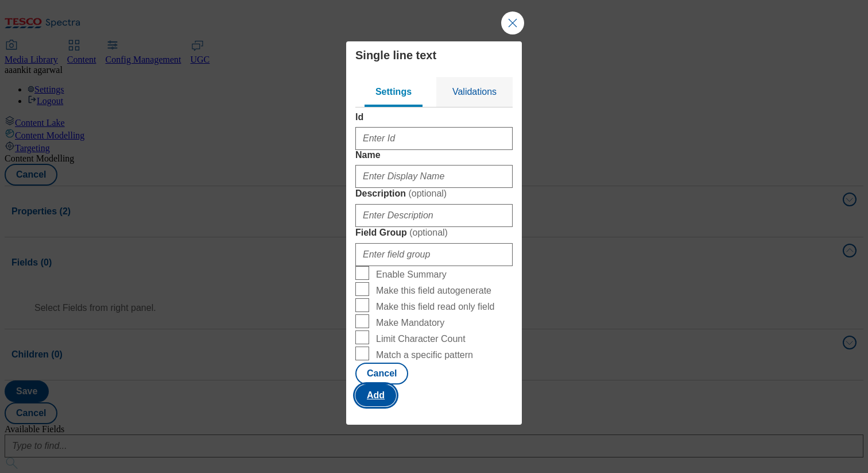
click at [396, 406] on button "Add" at bounding box center [376, 395] width 41 height 22
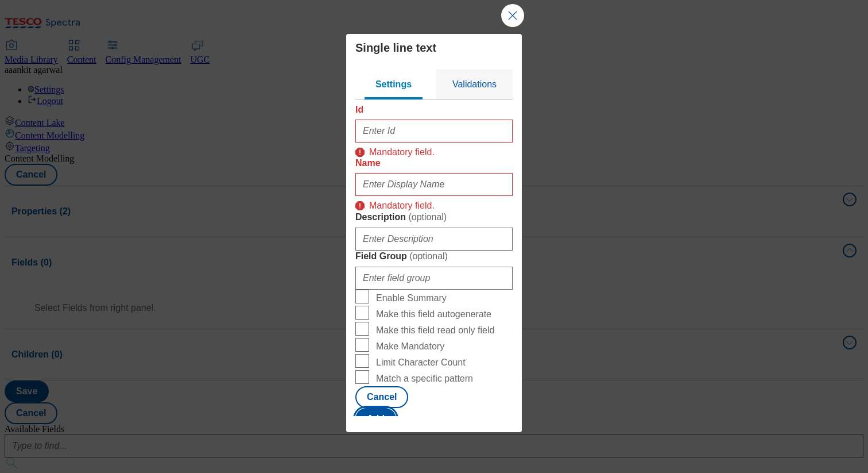
scroll to position [22, 0]
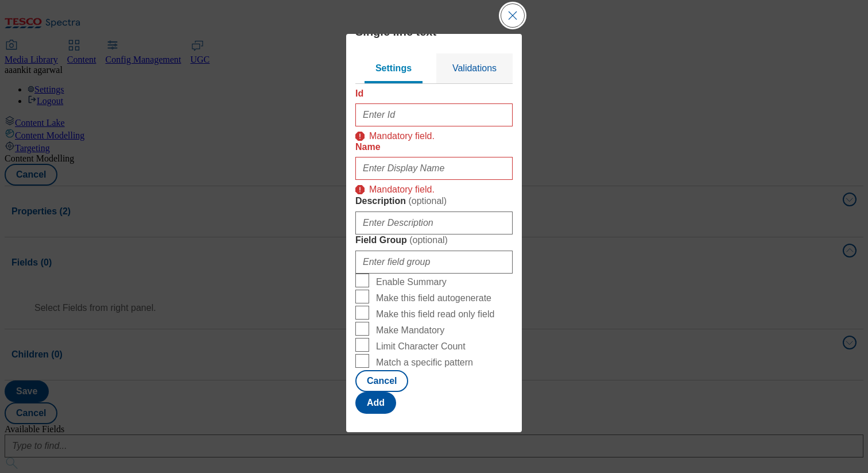
click at [524, 26] on button "Close Modal" at bounding box center [512, 15] width 23 height 23
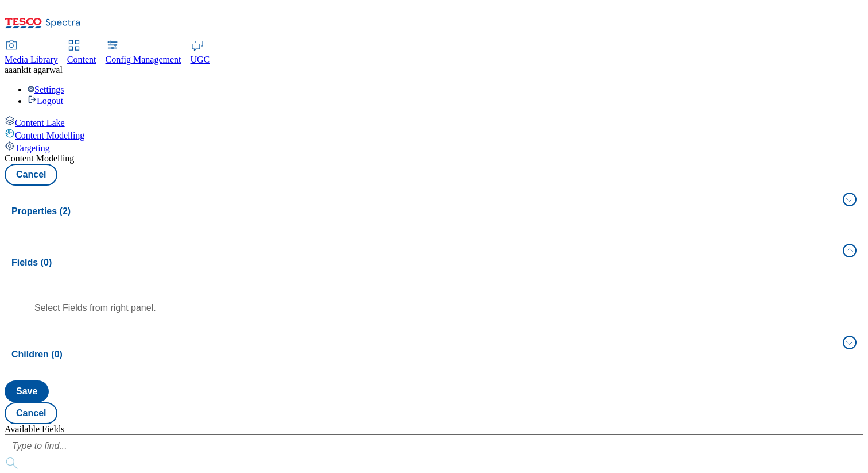
click at [343, 348] on div "Children (0)" at bounding box center [423, 355] width 825 height 14
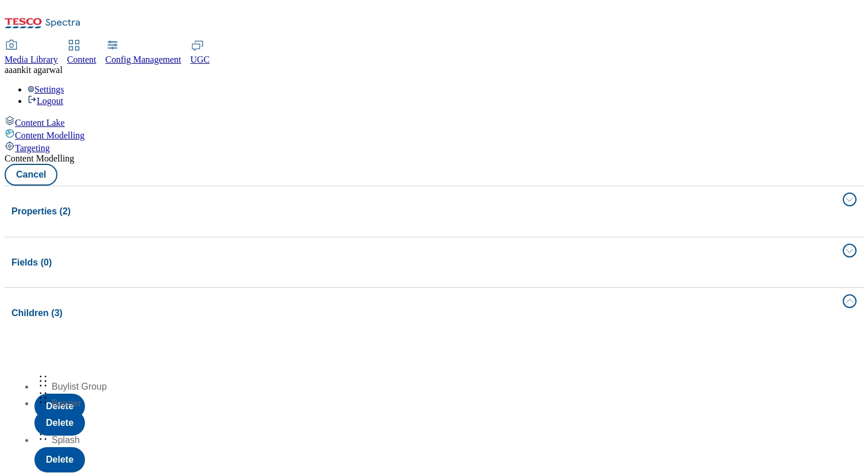
drag, startPoint x: 272, startPoint y: 215, endPoint x: 269, endPoint y: 269, distance: 54.6
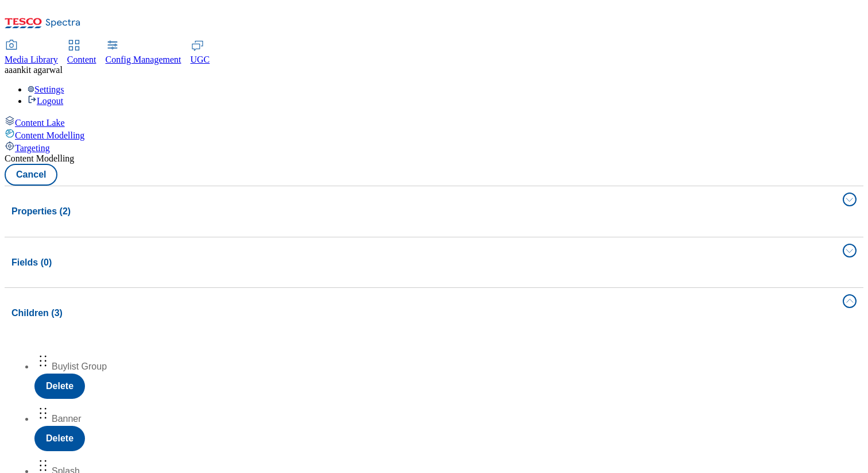
click at [275, 186] on button "Properties (2)" at bounding box center [434, 211] width 859 height 51
select select "web"
select select "bottom"
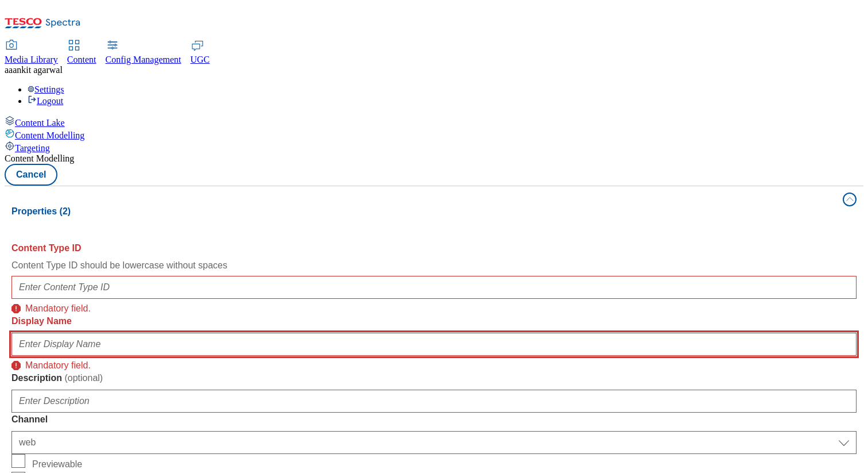
click at [240, 333] on input "Display Name" at bounding box center [433, 344] width 845 height 23
type input "fsdfdfdf"
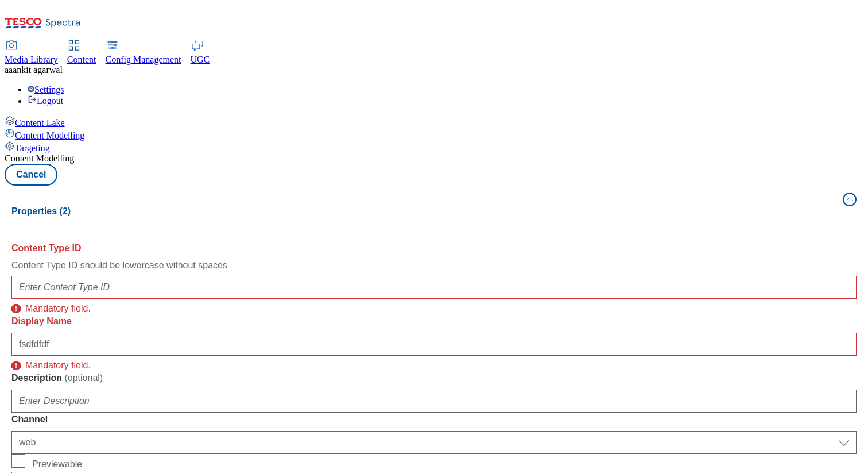
select select "web"
select select "bottom"
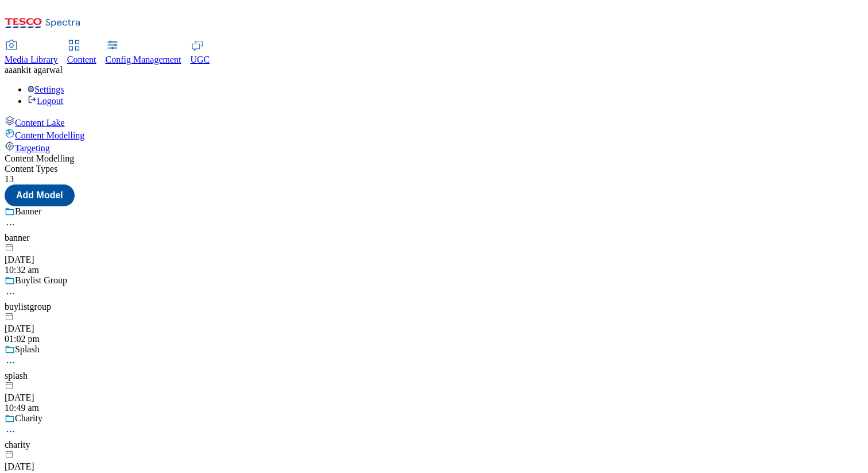
scroll to position [17, 0]
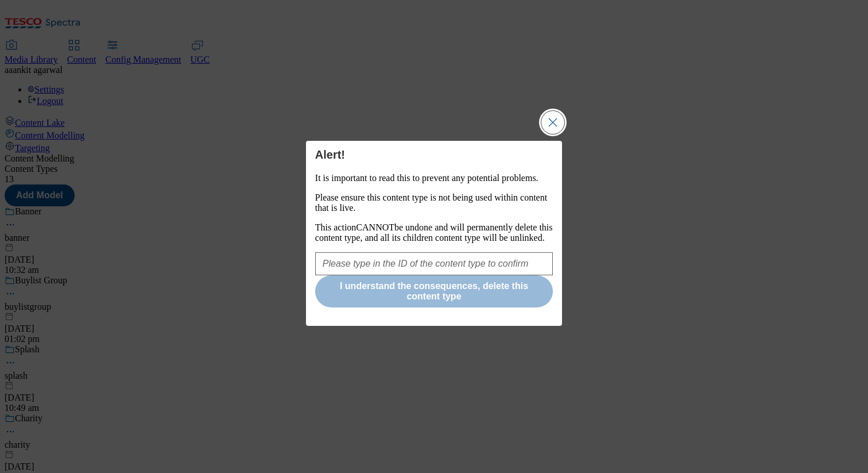
click at [555, 111] on button "Close Modal" at bounding box center [553, 122] width 23 height 23
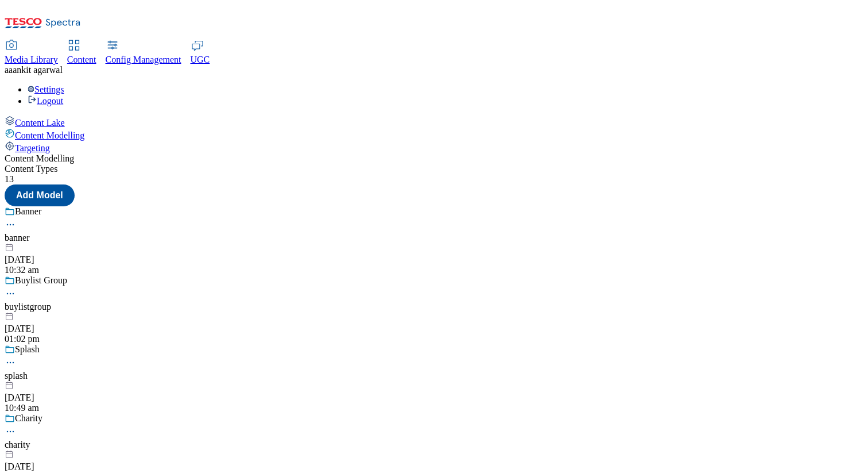
scroll to position [0, 0]
click at [76, 115] on div "Content Lake" at bounding box center [434, 121] width 859 height 13
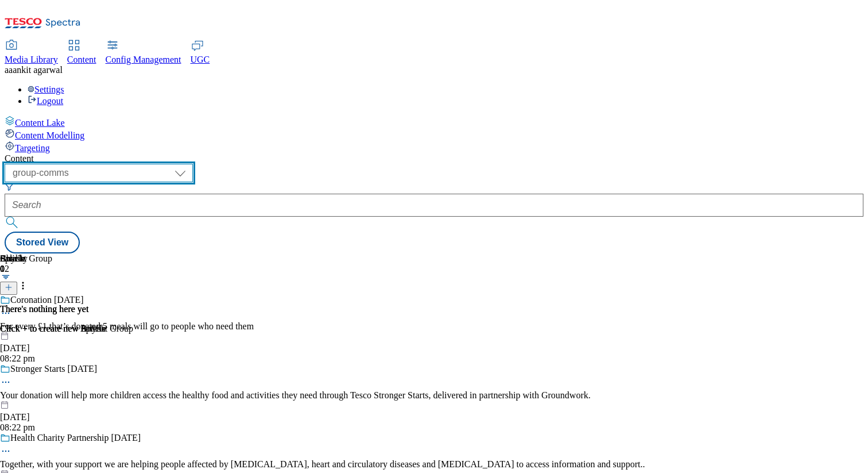
click at [193, 164] on select "dotcom-cz dotcom-hu dotcom-sk fnf-uk ghs-roi ghs-uk group-comms ighs-cz ighs-hu…" at bounding box center [99, 173] width 188 height 18
select select "flare-test"
click at [149, 164] on select "dotcom-cz dotcom-hu dotcom-sk fnf-uk ghs-roi ghs-uk group-comms ighs-cz ighs-hu…" at bounding box center [99, 173] width 188 height 18
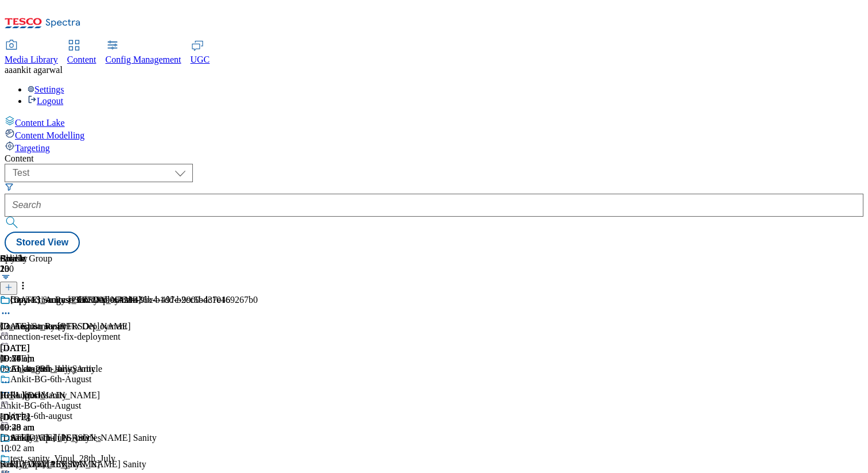
click at [310, 321] on div "[DATE] Sanity [PERSON_NAME]" at bounding box center [155, 326] width 310 height 10
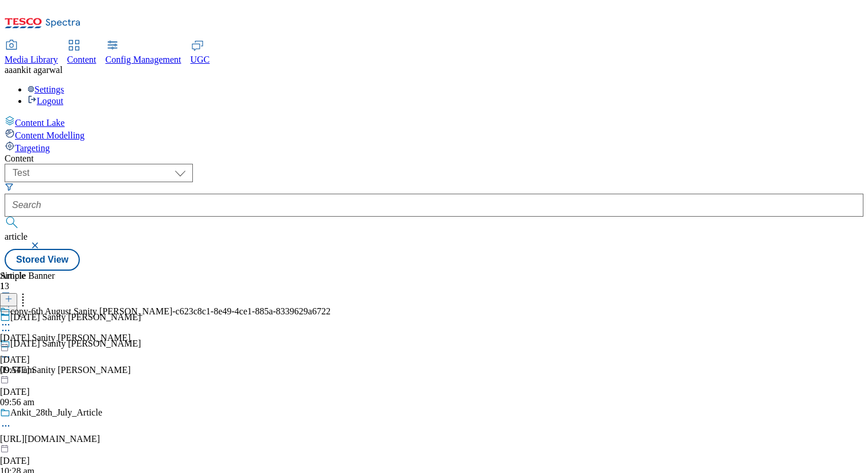
click at [13, 300] on icon at bounding box center [9, 304] width 8 height 8
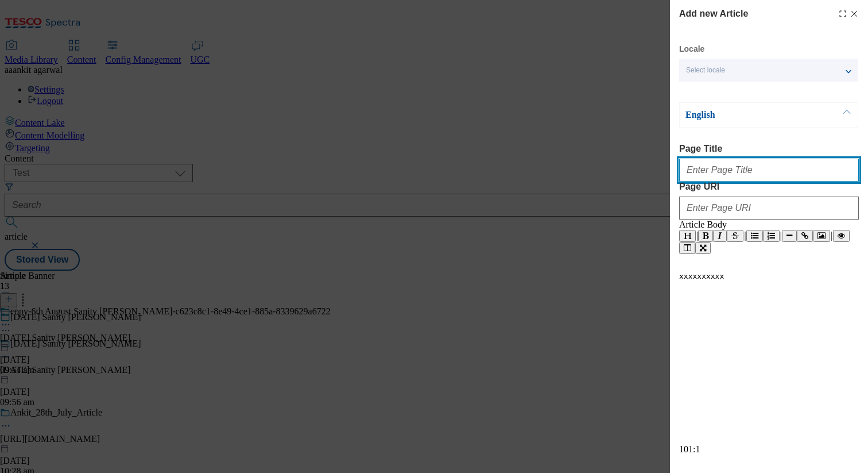
click at [709, 178] on input "Page Title" at bounding box center [769, 170] width 180 height 23
type input "Article_Sanity_20th_August"
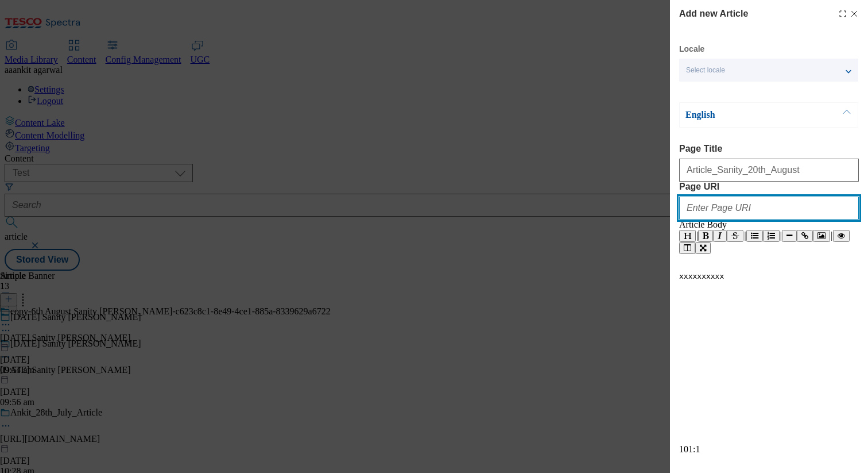
click at [726, 219] on input "Page URI" at bounding box center [769, 207] width 180 height 23
click at [694, 219] on input "Page URI" at bounding box center [769, 207] width 180 height 23
paste input "[URL][DOMAIN_NAME]"
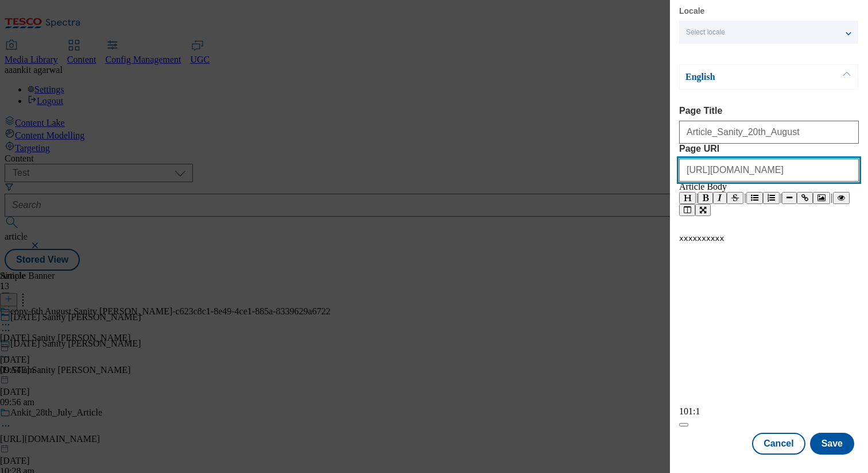
scroll to position [97, 0]
type input "[URL][DOMAIN_NAME]"
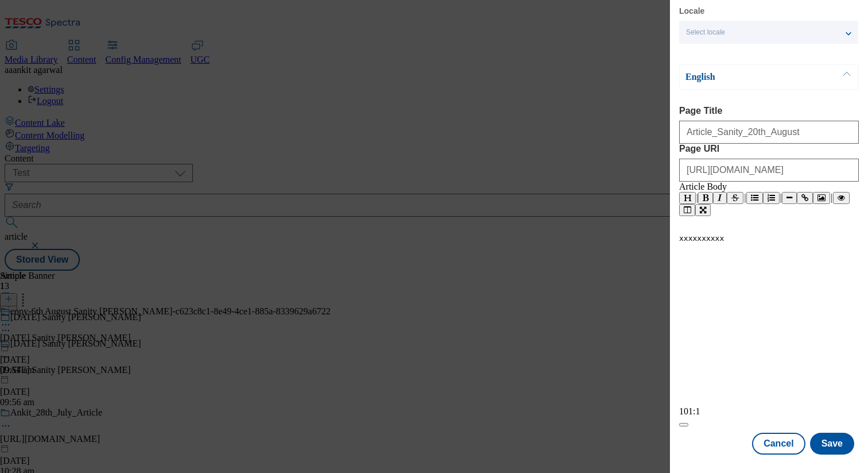
scroll to position [0, 0]
click at [723, 280] on div "xxxxxxxxxx ​" at bounding box center [769, 320] width 180 height 172
type textarea "Test Article Body"
click at [840, 445] on button "Save" at bounding box center [832, 444] width 44 height 22
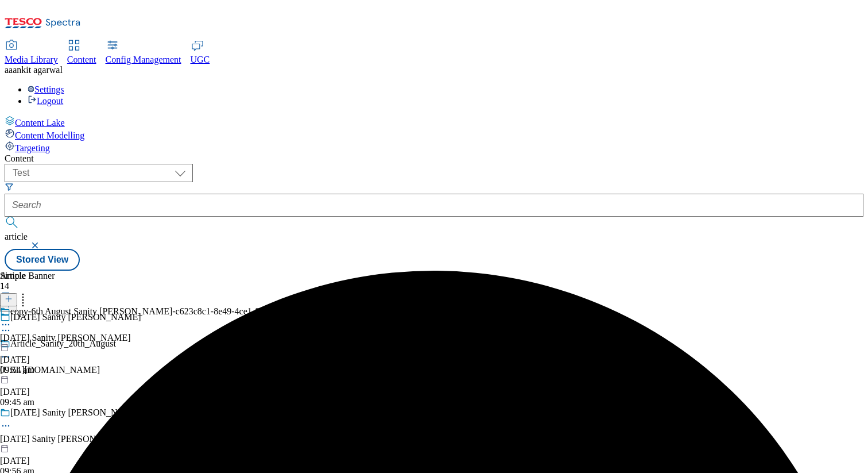
click at [223, 365] on div at bounding box center [155, 365] width 310 height 0
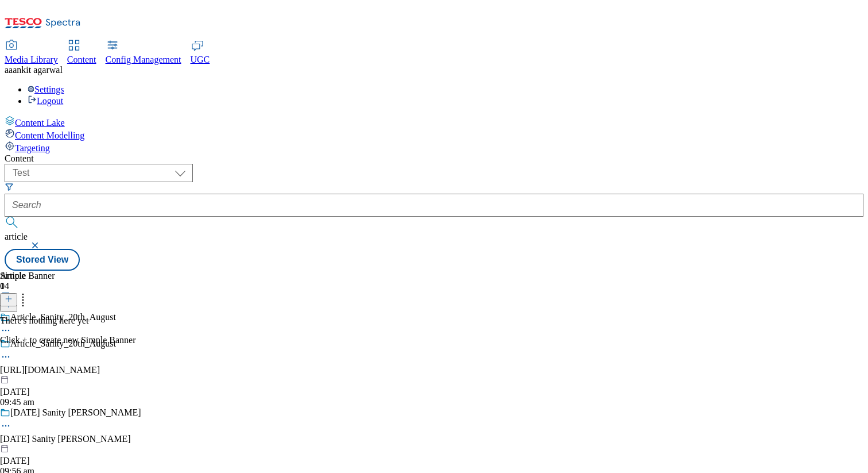
click at [13, 295] on icon at bounding box center [9, 299] width 8 height 8
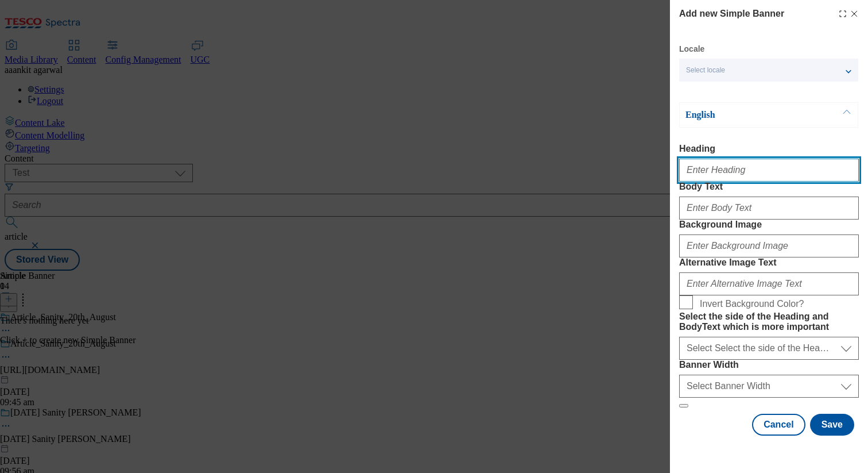
click at [726, 175] on input "Heading" at bounding box center [769, 170] width 180 height 23
type input "Banner_Sanity_20th_August"
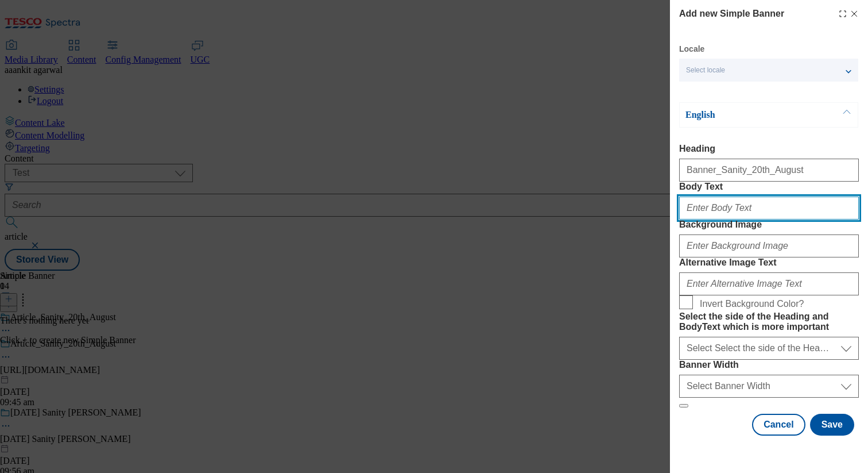
click at [747, 219] on input "Body Text" at bounding box center [769, 207] width 180 height 23
type input "Test Body"
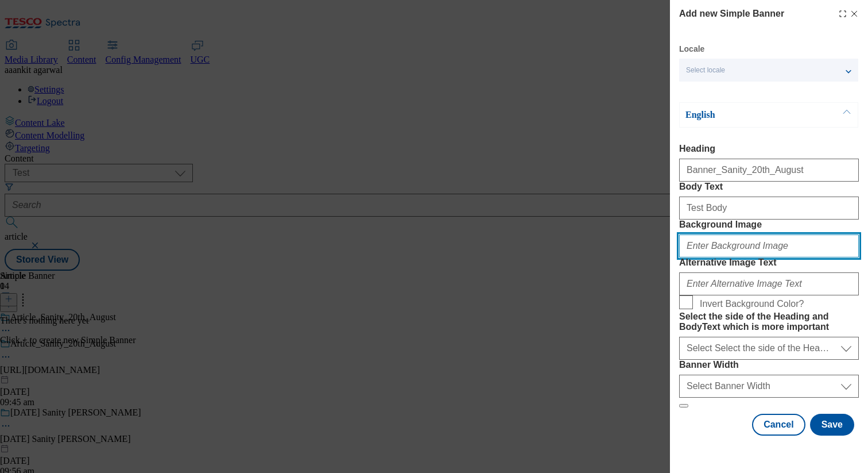
click at [751, 257] on input "Background Image" at bounding box center [769, 245] width 180 height 23
paste input "[URL][DOMAIN_NAME]"
type input "[URL][DOMAIN_NAME]"
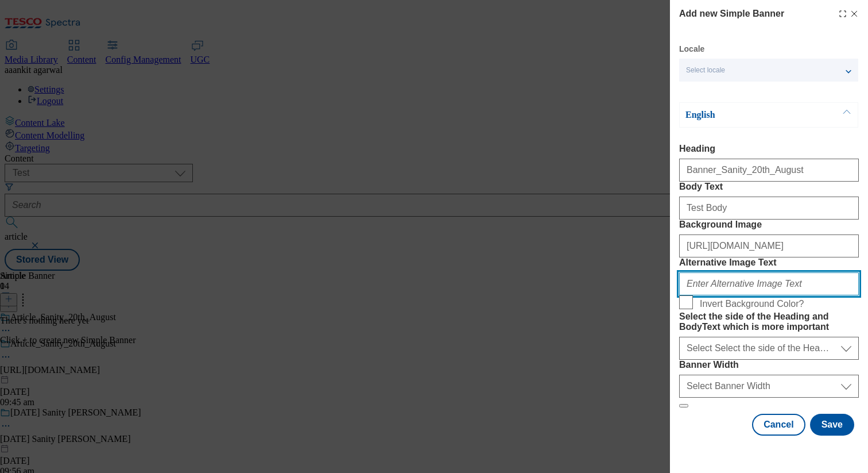
click at [730, 273] on input "Alternative Image Text" at bounding box center [769, 283] width 180 height 23
click at [692, 272] on input "Al Text" at bounding box center [769, 283] width 180 height 23
type input "Alt Text"
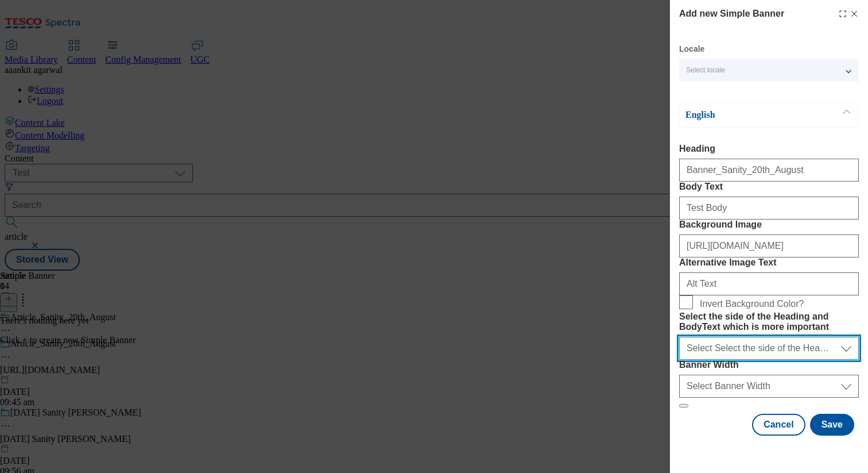
click at [728, 341] on select "Select Select the side of the Heading and BodyText which is more important left…" at bounding box center [769, 348] width 180 height 23
select select "right"
click at [679, 337] on select "Select Select the side of the Heading and BodyText which is more important left…" at bounding box center [769, 348] width 180 height 23
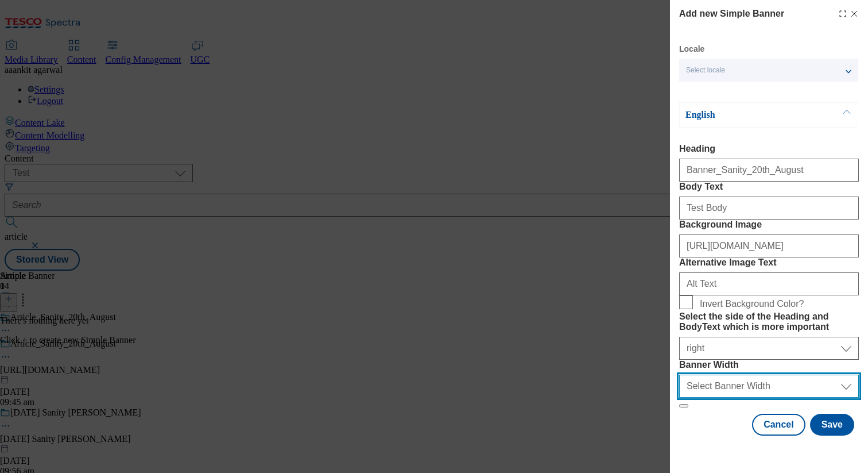
click at [720, 397] on select "Select Banner Width half full" at bounding box center [769, 385] width 180 height 23
select select "half"
click at [679, 387] on select "Select Banner Width half full" at bounding box center [769, 385] width 180 height 23
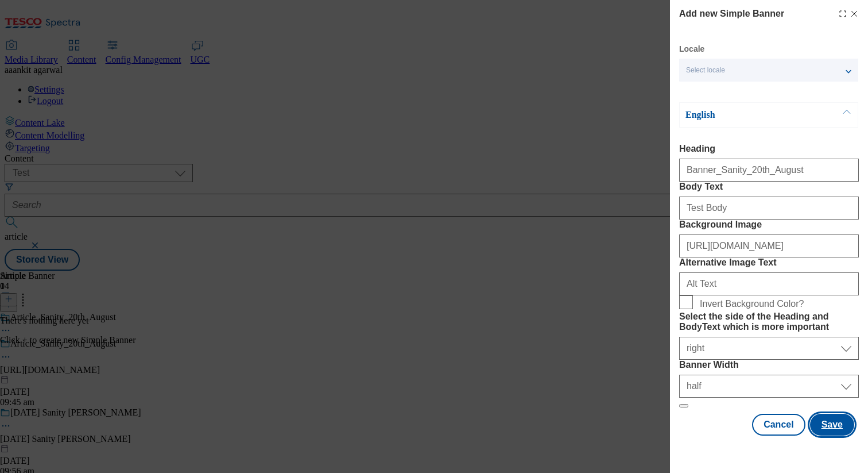
click at [833, 435] on button "Save" at bounding box center [832, 425] width 44 height 22
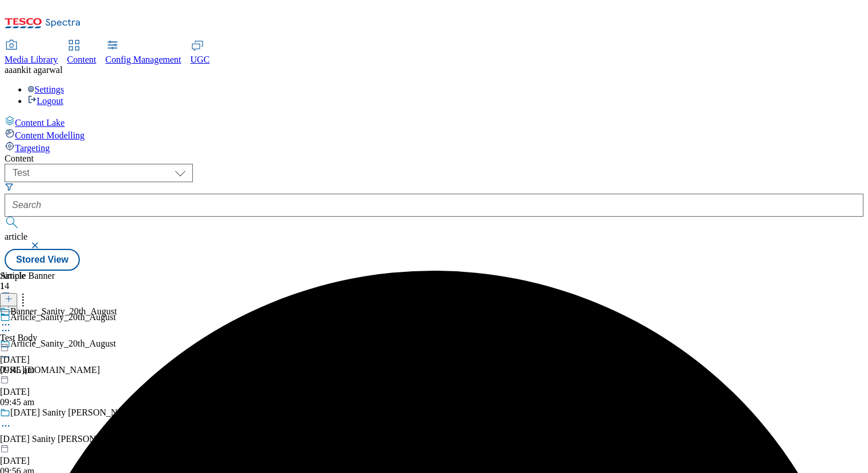
click at [117, 343] on div at bounding box center [58, 343] width 117 height 0
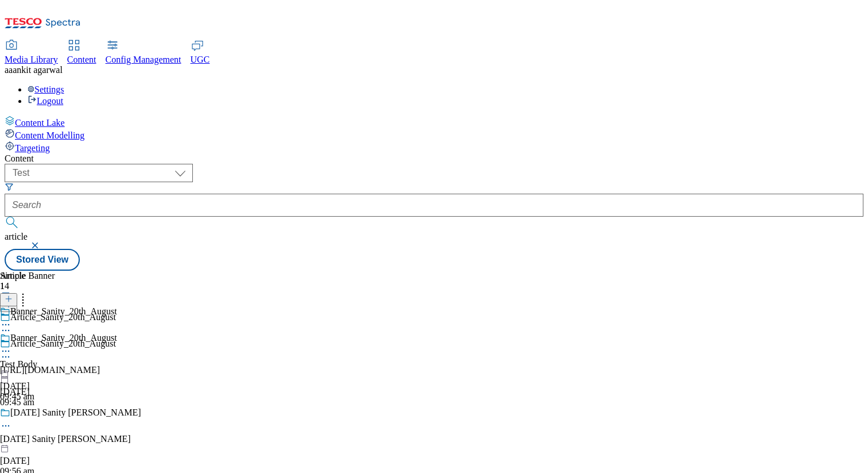
click at [11, 345] on icon at bounding box center [5, 350] width 11 height 11
click at [58, 383] on div "Copy" at bounding box center [40, 388] width 35 height 10
click at [11, 345] on icon at bounding box center [5, 350] width 11 height 11
click at [53, 384] on span "Copy" at bounding box center [45, 388] width 18 height 9
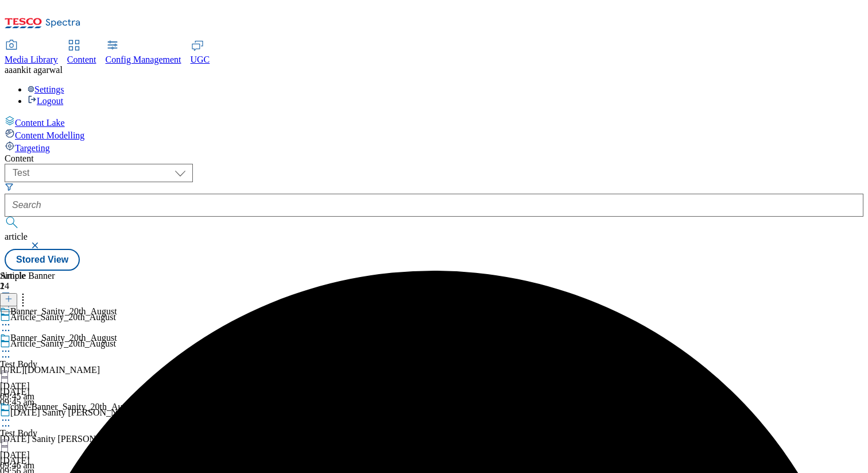
click at [24, 296] on circle at bounding box center [23, 297] width 2 height 2
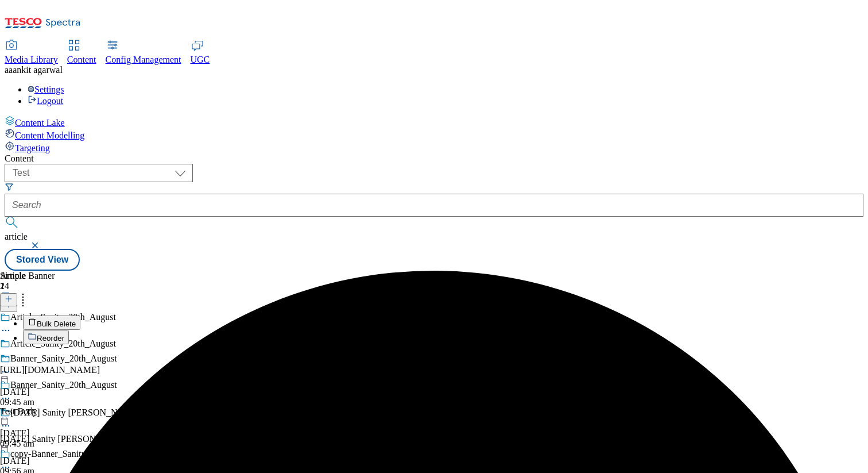
click at [64, 334] on span "Reorder" at bounding box center [51, 338] width 28 height 9
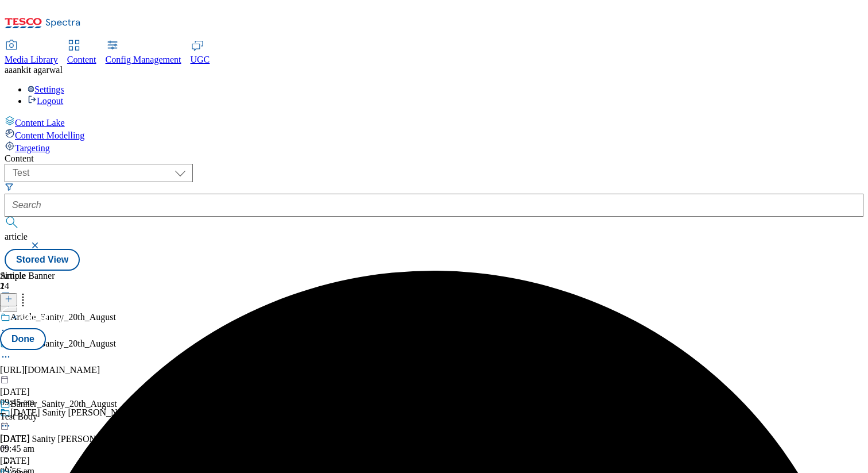
drag, startPoint x: 462, startPoint y: 232, endPoint x: 462, endPoint y: 326, distance: 93.6
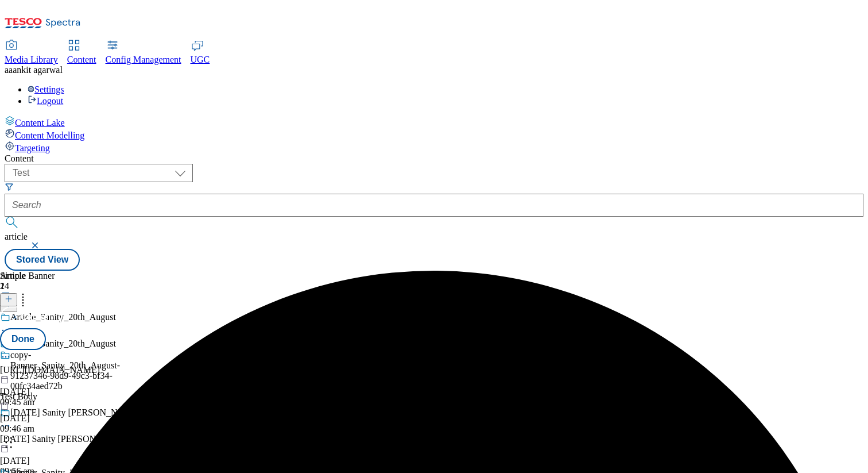
click at [62, 350] on div "copy-Banner_Sanity_20th_August-91237346-98d9-49c3-bf34-00fc34aed72b Test Body 2…" at bounding box center [31, 465] width 62 height 230
click at [46, 328] on button "Done" at bounding box center [23, 339] width 46 height 22
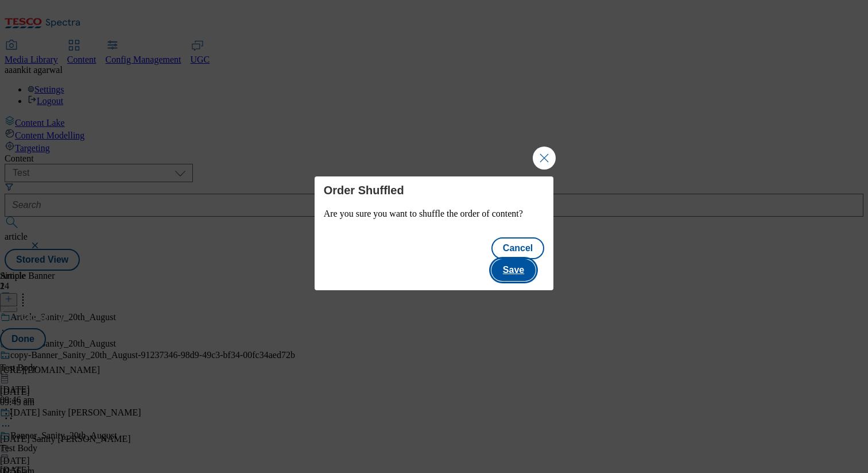
click at [532, 259] on button "Save" at bounding box center [514, 270] width 44 height 22
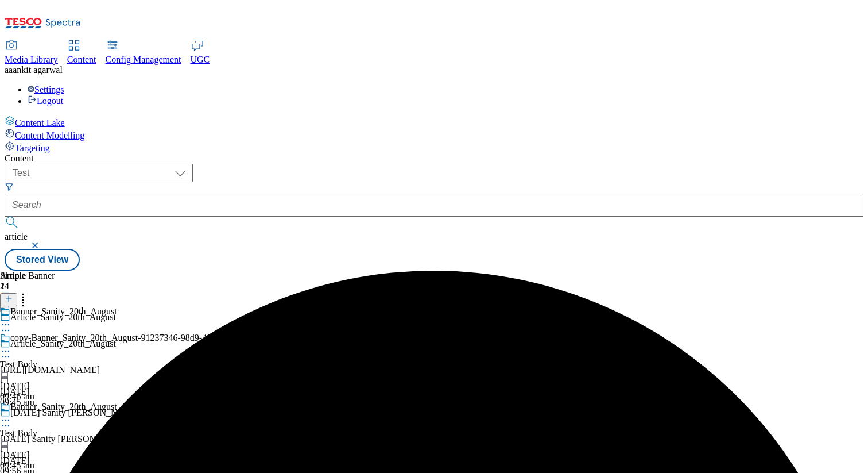
click at [29, 291] on icon at bounding box center [22, 296] width 11 height 11
click at [11, 345] on icon at bounding box center [5, 350] width 11 height 11
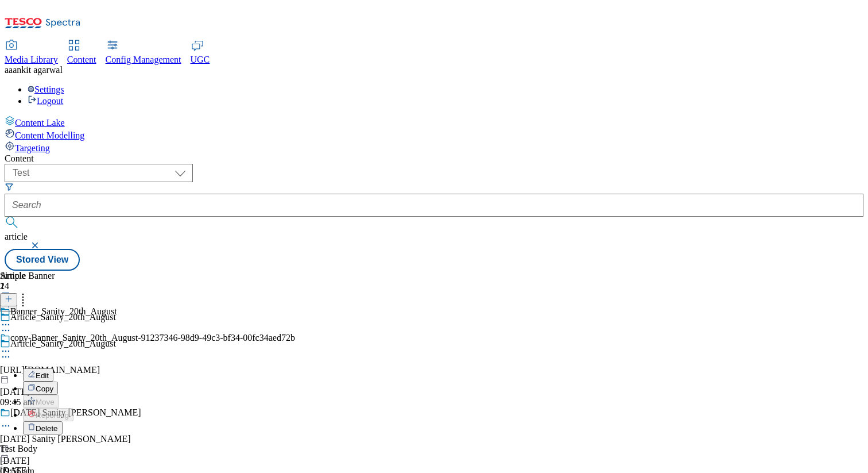
click at [58, 424] on span "Delete" at bounding box center [47, 428] width 22 height 9
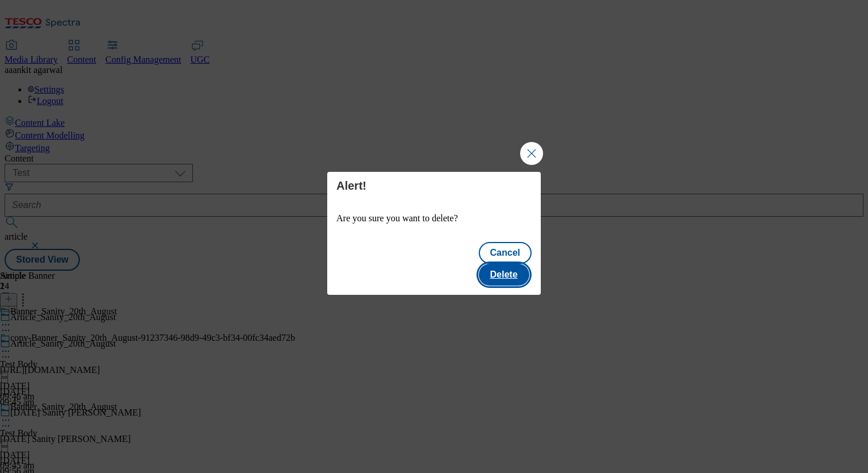
click at [523, 264] on button "Delete" at bounding box center [504, 275] width 51 height 22
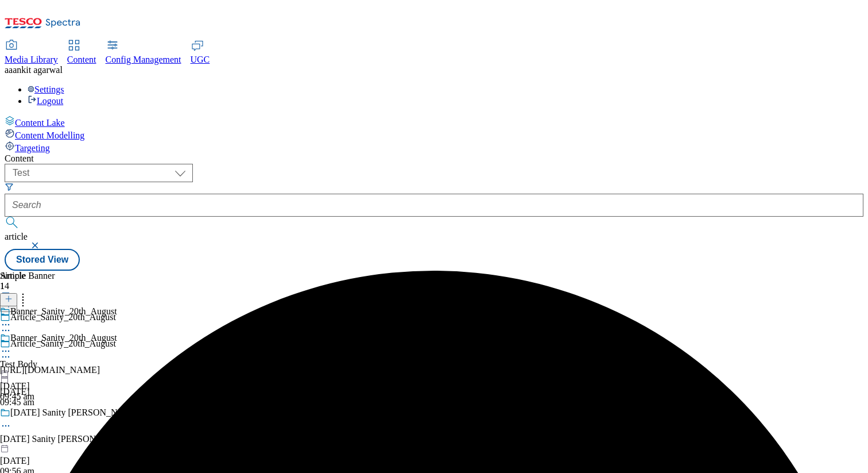
click at [11, 345] on icon at bounding box center [5, 350] width 11 height 11
click at [49, 371] on span "Edit" at bounding box center [42, 375] width 13 height 9
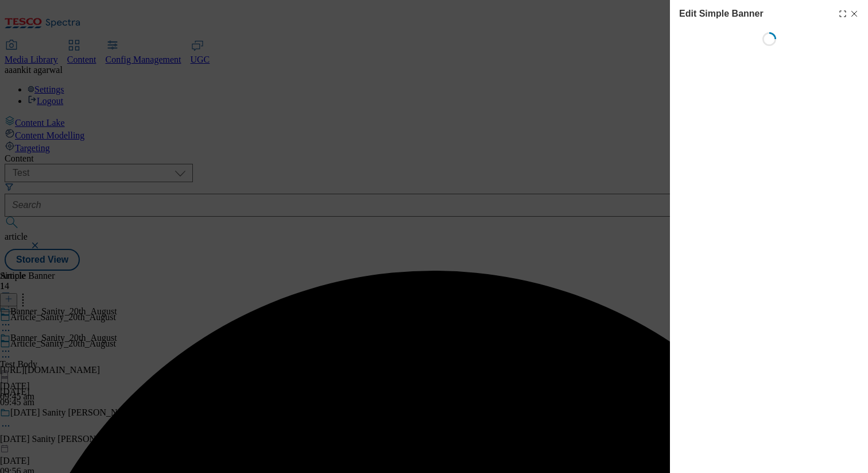
select select "right"
select select "half"
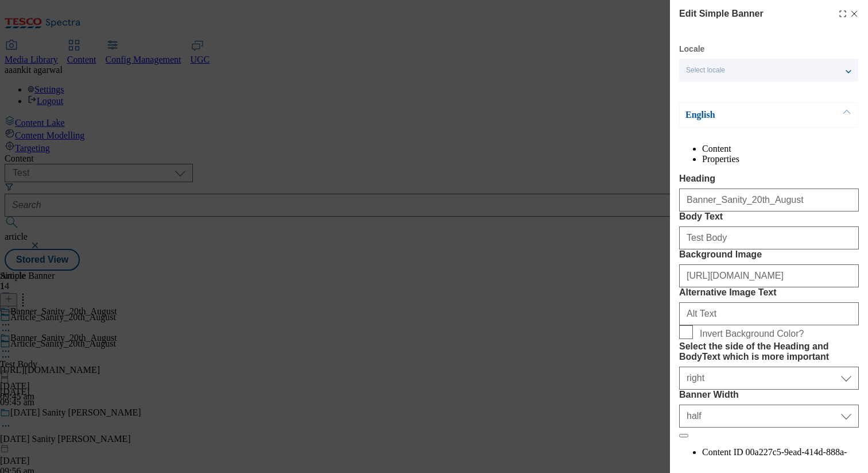
click at [840, 14] on icon "Modal" at bounding box center [843, 13] width 9 height 9
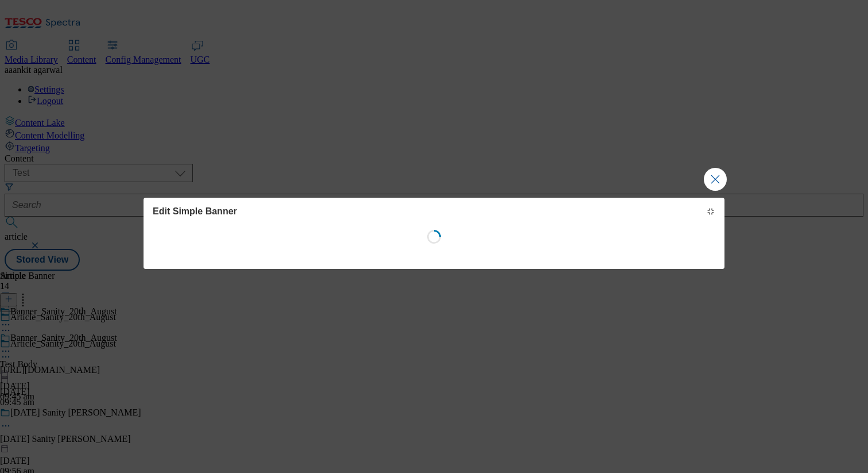
select select "right"
select select "half"
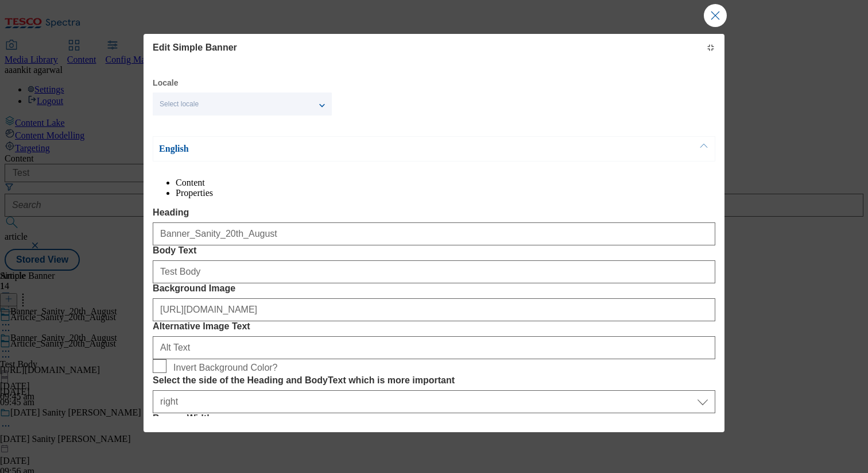
scroll to position [20, 0]
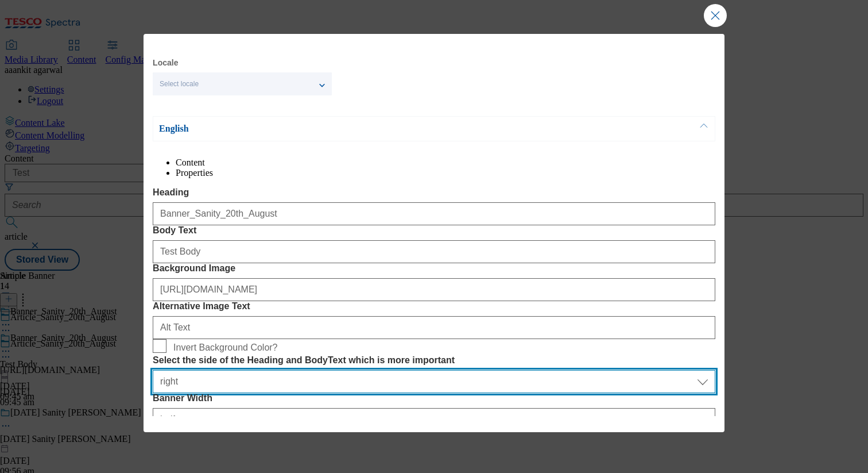
click at [571, 370] on select "Select Select the side of the Heading and BodyText which is more important left…" at bounding box center [434, 381] width 563 height 23
select select "left"
click at [530, 370] on select "Select Select the side of the Heading and BodyText which is more important left…" at bounding box center [434, 381] width 563 height 23
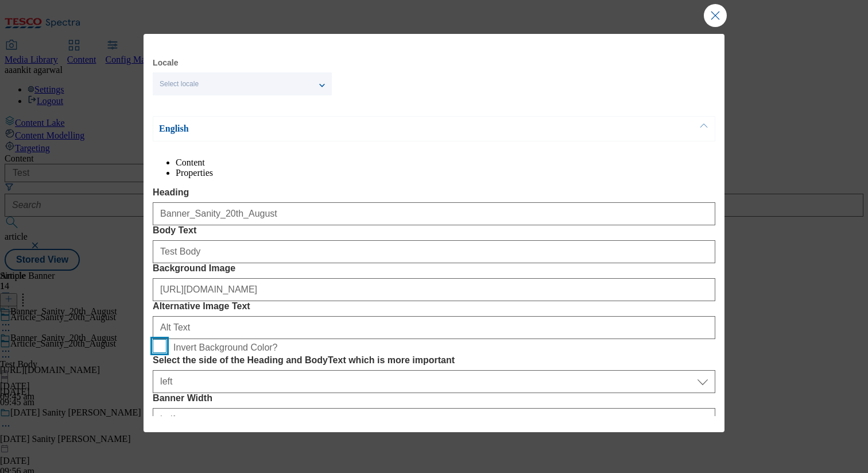
click at [167, 339] on input "Invert Background Color?" at bounding box center [160, 346] width 14 height 14
checkbox input "true"
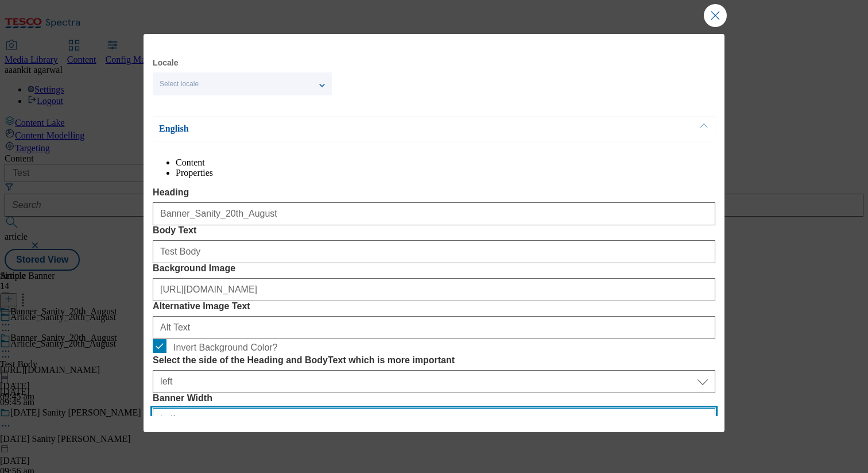
click at [319, 408] on select "Select Banner Width half full" at bounding box center [434, 419] width 563 height 23
select select "full"
click at [153, 408] on select "Select Banner Width half full" at bounding box center [434, 419] width 563 height 23
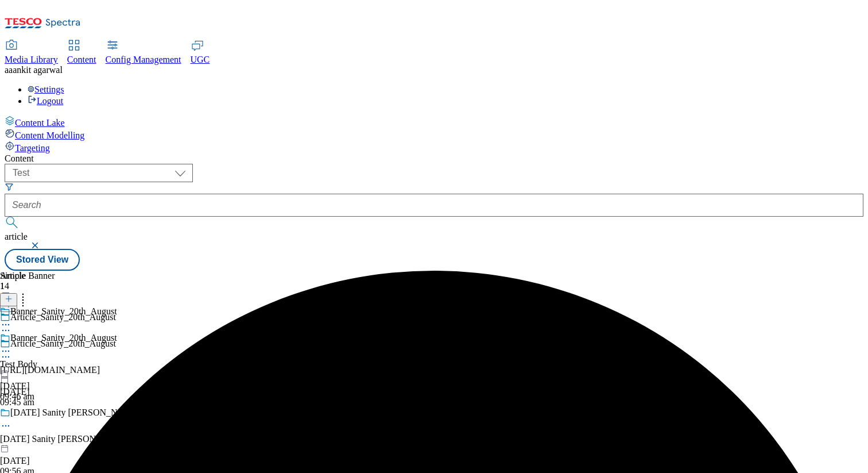
click at [11, 345] on icon at bounding box center [5, 350] width 11 height 11
click at [49, 371] on span "Edit" at bounding box center [42, 375] width 13 height 9
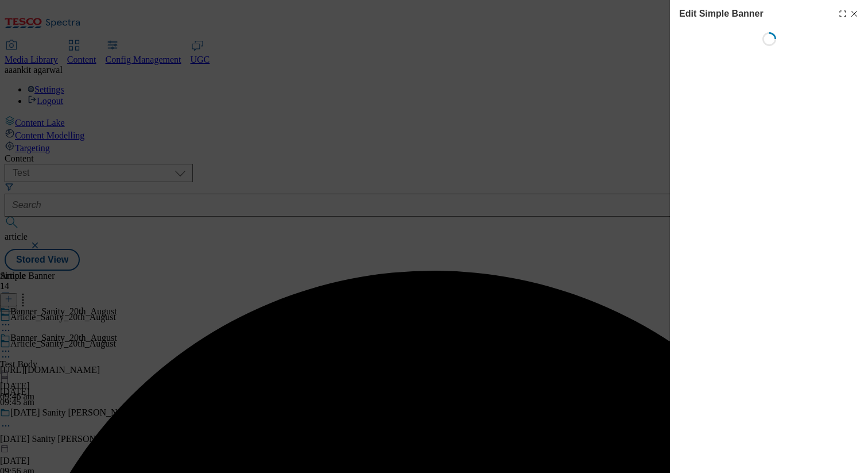
select select "left"
select select "full"
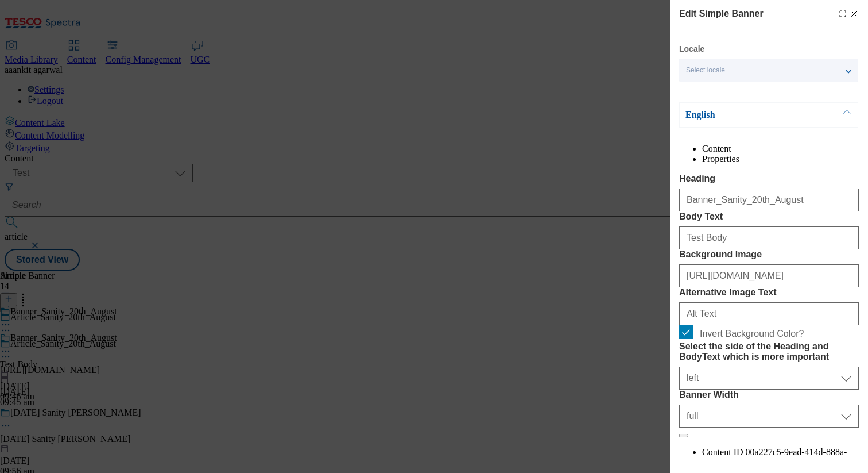
scroll to position [151, 0]
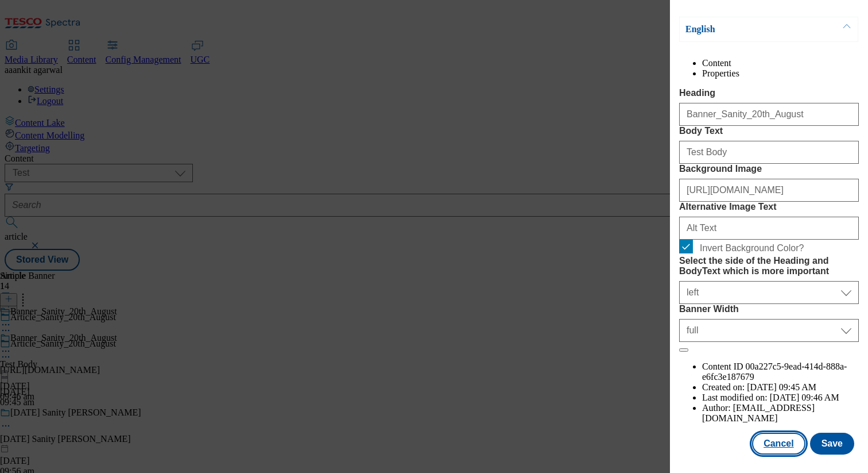
click at [776, 447] on button "Cancel" at bounding box center [778, 444] width 53 height 22
select select "left"
select select "full"
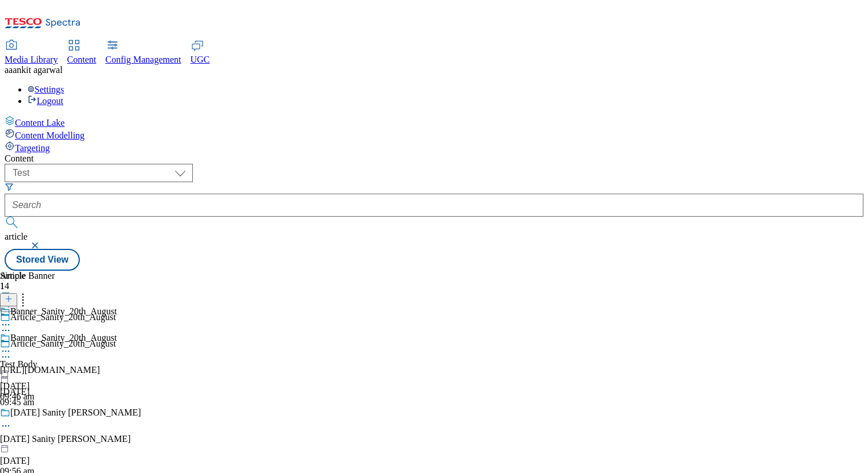
click at [29, 291] on icon at bounding box center [22, 296] width 11 height 11
click at [11, 345] on icon at bounding box center [5, 350] width 11 height 11
click at [53, 384] on span "Copy" at bounding box center [45, 388] width 18 height 9
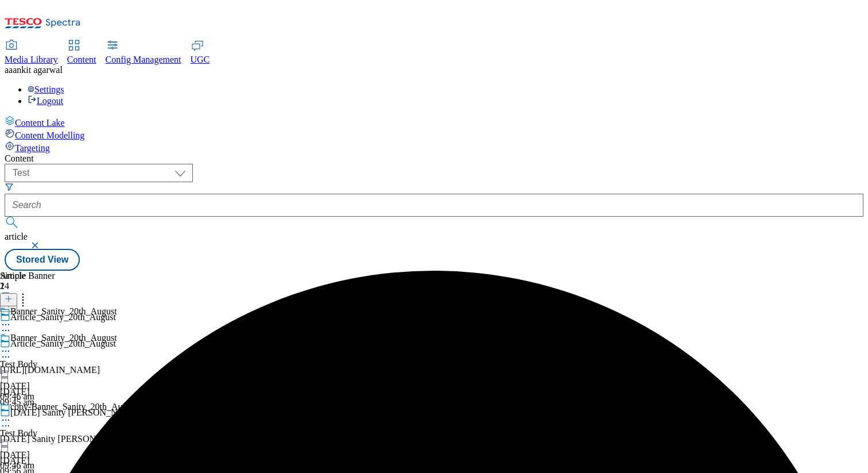
click at [11, 345] on icon at bounding box center [5, 350] width 11 height 11
click at [53, 384] on span "Copy" at bounding box center [45, 388] width 18 height 9
click at [29, 291] on icon at bounding box center [22, 296] width 11 height 11
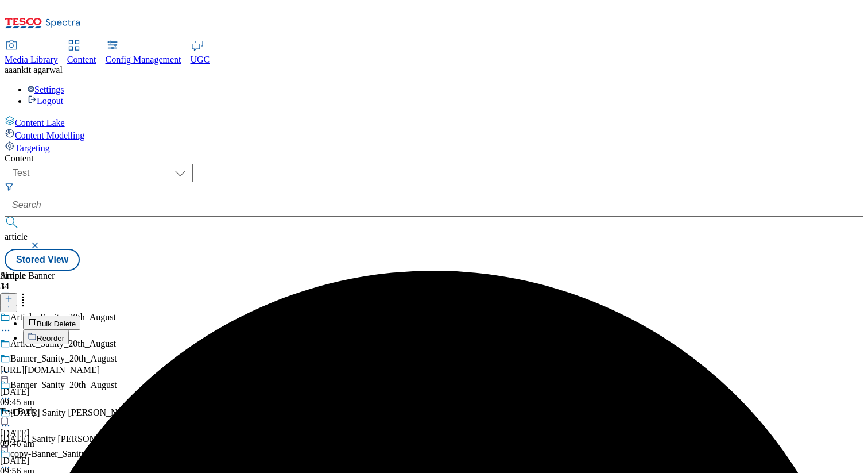
click at [76, 319] on span "Bulk Delete" at bounding box center [56, 323] width 39 height 9
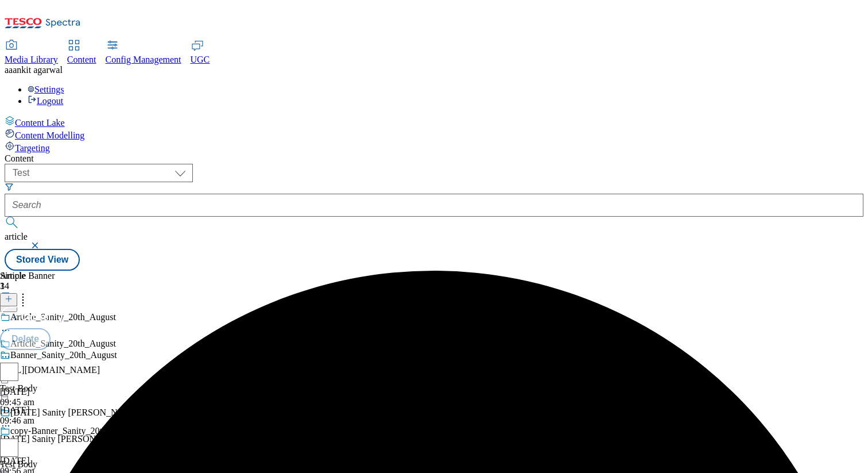
scroll to position [64, 0]
click at [296, 426] on div "copy-Banner_Sanity_20th_August-e7e99c95-e6de-4807-9edc-672cd405c128" at bounding box center [148, 442] width 296 height 33
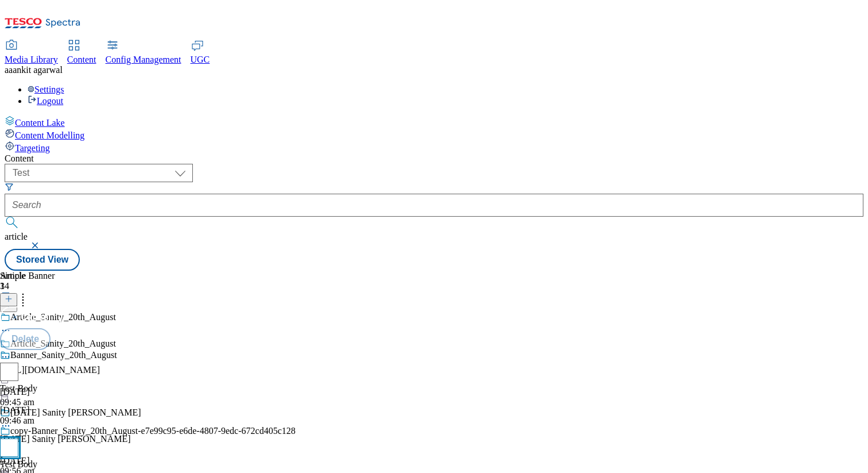
click at [18, 438] on input "checkbox" at bounding box center [9, 447] width 18 height 18
click at [51, 328] on button "Delete" at bounding box center [25, 339] width 51 height 22
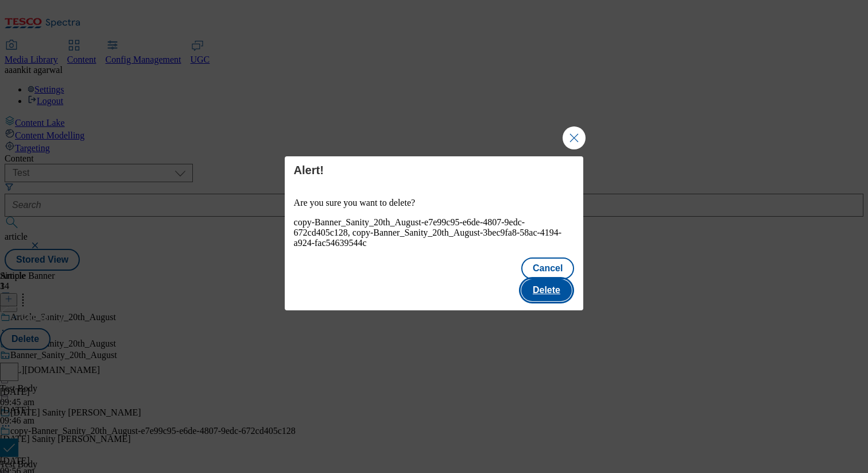
click at [545, 282] on button "Delete" at bounding box center [547, 290] width 51 height 22
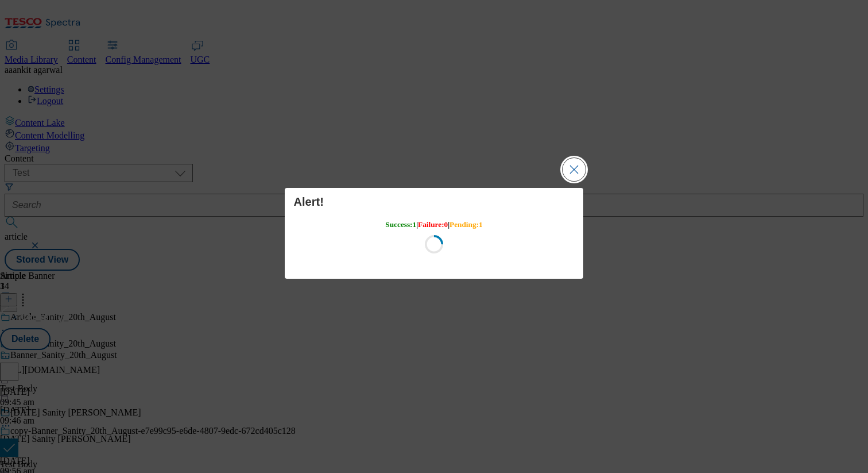
scroll to position [0, 0]
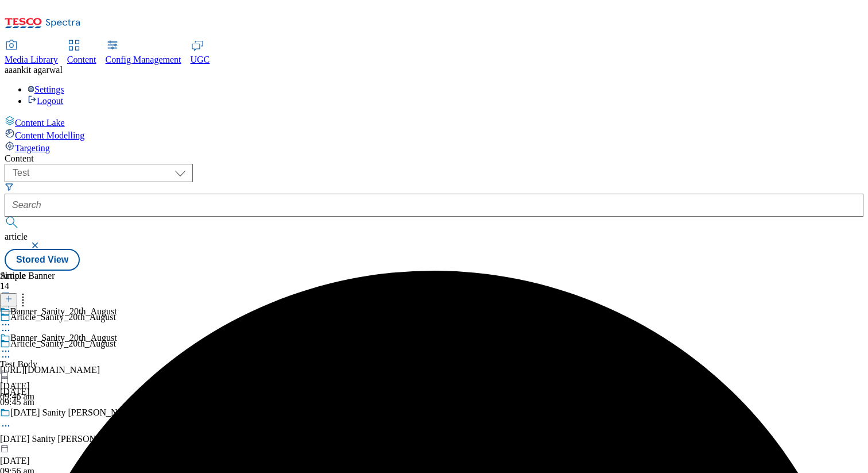
click at [117, 271] on div "Simple Banner 1 Banner_Sanity_20th_August Banner_Sanity_20th_August Test Body 2…" at bounding box center [58, 336] width 117 height 131
click at [11, 351] on icon at bounding box center [5, 356] width 11 height 11
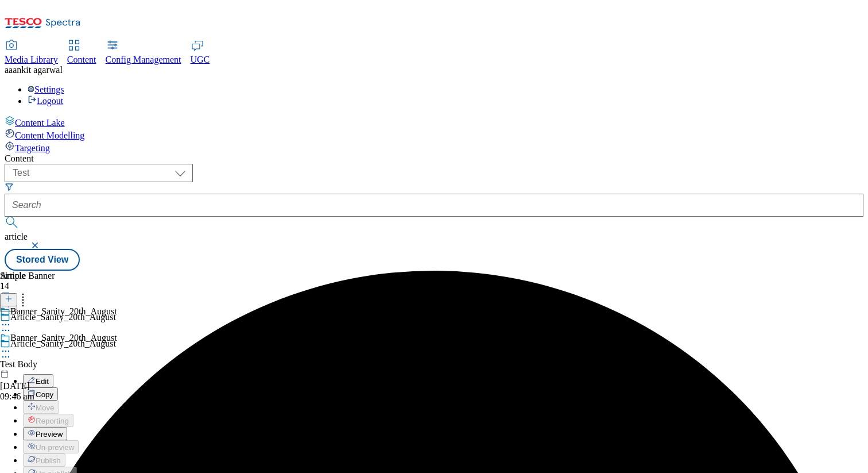
click at [53, 390] on span "Copy" at bounding box center [45, 394] width 18 height 9
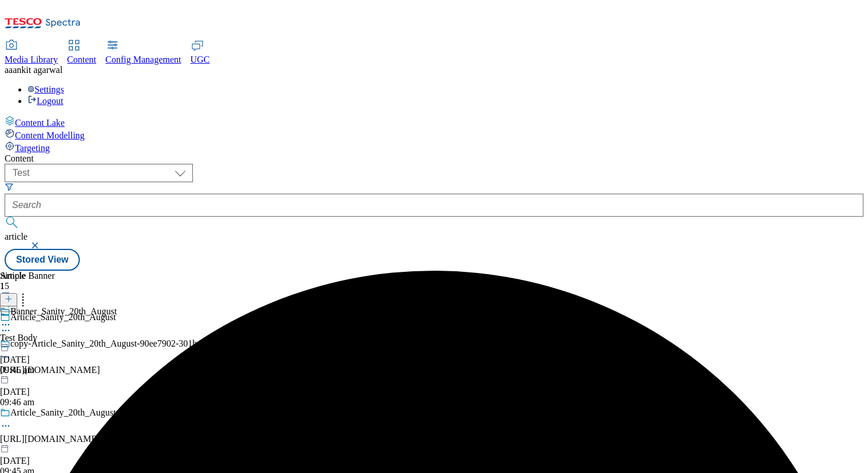
click at [11, 351] on icon at bounding box center [5, 356] width 11 height 11
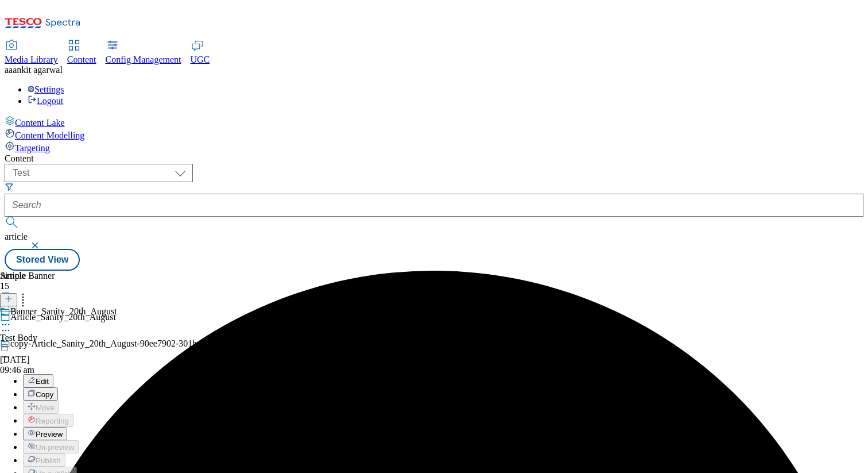
click at [53, 374] on button "Edit" at bounding box center [38, 380] width 30 height 13
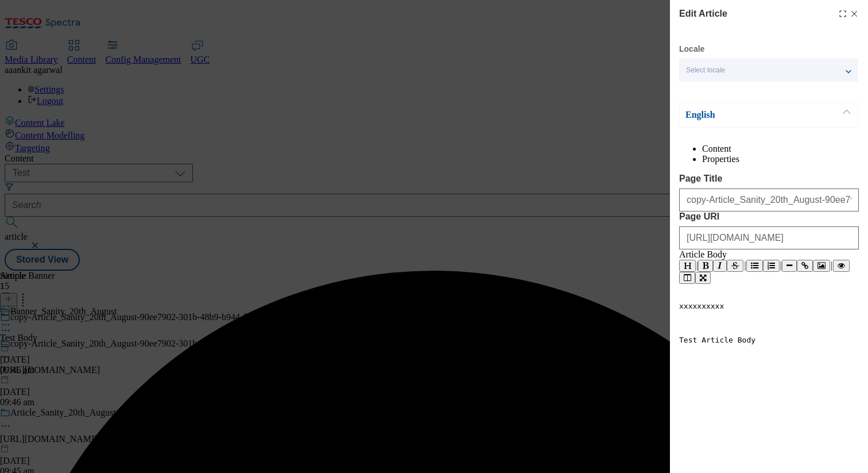
scroll to position [3, 0]
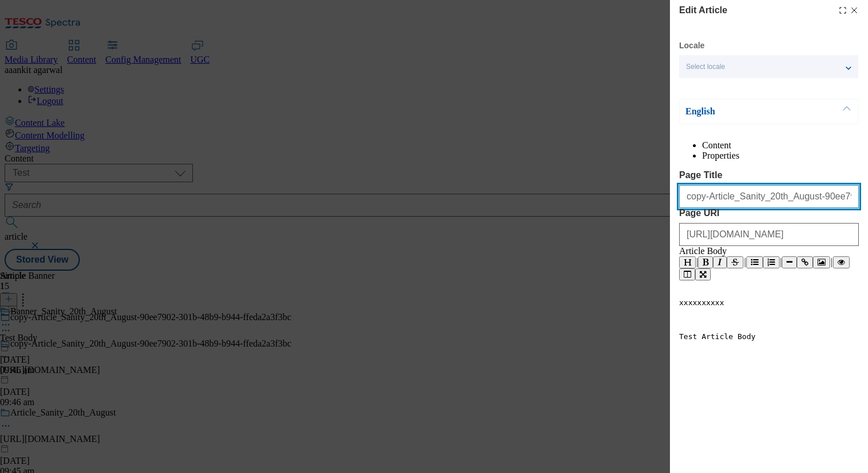
drag, startPoint x: 705, startPoint y: 225, endPoint x: 632, endPoint y: 219, distance: 73.2
click at [632, 219] on div "Edit Article Locale Select locale English Welsh English Content Properties Page…" at bounding box center [434, 236] width 868 height 473
drag, startPoint x: 784, startPoint y: 224, endPoint x: 868, endPoint y: 241, distance: 85.5
click at [868, 241] on div "Edit Article Locale Select locale English Welsh English Content Properties Page…" at bounding box center [769, 228] width 198 height 457
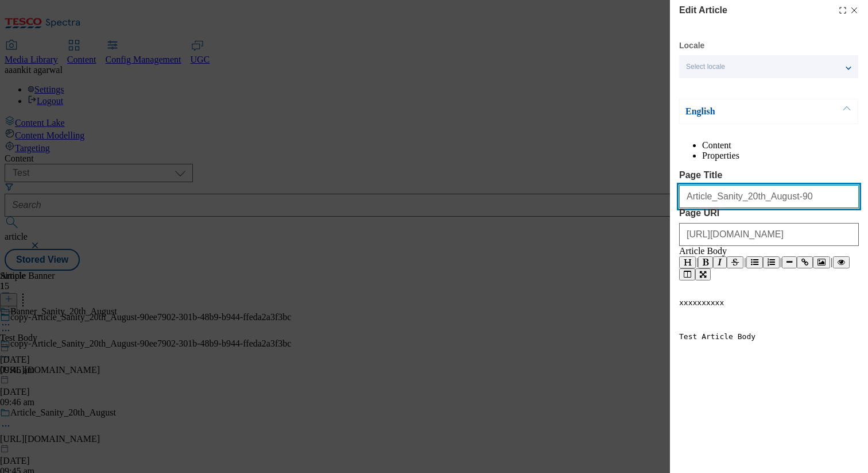
scroll to position [148, 0]
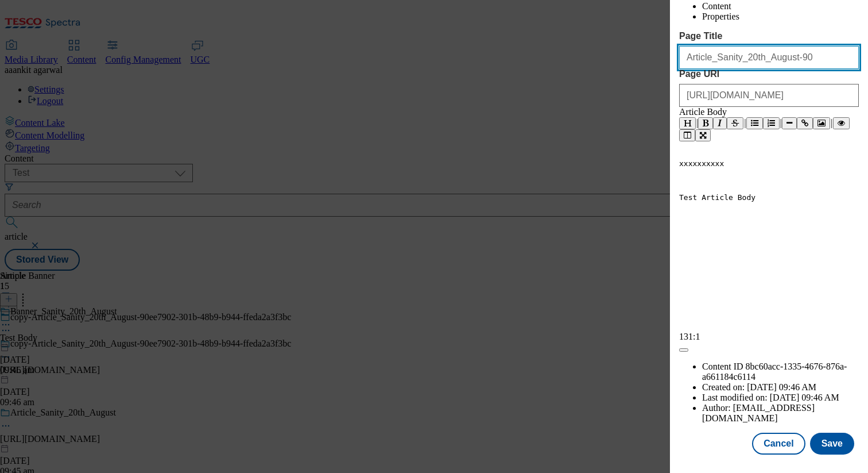
type input "Article_Sanity_20th_August-90"
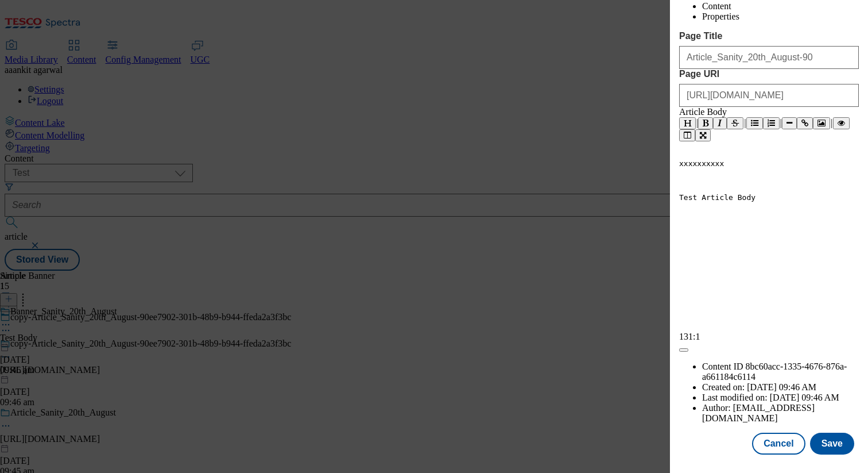
click at [767, 202] on div "xxxxxxxxxx Test Article Body" at bounding box center [769, 180] width 180 height 43
type textarea "Edited"
click at [836, 450] on button "Save" at bounding box center [832, 444] width 44 height 22
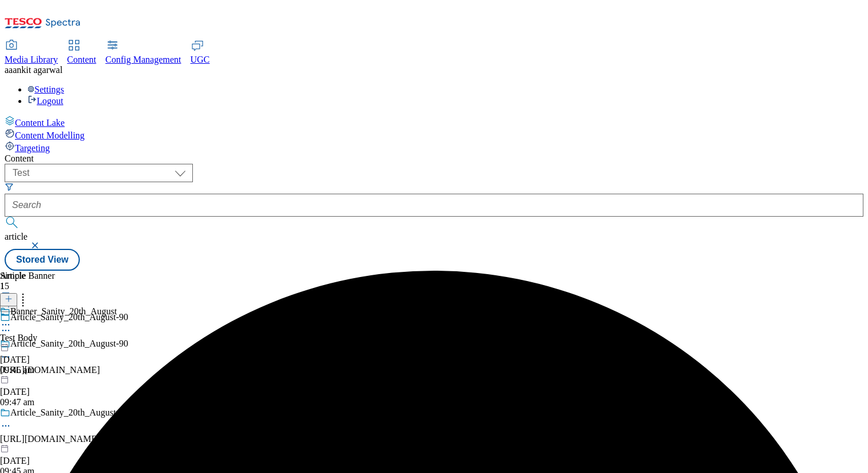
click at [11, 351] on icon at bounding box center [5, 356] width 11 height 11
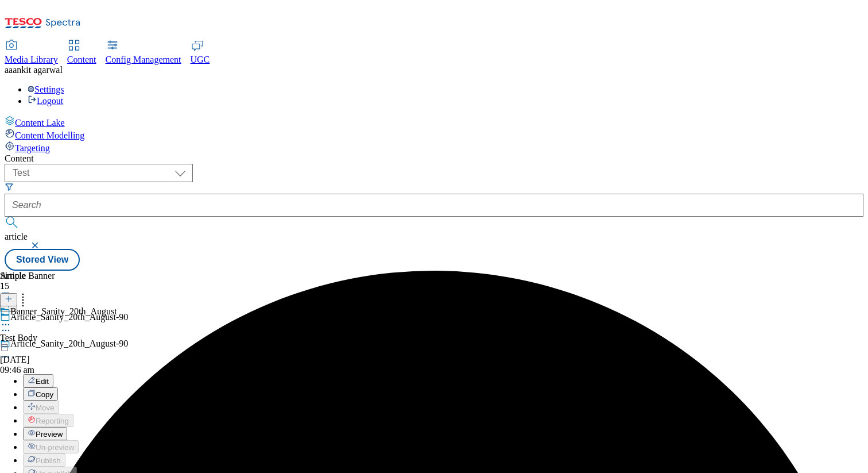
click at [49, 377] on span "Edit" at bounding box center [42, 381] width 13 height 9
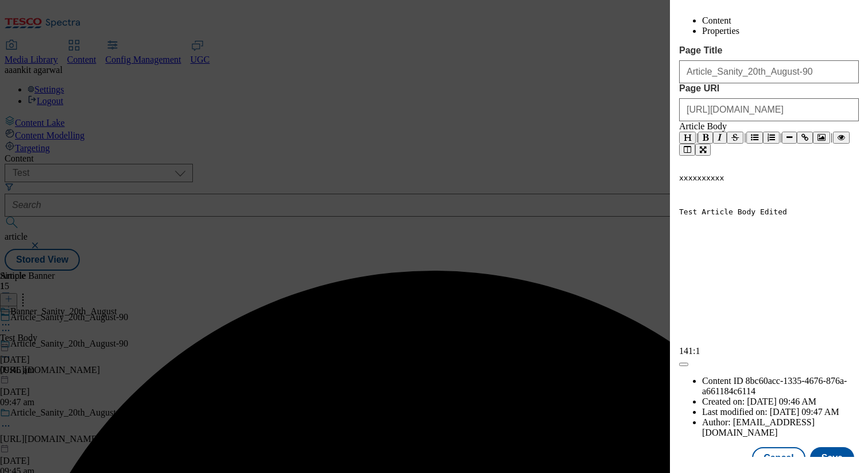
scroll to position [148, 0]
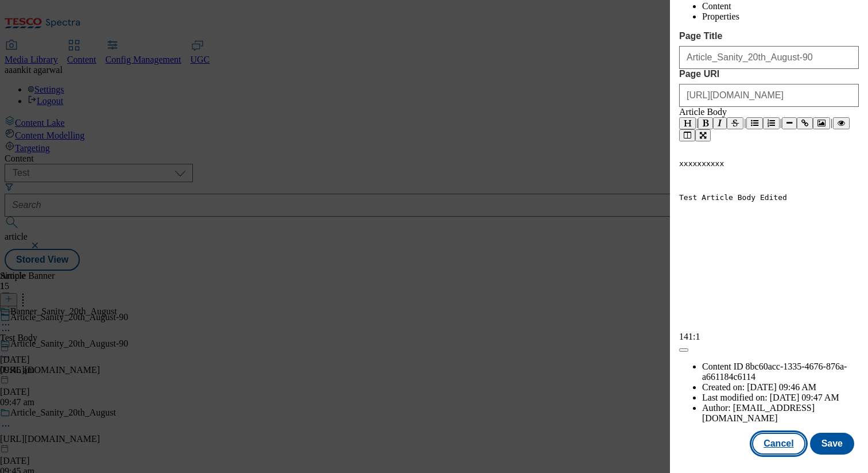
click at [775, 443] on button "Cancel" at bounding box center [778, 444] width 53 height 22
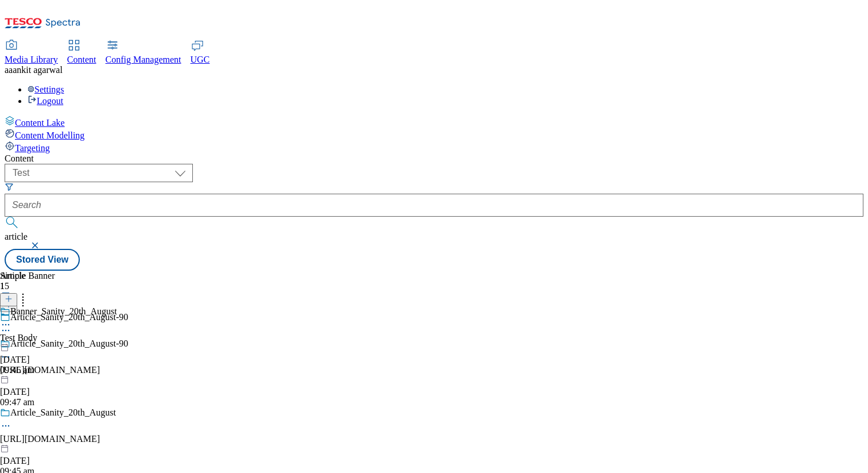
click at [11, 351] on icon at bounding box center [5, 356] width 11 height 11
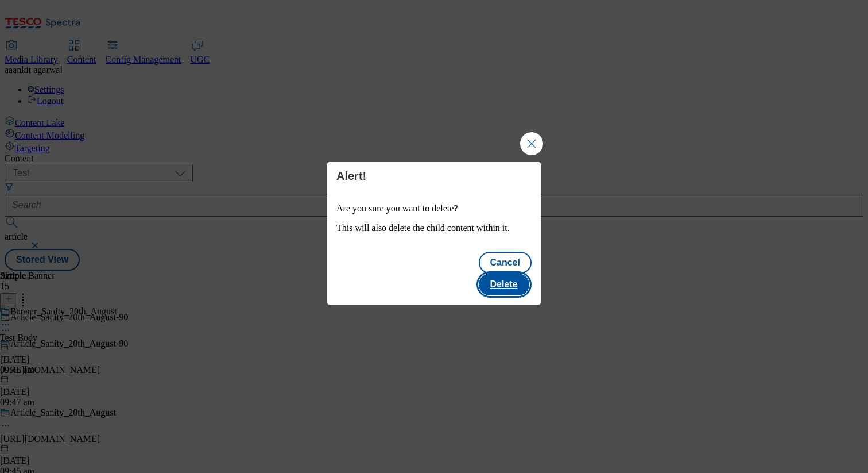
click at [508, 276] on button "Delete" at bounding box center [504, 284] width 51 height 22
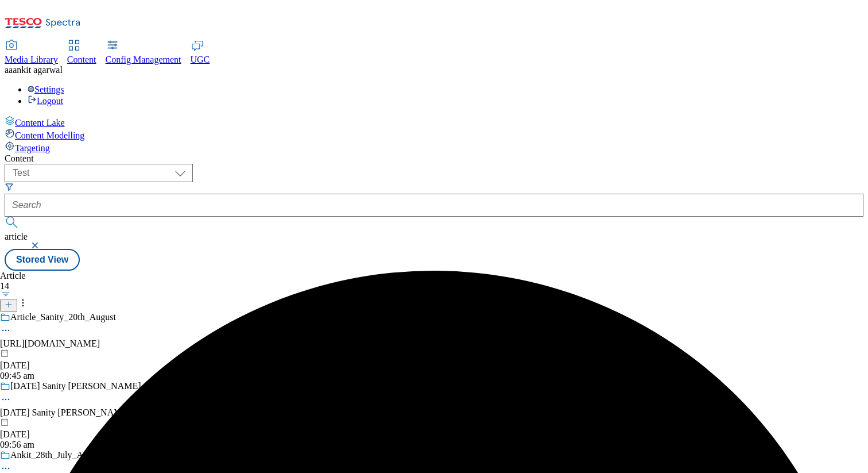
click at [11, 325] on icon at bounding box center [5, 330] width 11 height 11
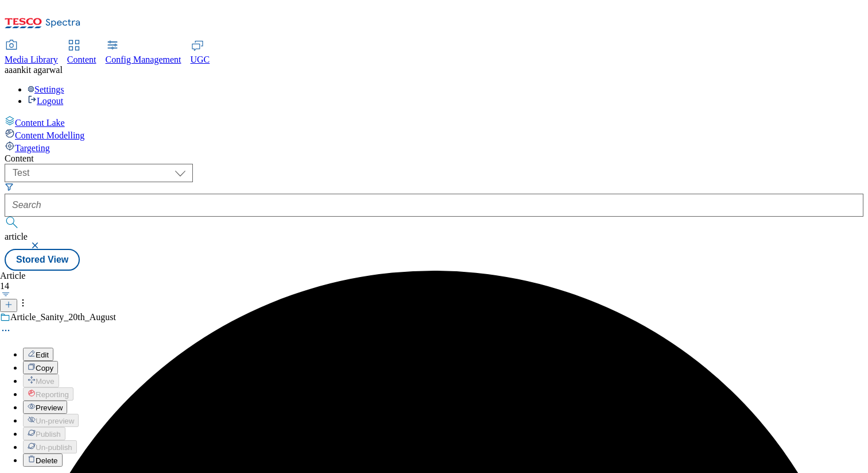
click at [178, 472] on div "[URL][DOMAIN_NAME]" at bounding box center [155, 481] width 310 height 10
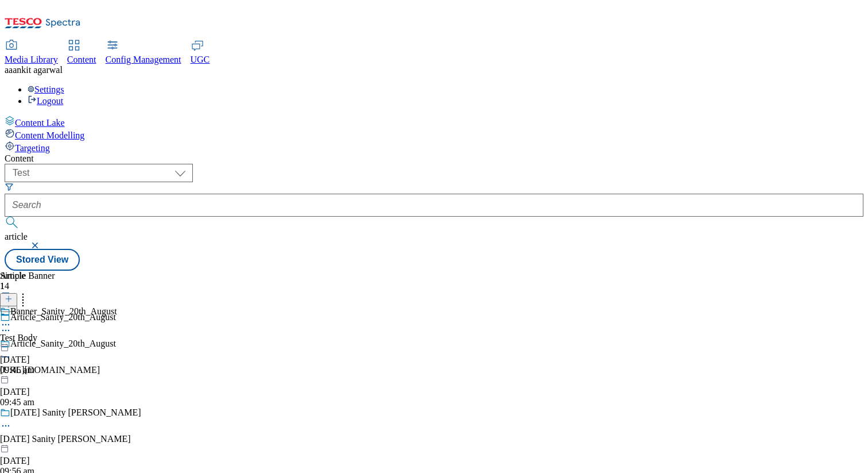
click at [11, 351] on icon at bounding box center [5, 356] width 11 height 11
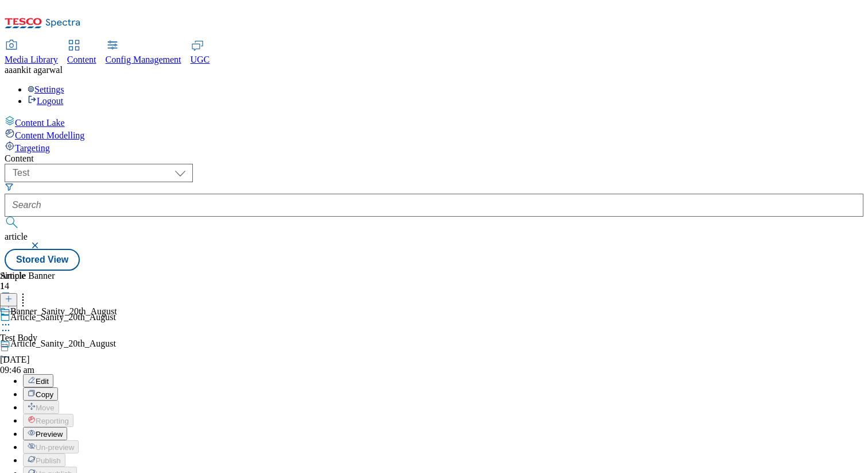
click at [63, 430] on span "Preview" at bounding box center [49, 434] width 27 height 9
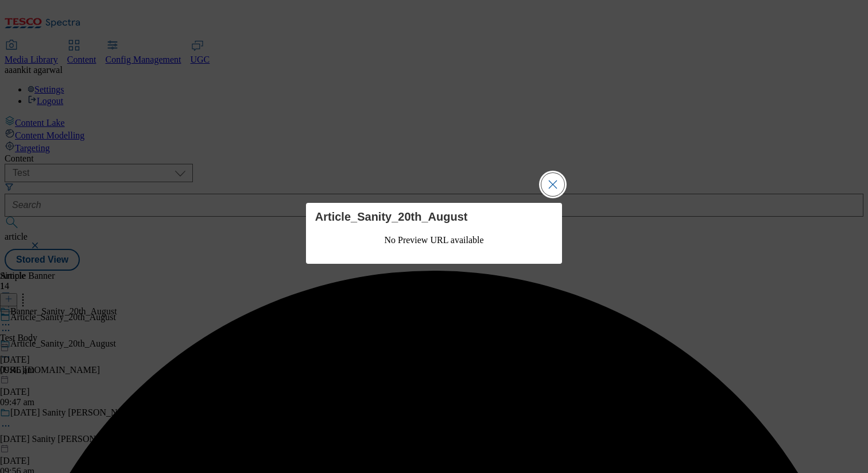
click at [558, 177] on button "Close Modal" at bounding box center [553, 184] width 23 height 23
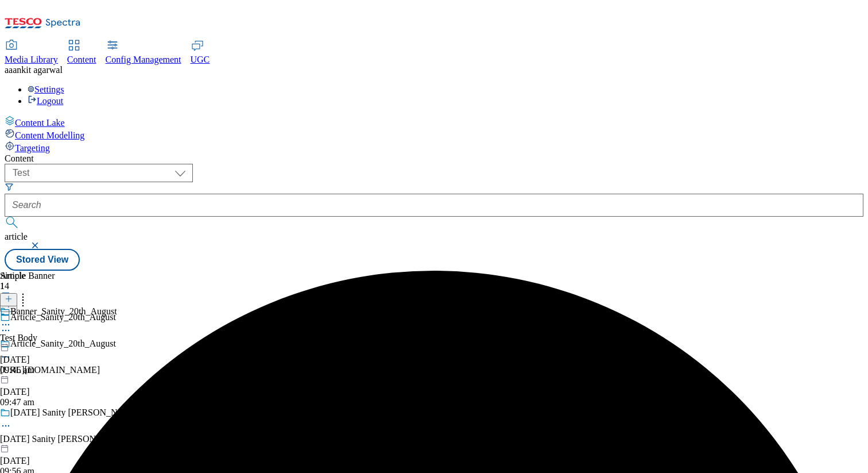
click at [11, 319] on icon at bounding box center [5, 324] width 11 height 11
click at [58, 397] on span "Delete" at bounding box center [47, 401] width 22 height 9
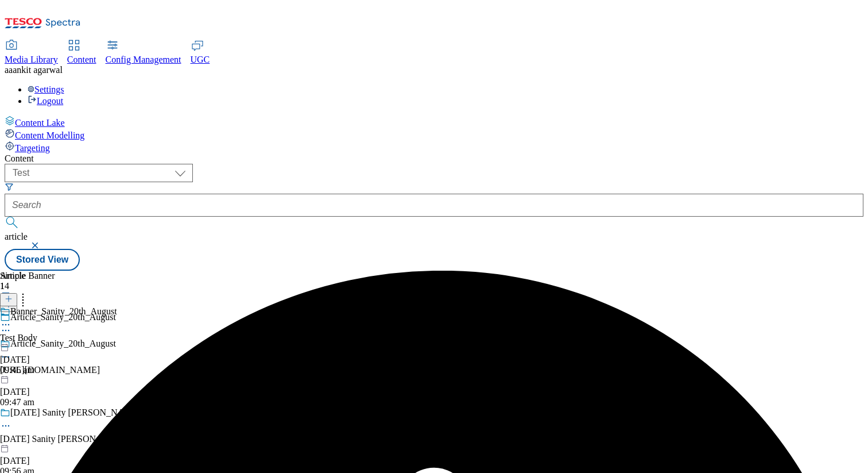
click at [29, 291] on icon at bounding box center [22, 296] width 11 height 11
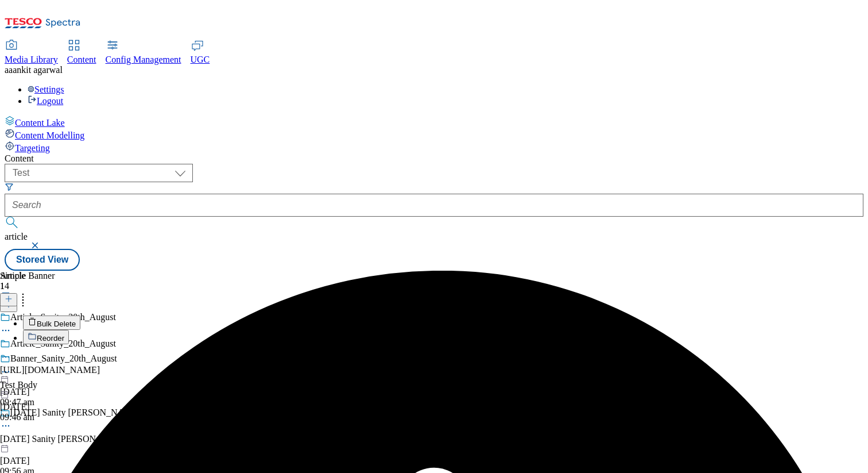
click at [76, 319] on span "Bulk Delete" at bounding box center [56, 323] width 39 height 9
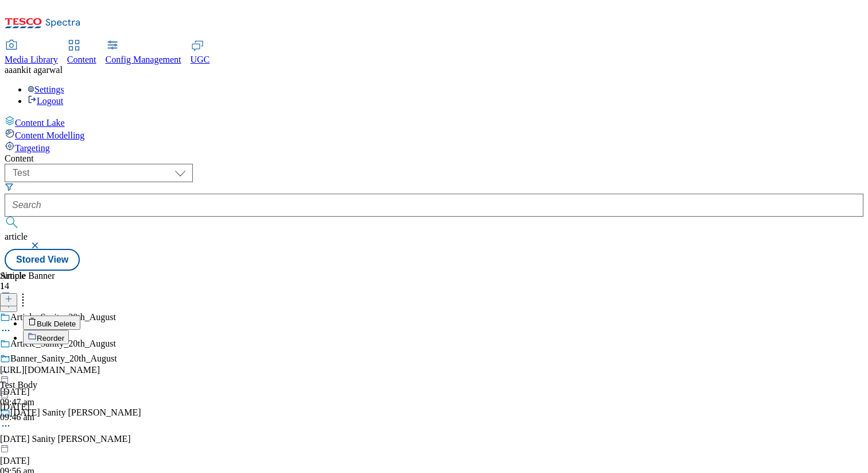
click at [76, 319] on span "Bulk Delete" at bounding box center [56, 323] width 39 height 9
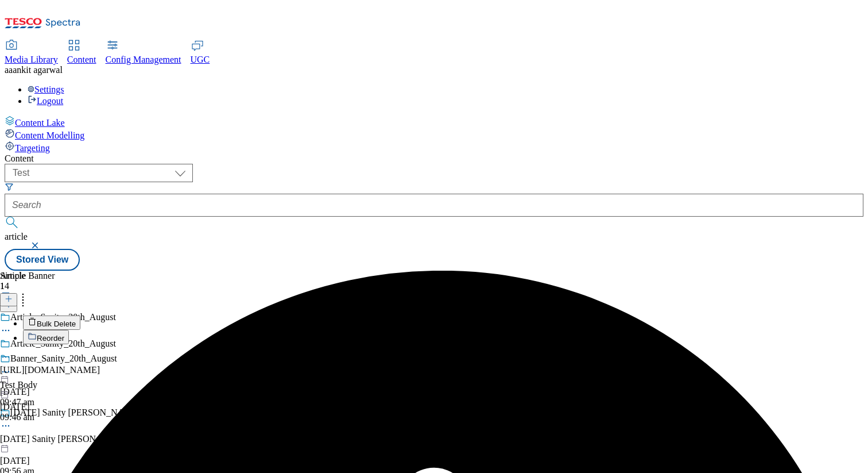
click at [64, 334] on span "Reorder" at bounding box center [51, 338] width 28 height 9
click at [62, 306] on button "Cancel" at bounding box center [31, 317] width 62 height 22
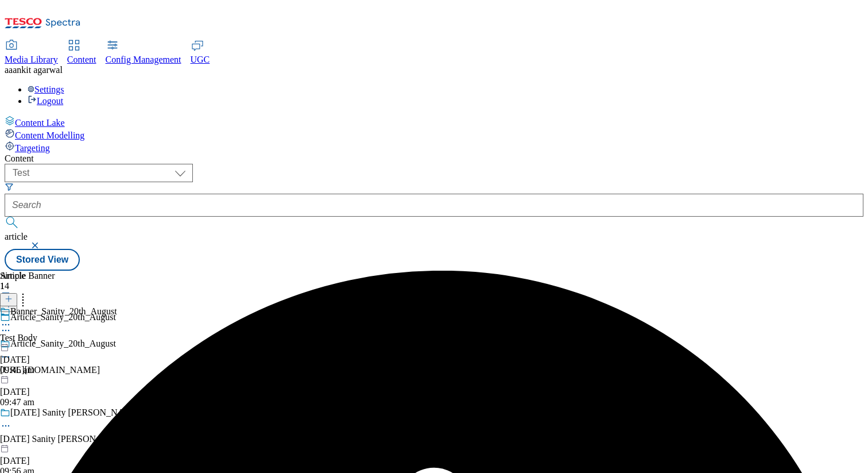
click at [292, 338] on div "Article_Sanity_20th_August" at bounding box center [155, 351] width 310 height 26
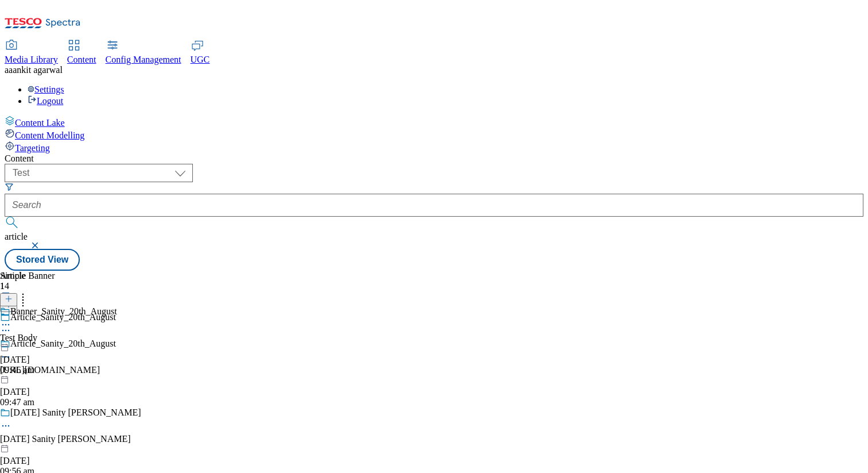
click at [29, 297] on icon at bounding box center [22, 302] width 11 height 11
click at [12, 291] on button "button" at bounding box center [6, 294] width 12 height 6
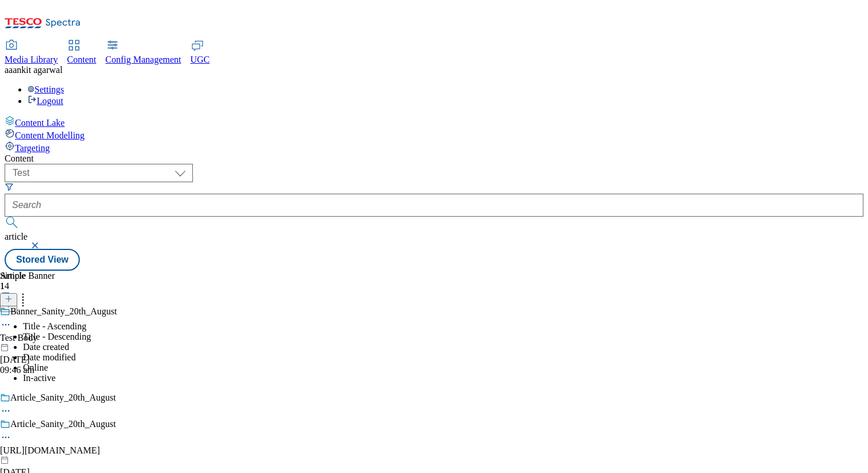
click at [228, 362] on li "Online" at bounding box center [166, 367] width 287 height 10
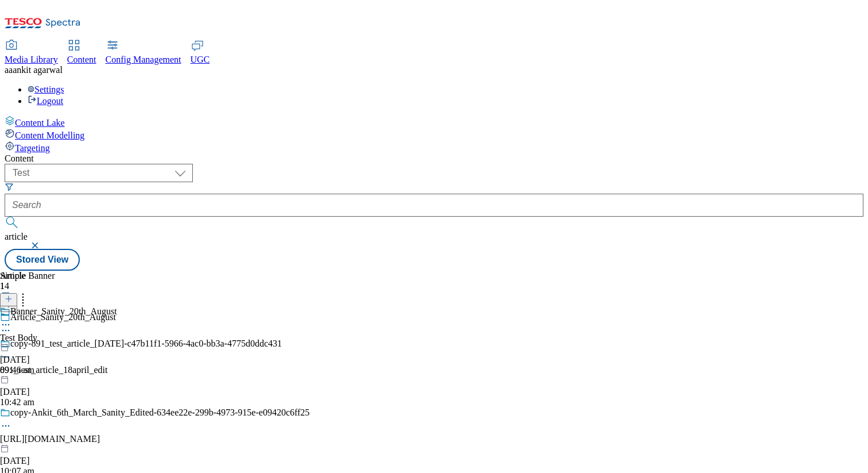
click at [12, 291] on button "button" at bounding box center [6, 294] width 12 height 6
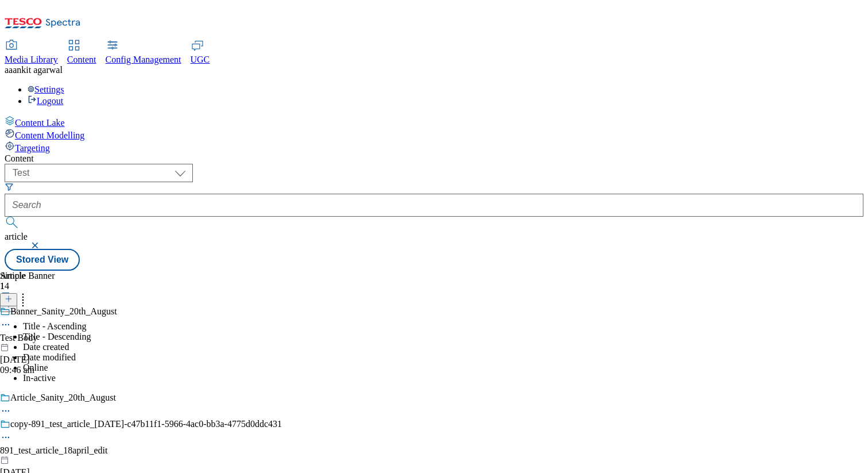
click at [226, 373] on li "In-active" at bounding box center [166, 378] width 287 height 10
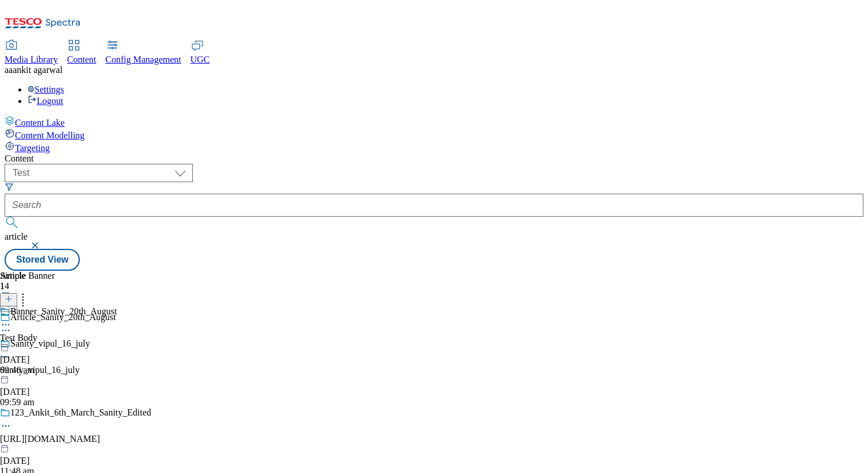
click at [12, 291] on button "button" at bounding box center [6, 294] width 12 height 6
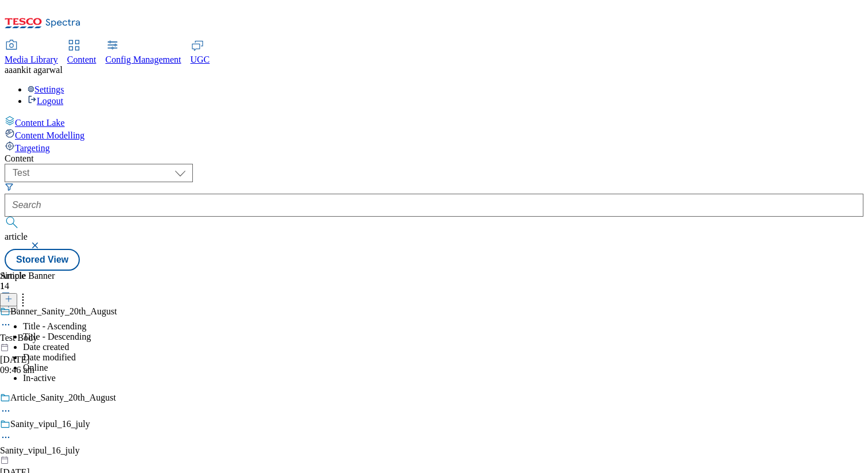
click at [231, 342] on li "Date created" at bounding box center [166, 347] width 287 height 10
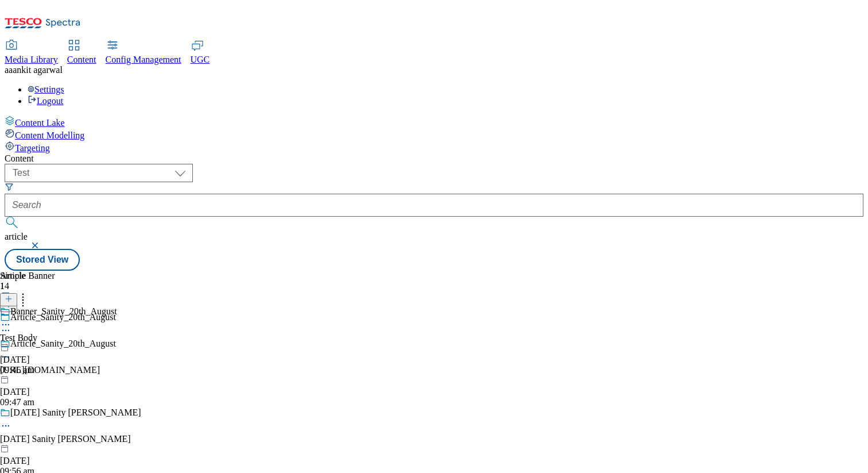
click at [12, 291] on button "button" at bounding box center [6, 294] width 12 height 6
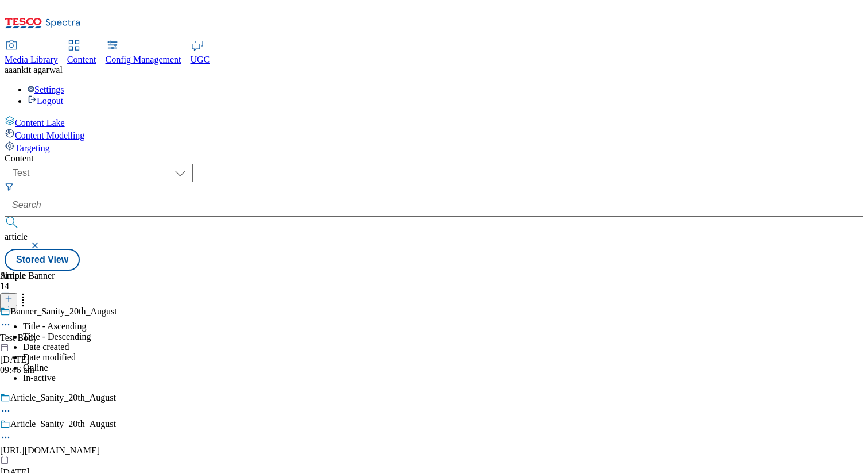
click at [253, 331] on li "Title - Descending" at bounding box center [166, 336] width 287 height 10
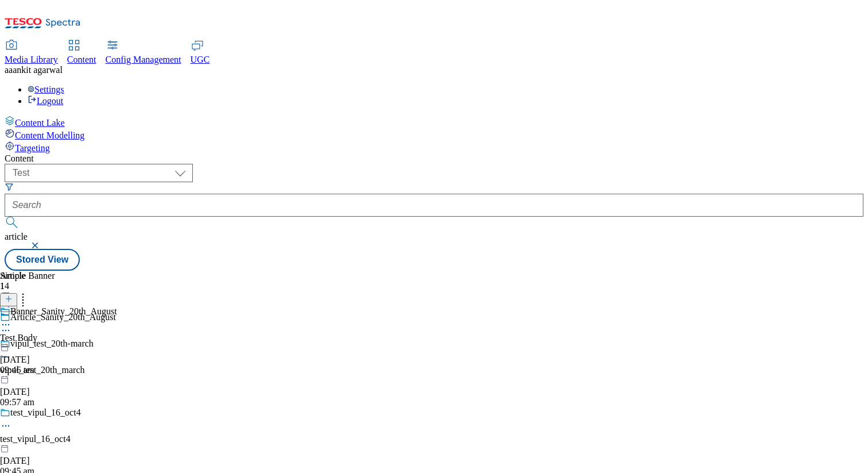
click at [12, 291] on button "button" at bounding box center [6, 294] width 12 height 6
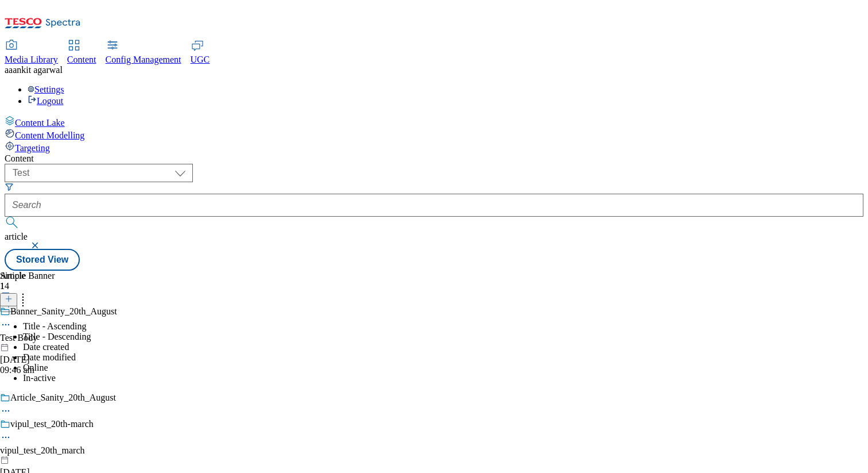
click at [246, 321] on li "Title - Ascending" at bounding box center [166, 326] width 287 height 10
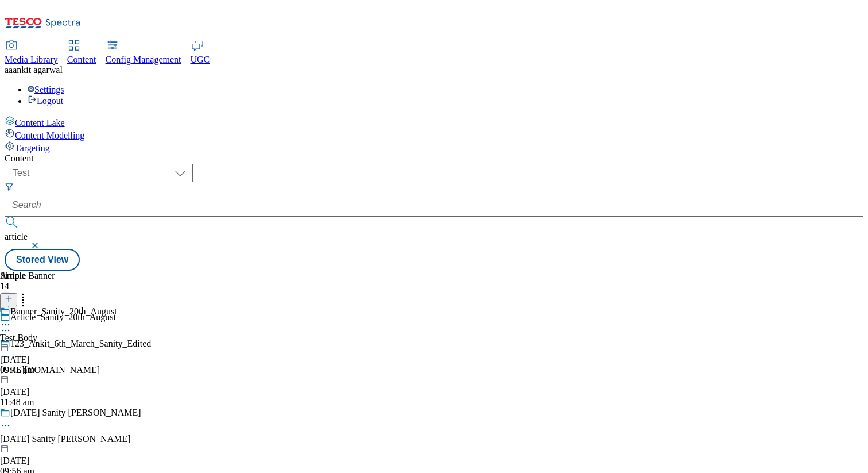
click at [12, 291] on button "button" at bounding box center [6, 294] width 12 height 6
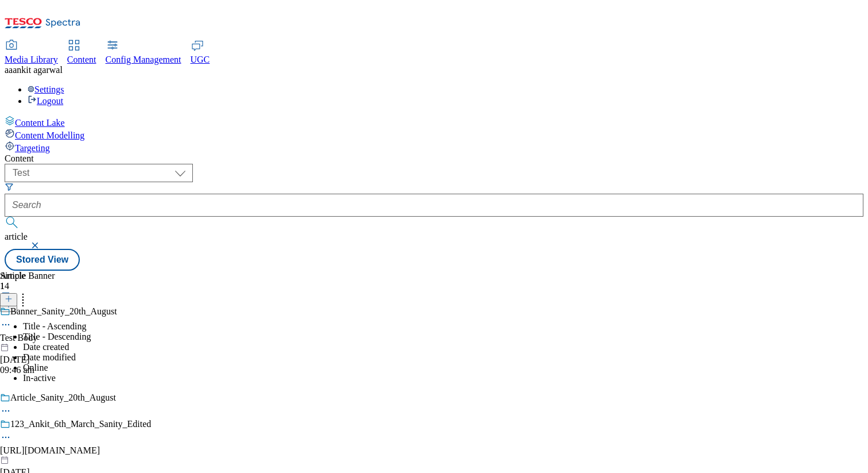
click at [250, 352] on li "Date modified" at bounding box center [166, 357] width 287 height 10
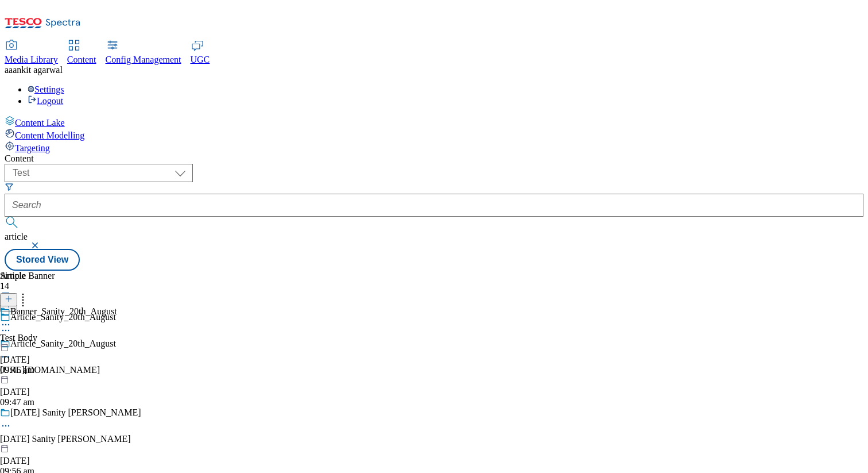
click at [117, 343] on div at bounding box center [58, 343] width 117 height 0
click at [80, 249] on button "Stored View" at bounding box center [42, 260] width 75 height 22
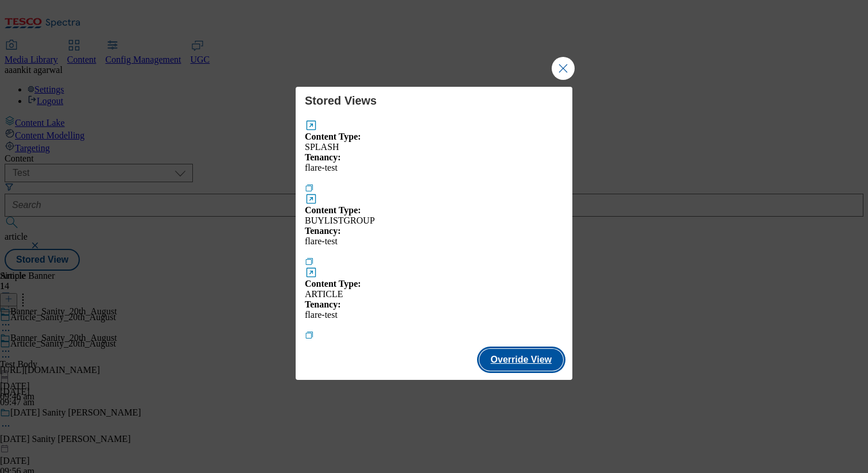
click at [535, 349] on button "Override View" at bounding box center [522, 360] width 84 height 22
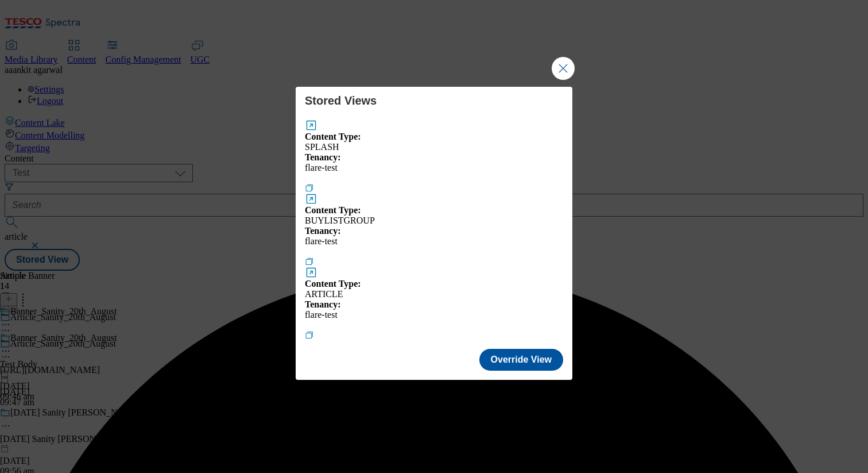
click at [318, 266] on button "Modal" at bounding box center [311, 272] width 13 height 13
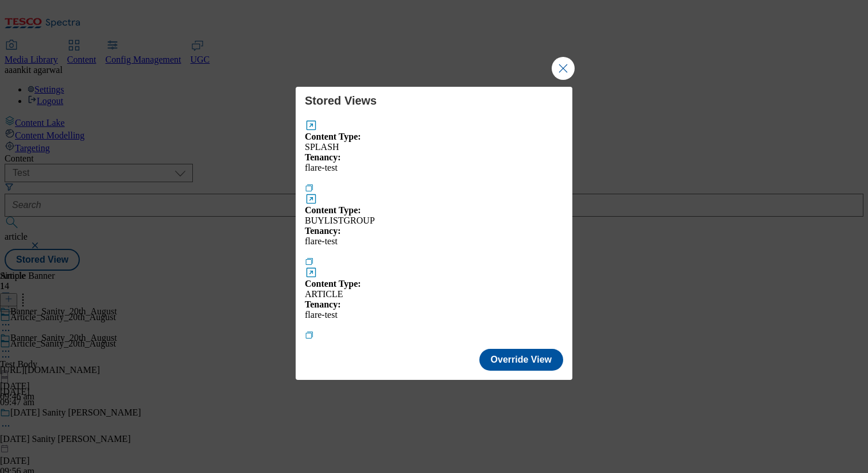
click at [318, 266] on button "Modal" at bounding box center [311, 272] width 13 height 13
click at [574, 80] on button "Close Modal" at bounding box center [563, 68] width 23 height 23
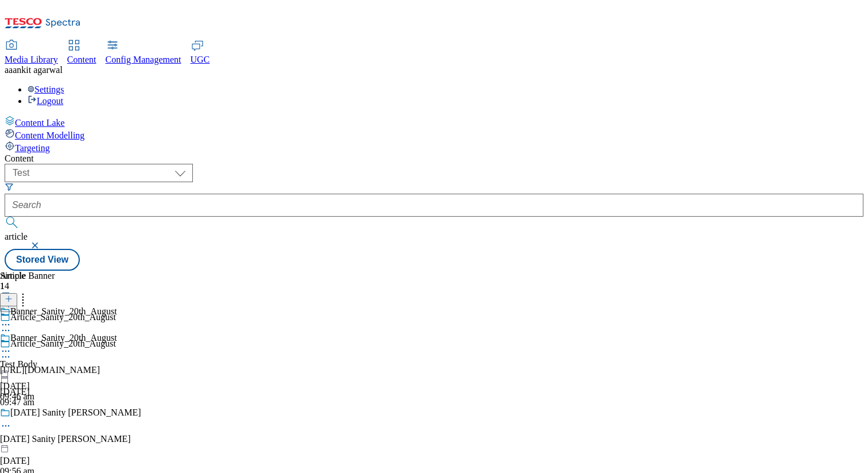
click at [42, 242] on button "button" at bounding box center [35, 245] width 11 height 7
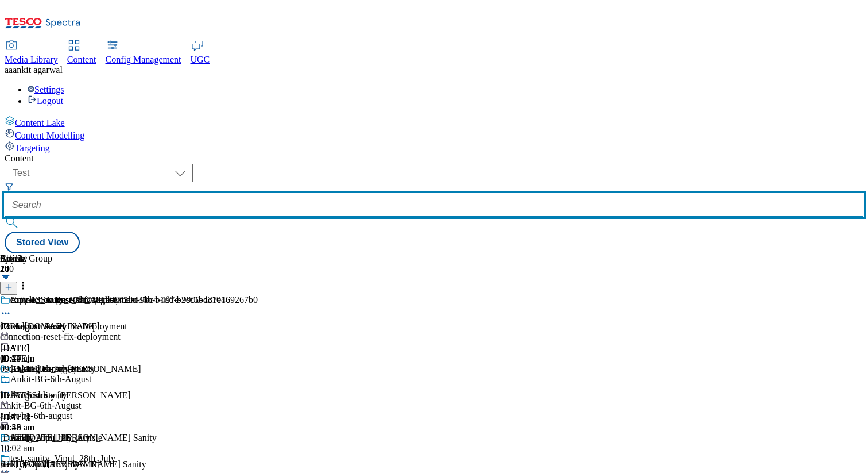
click at [318, 194] on input "text" at bounding box center [434, 205] width 859 height 23
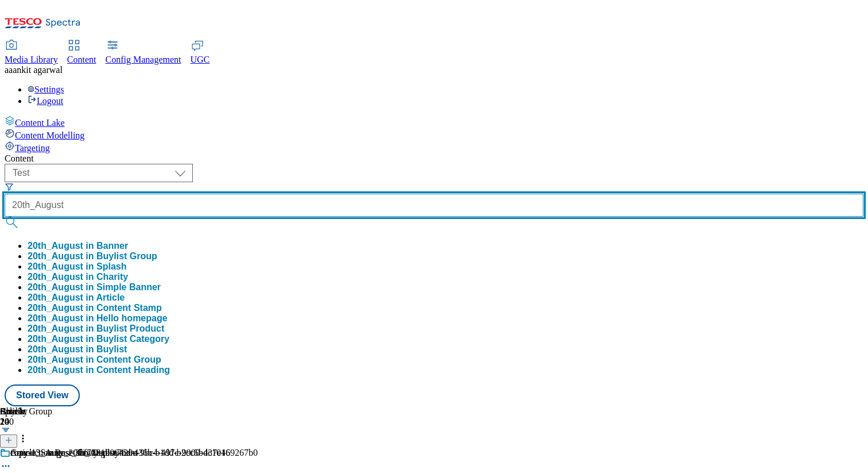
type input "20th_August"
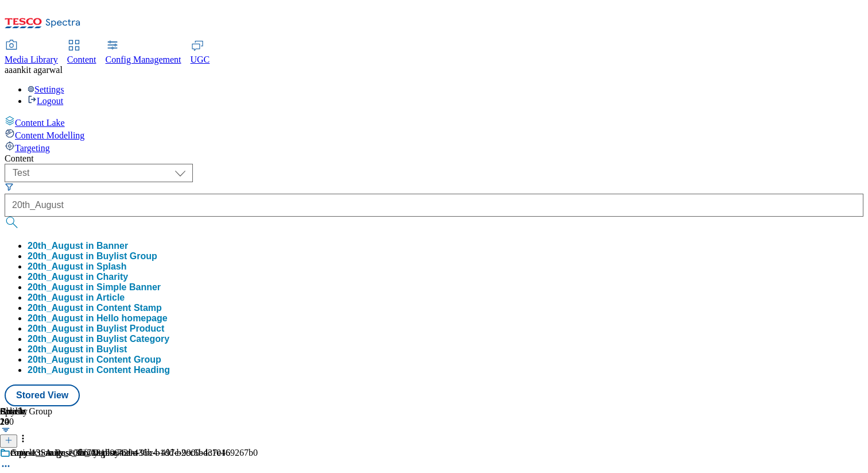
click at [125, 292] on button "20th_August in Article" at bounding box center [76, 297] width 97 height 10
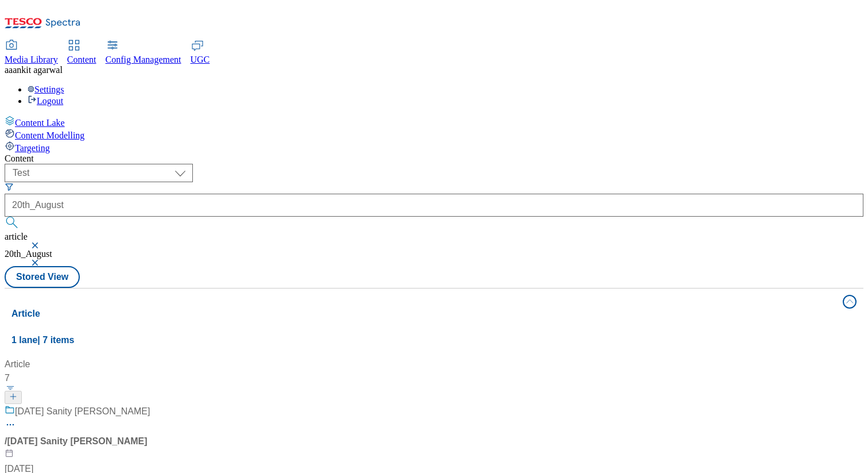
scroll to position [26, 0]
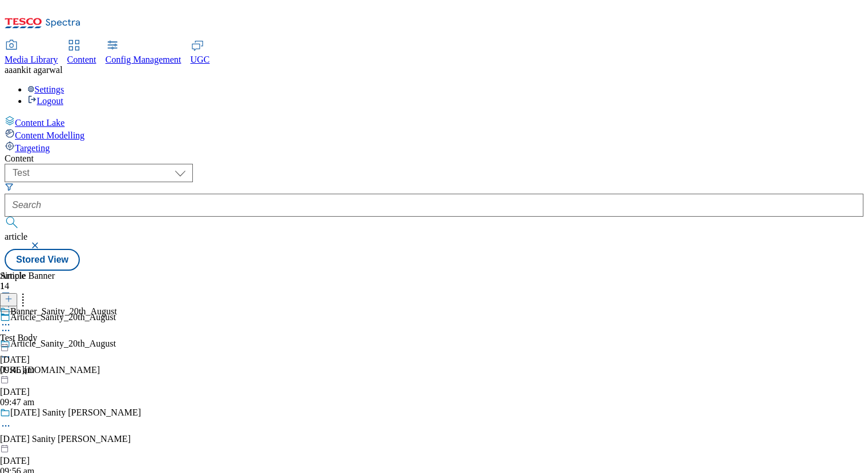
click at [117, 343] on div at bounding box center [58, 343] width 117 height 0
click at [42, 242] on button "button" at bounding box center [35, 245] width 11 height 7
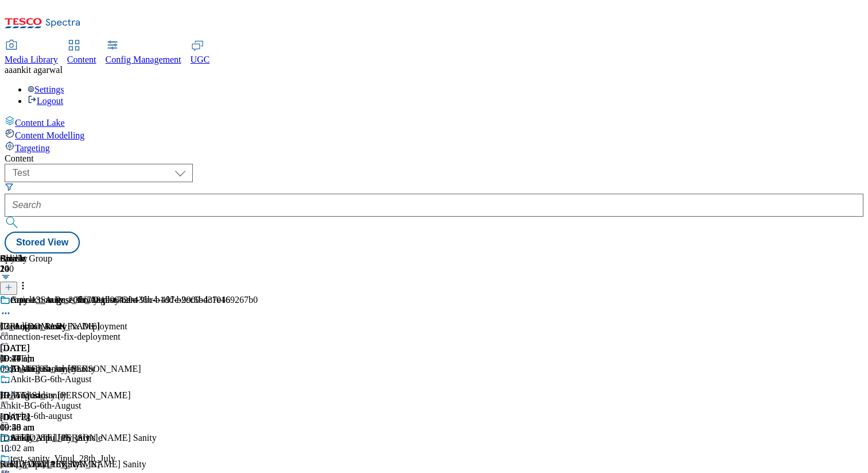
click at [58, 55] on span "Media Library" at bounding box center [31, 60] width 53 height 10
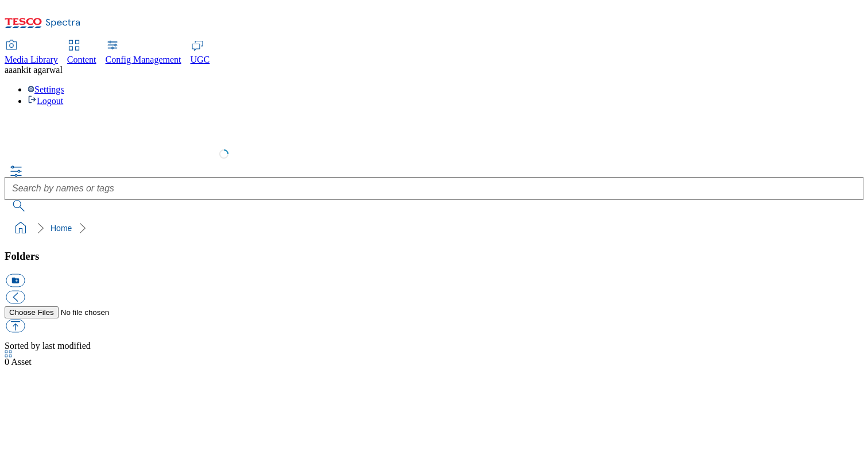
select select "flare-test"
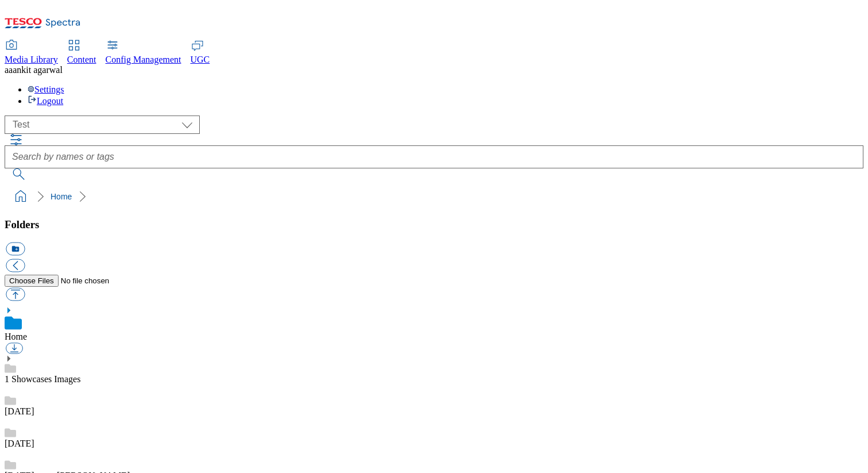
scroll to position [1, 0]
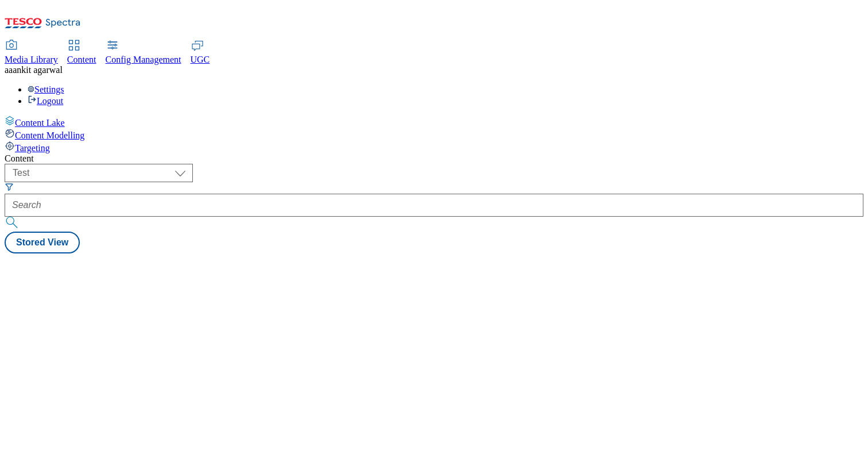
select select "flare-test"
